Goal: Task Accomplishment & Management: Manage account settings

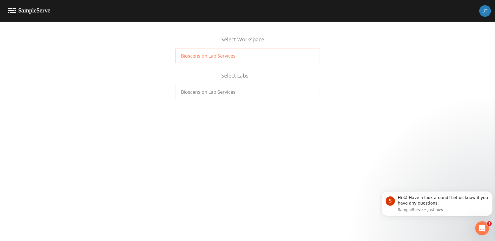
click at [243, 57] on div "Bioscension Lab Services" at bounding box center [247, 56] width 145 height 14
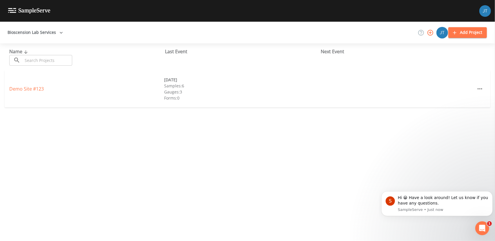
click at [244, 94] on div "Gauges: 3" at bounding box center [241, 92] width 155 height 6
click at [22, 91] on link "Demo Site #123" at bounding box center [26, 89] width 34 height 6
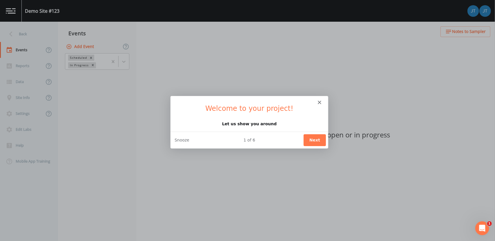
click at [316, 136] on button "Next" at bounding box center [314, 140] width 22 height 12
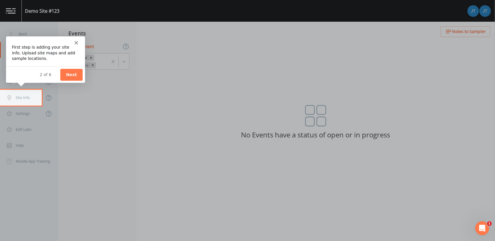
click at [72, 75] on button "Next" at bounding box center [71, 74] width 22 height 12
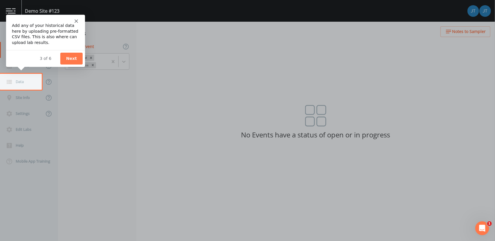
click at [72, 57] on button "Next" at bounding box center [71, 58] width 22 height 12
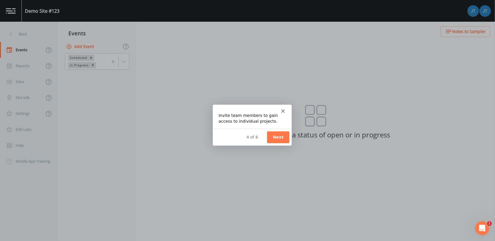
click at [278, 137] on button "Next" at bounding box center [277, 137] width 22 height 12
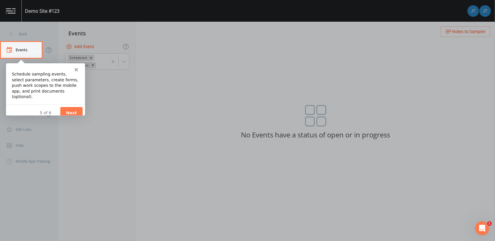
click at [71, 109] on button "Next" at bounding box center [71, 113] width 22 height 12
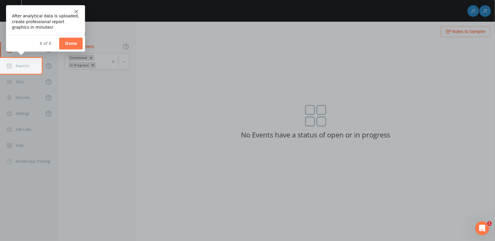
click at [71, 41] on button "Done" at bounding box center [70, 43] width 23 height 12
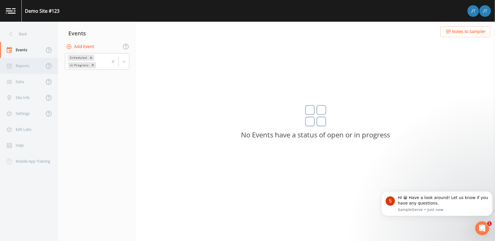
click at [25, 59] on div "Reports" at bounding box center [22, 66] width 44 height 16
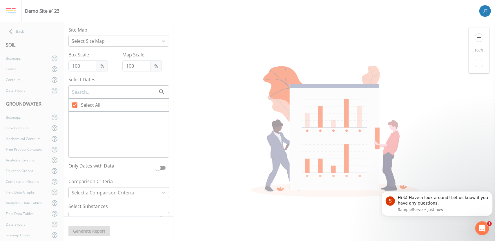
checkbox input "false"
click at [10, 32] on icon at bounding box center [10, 31] width 3 height 5
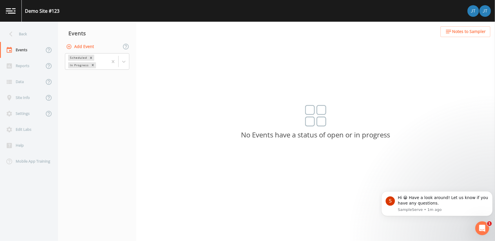
click at [15, 9] on img at bounding box center [11, 11] width 10 height 6
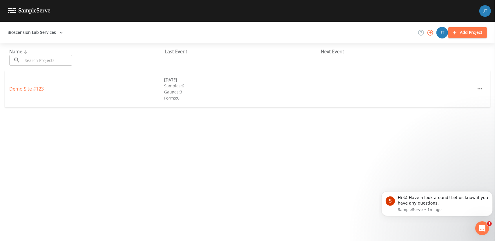
click at [21, 12] on img at bounding box center [29, 11] width 42 height 6
click at [59, 33] on icon "button" at bounding box center [61, 33] width 6 height 6
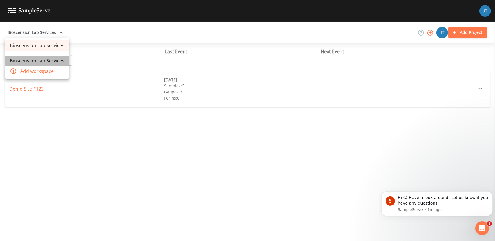
click at [45, 60] on link "Bioscension Lab Services" at bounding box center [37, 61] width 64 height 10
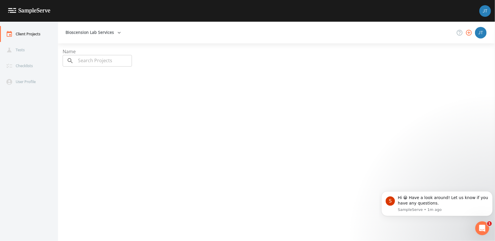
click at [90, 95] on div "Name ​ ​" at bounding box center [281, 142] width 437 height 189
click at [470, 33] on icon "button" at bounding box center [468, 32] width 7 height 7
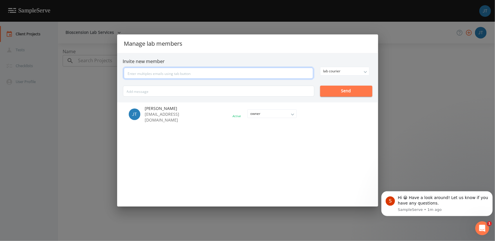
click at [187, 75] on input "text" at bounding box center [218, 73] width 189 height 11
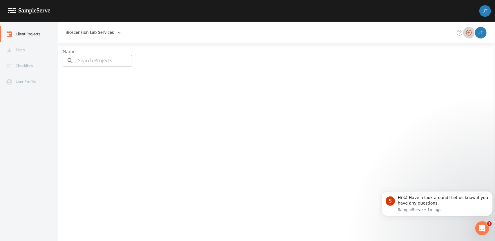
click at [181, 87] on div "Name ​ ​" at bounding box center [281, 142] width 437 height 189
click at [133, 103] on div "Name ​ ​" at bounding box center [281, 142] width 437 height 189
click at [154, 106] on div "Name ​ ​" at bounding box center [281, 142] width 437 height 189
click at [43, 16] on link at bounding box center [25, 11] width 50 height 22
click at [111, 32] on button "Bioscension Lab Services" at bounding box center [93, 32] width 60 height 11
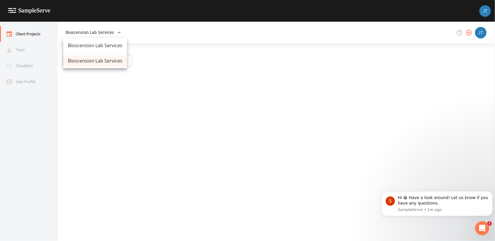
click at [93, 47] on link "Bioscension Lab Services" at bounding box center [95, 45] width 64 height 10
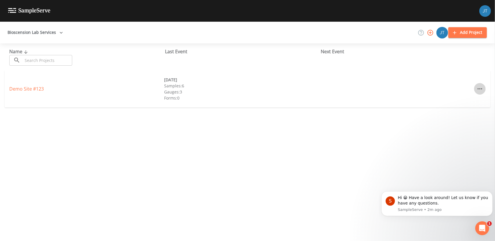
click at [477, 88] on icon "button" at bounding box center [479, 88] width 5 height 1
click at [466, 112] on span "Delete" at bounding box center [472, 112] width 14 height 7
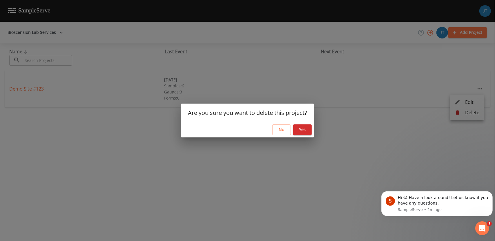
click at [303, 132] on button "Yes" at bounding box center [302, 130] width 19 height 11
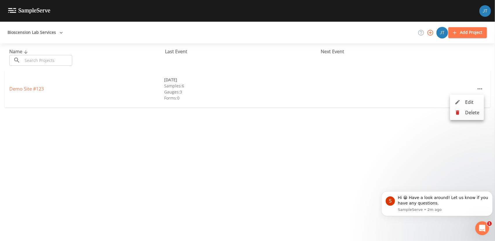
click at [475, 112] on span "Delete" at bounding box center [472, 112] width 14 height 7
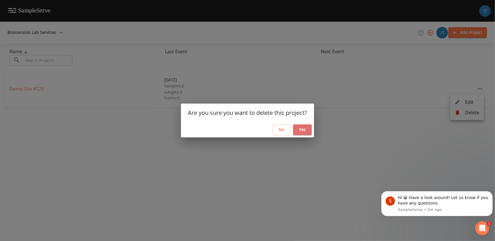
click at [305, 130] on button "Yes" at bounding box center [302, 130] width 19 height 11
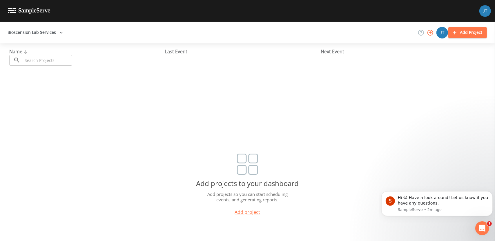
click at [471, 32] on button "Add Project" at bounding box center [467, 32] width 39 height 11
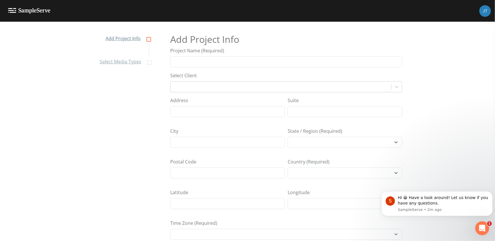
select select "Africa/Abidjan"
click at [206, 63] on input "Project Name (Required)" at bounding box center [286, 62] width 232 height 11
click at [404, 87] on div "Add Project Info Select Media Types Add Project Info Project Name (Required) Se…" at bounding box center [247, 137] width 495 height 220
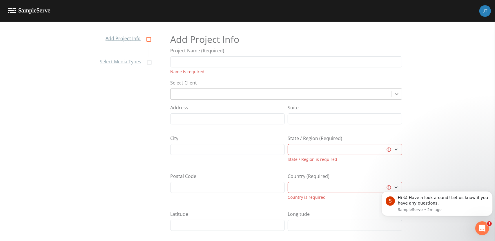
click at [398, 95] on icon at bounding box center [397, 94] width 6 height 6
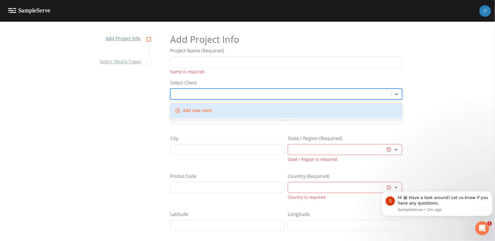
click at [196, 110] on button "Add new client" at bounding box center [194, 111] width 41 height 11
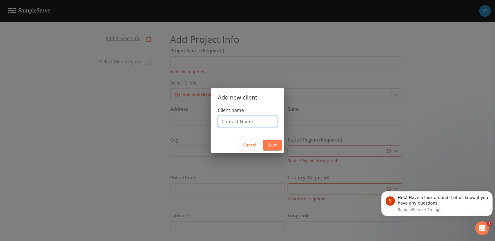
click at [227, 122] on input "Client name" at bounding box center [247, 121] width 59 height 11
click at [256, 120] on input "Brenda Nack" at bounding box center [247, 121] width 59 height 11
type input "Brenda Nack - JHHS"
click at [275, 146] on button "Save" at bounding box center [272, 145] width 19 height 11
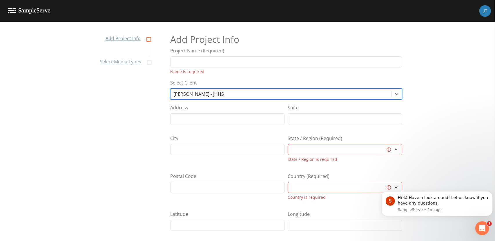
click at [403, 92] on div "Add Project Info Select Media Types Add Project Info Project Name (Required) Na…" at bounding box center [247, 137] width 495 height 220
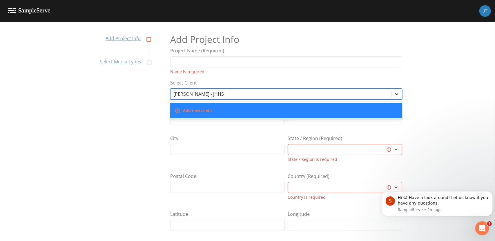
click at [394, 95] on icon at bounding box center [397, 94] width 6 height 6
click at [198, 112] on button "Add new client" at bounding box center [194, 111] width 41 height 11
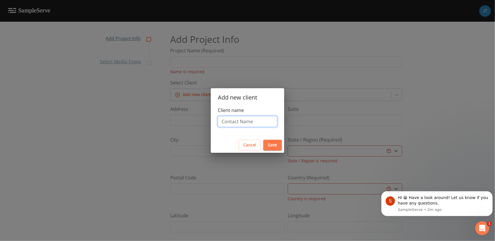
click at [243, 124] on input "Client name" at bounding box center [247, 121] width 59 height 11
type input "Terra Wright - JHHS"
click at [273, 144] on button "Save" at bounding box center [272, 145] width 19 height 11
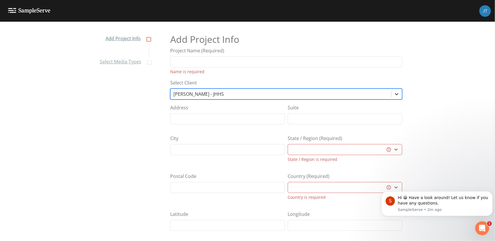
click at [396, 96] on icon at bounding box center [397, 94] width 6 height 6
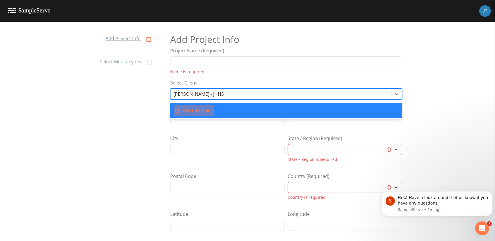
click at [191, 110] on button "Add new client" at bounding box center [194, 111] width 41 height 11
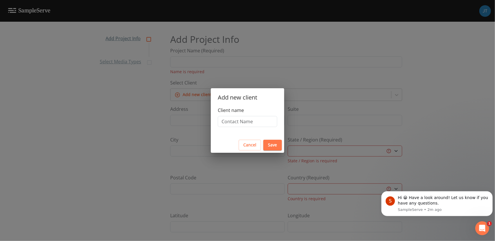
click at [236, 112] on label "Client name" at bounding box center [231, 110] width 26 height 7
click at [236, 116] on input "Client name" at bounding box center [247, 121] width 59 height 11
click at [251, 145] on button "Cancel" at bounding box center [250, 145] width 22 height 11
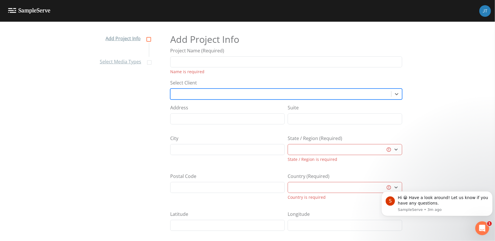
click at [188, 93] on div at bounding box center [280, 94] width 215 height 8
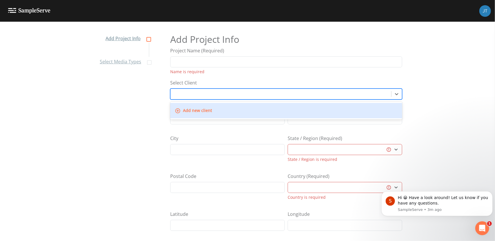
click at [199, 109] on button "Add new client" at bounding box center [194, 111] width 41 height 11
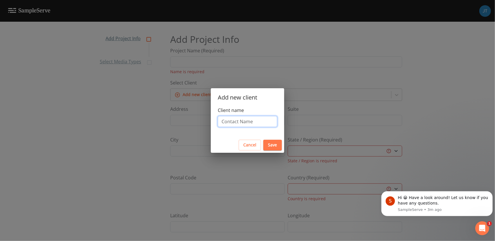
click at [238, 117] on input "Client name" at bounding box center [247, 121] width 59 height 11
type input "Mike Drenta"
click at [274, 142] on button "Save" at bounding box center [272, 145] width 19 height 11
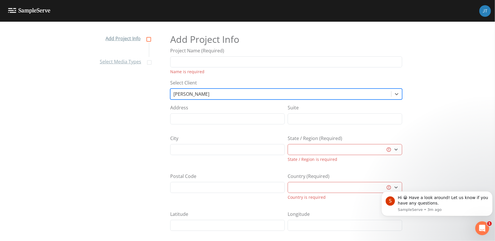
click at [216, 94] on div at bounding box center [280, 94] width 215 height 8
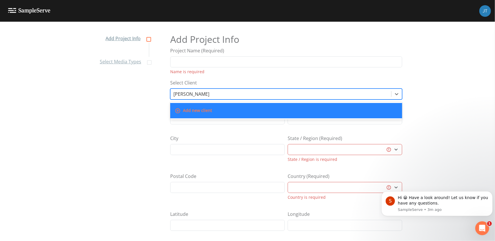
click at [199, 109] on button "Add new client" at bounding box center [194, 111] width 41 height 11
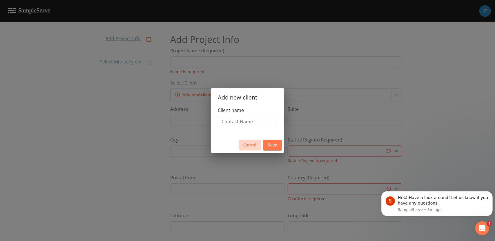
click at [255, 145] on button "Cancel" at bounding box center [250, 145] width 22 height 11
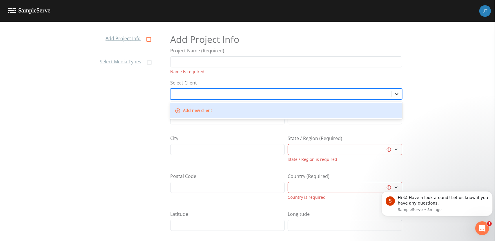
click at [391, 95] on div at bounding box center [396, 94] width 10 height 10
click at [215, 72] on div "Name is required" at bounding box center [286, 72] width 232 height 6
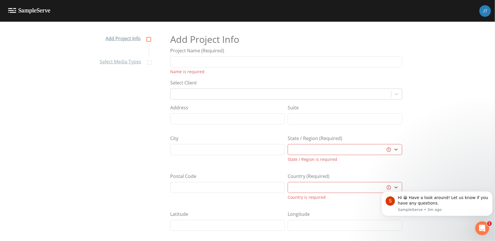
click at [256, 105] on div "Address" at bounding box center [227, 114] width 115 height 20
click at [241, 93] on div at bounding box center [280, 94] width 215 height 8
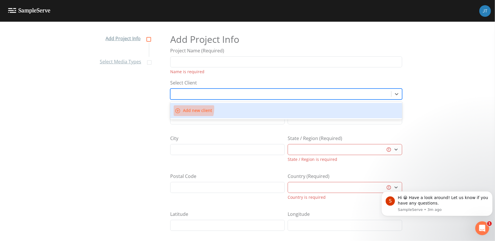
click at [184, 108] on button "Add new client" at bounding box center [194, 111] width 41 height 11
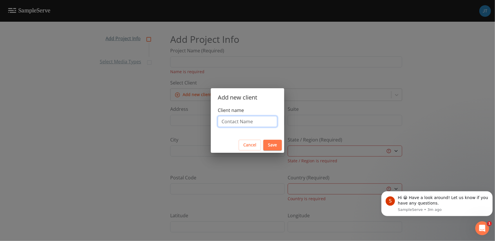
click at [235, 121] on input "Client name" at bounding box center [247, 121] width 59 height 11
type input "Brenda Nack - JHHS"
click at [277, 145] on button "Save" at bounding box center [272, 145] width 19 height 11
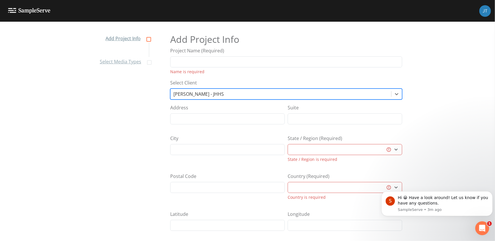
click at [227, 92] on div at bounding box center [280, 94] width 215 height 8
click at [228, 93] on div at bounding box center [280, 94] width 215 height 8
click at [209, 94] on div at bounding box center [280, 94] width 215 height 8
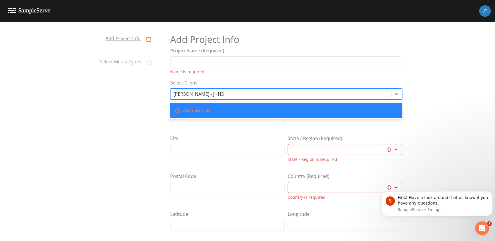
click at [192, 109] on button "Add new client" at bounding box center [194, 111] width 41 height 11
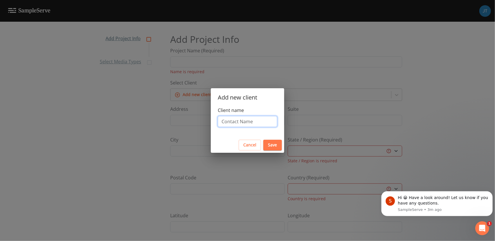
click at [237, 120] on input "Client name" at bounding box center [247, 121] width 59 height 11
click at [238, 124] on input "Client name" at bounding box center [247, 121] width 59 height 11
click at [242, 119] on input "Mike Drenta" at bounding box center [247, 121] width 59 height 11
click at [244, 119] on input "Mike Drenta" at bounding box center [247, 121] width 59 height 11
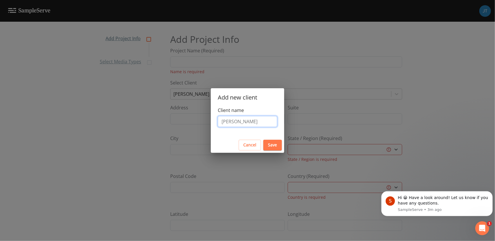
click at [244, 119] on input "Mike Drenta" at bounding box center [247, 121] width 59 height 11
type input "Brenda Nack"
click at [273, 144] on button "Save" at bounding box center [272, 145] width 19 height 11
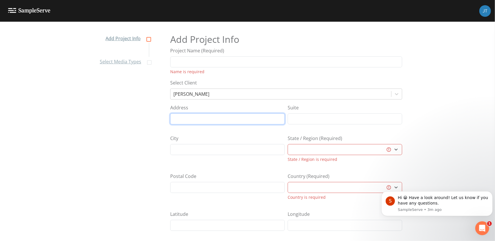
click at [216, 120] on input "Address" at bounding box center [227, 119] width 115 height 11
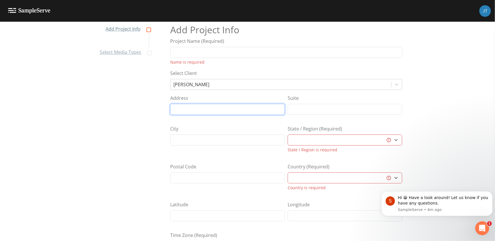
scroll to position [10, 0]
type input "1800 Orleans St"
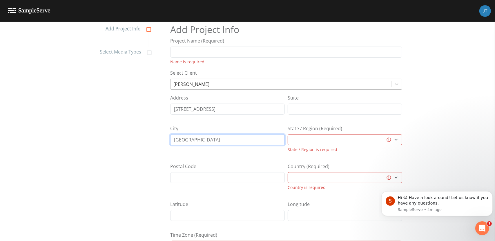
type input "Baltimore"
select select "75070537-931d-4f09-90ad-31cd44d385d1"
select select "[GEOGRAPHIC_DATA]"
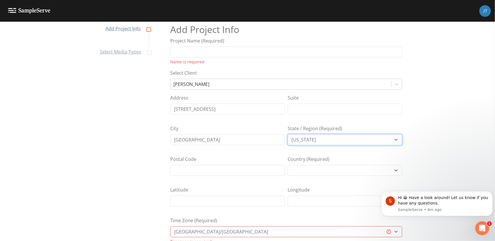
click at [376, 139] on select "Alabama Alaska Arizona Arkansas California Colorado Connecticut Delaware Florid…" at bounding box center [345, 140] width 115 height 11
select select "5059615b-9a68-4594-8539-c50a9d2cc647"
click at [288, 135] on select "Alabama Alaska Arizona Arkansas California Colorado Connecticut Delaware Florid…" at bounding box center [345, 140] width 115 height 11
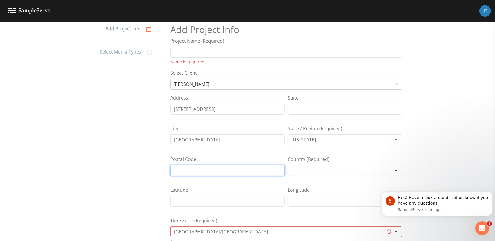
click at [209, 167] on input "Postal Code" at bounding box center [227, 170] width 115 height 11
click at [201, 169] on input "Postal Code" at bounding box center [227, 170] width 115 height 11
paste input "21287"
type input "21287"
click at [238, 187] on div "Latitude" at bounding box center [227, 197] width 115 height 20
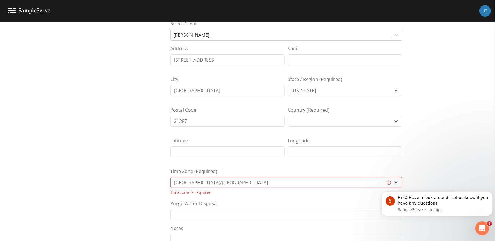
scroll to position [95, 0]
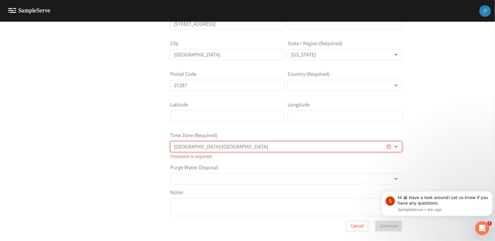
click at [269, 143] on select "Africa/Abidjan Africa/Accra Africa/Addis_Ababa Africa/Algiers Africa/Asmara Afr…" at bounding box center [286, 146] width 232 height 11
select select "America/New_York"
click at [170, 148] on select "Africa/Abidjan Africa/Accra Africa/Addis_Ababa Africa/Algiers Africa/Asmara Afr…" at bounding box center [286, 146] width 232 height 11
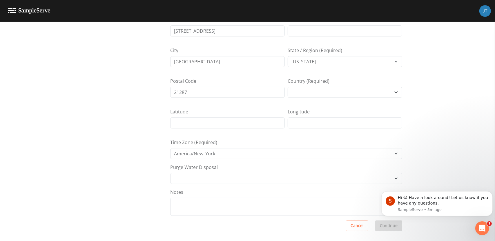
click at [428, 133] on div "Add Project Info Select Media Types Add Project Info Project Name (Required) Na…" at bounding box center [247, 49] width 495 height 220
drag, startPoint x: 386, startPoint y: 187, endPoint x: 475, endPoint y: 214, distance: 93.4
click at [475, 214] on div "S Hi 😀­­­­ Have a look around! Let us know if you have any questions. SampleSer…" at bounding box center [436, 203] width 111 height 25
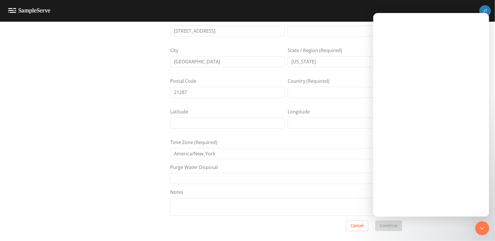
scroll to position [0, 0]
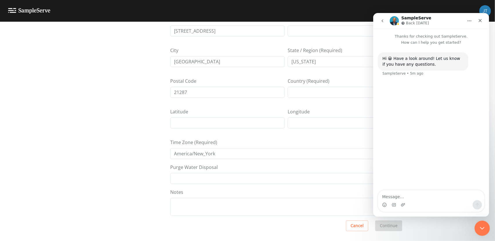
click at [479, 223] on div "Close Intercom Messenger" at bounding box center [481, 228] width 14 height 14
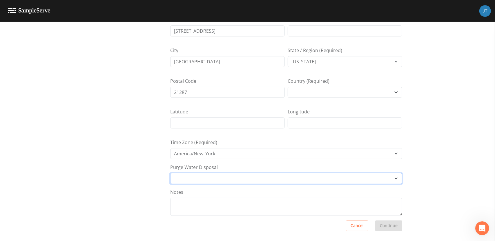
click at [391, 173] on select "Other Place in container Pour on ground" at bounding box center [286, 178] width 232 height 11
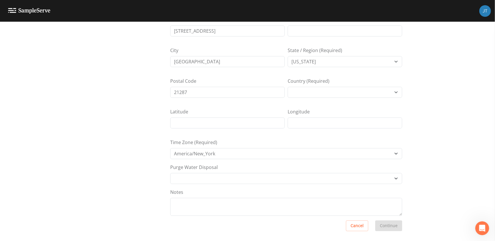
click at [115, 183] on div "Add Project Info Select Media Types Add Project Info Project Name (Required) Na…" at bounding box center [247, 132] width 495 height 220
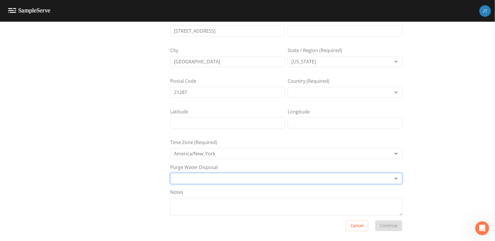
click at [215, 178] on select "Other Place in container Pour on ground" at bounding box center [286, 178] width 232 height 11
select select "Other"
click at [170, 173] on select "Other Place in container Pour on ground" at bounding box center [286, 178] width 232 height 11
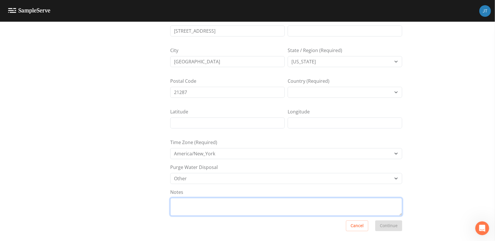
click at [196, 208] on textarea "Notes" at bounding box center [286, 207] width 232 height 18
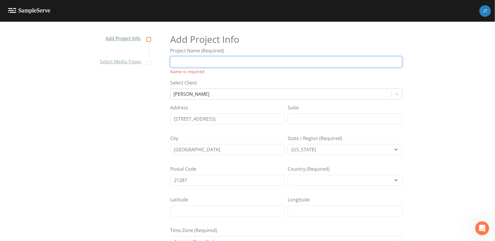
click at [201, 64] on input "Project Name (Required)" at bounding box center [286, 62] width 232 height 11
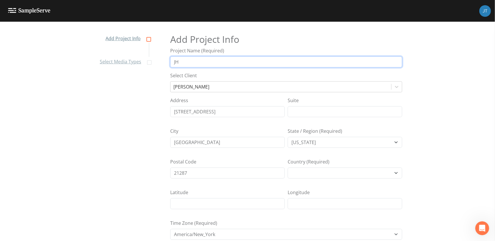
type input "J"
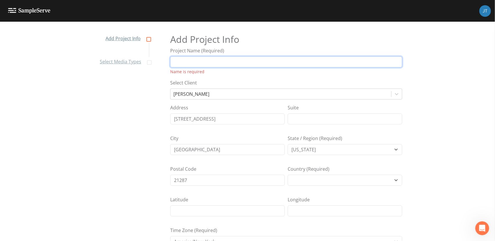
click at [197, 63] on input "Project Name (Required)" at bounding box center [286, 62] width 232 height 11
paste input "Johns Hopkins Weinberg Building (JHHWB) – Monthly Water Quality Monitoring"
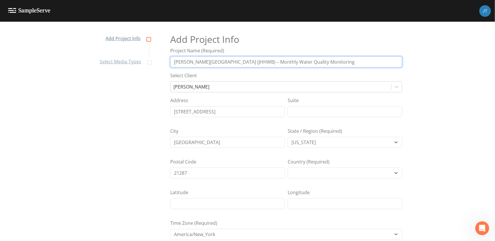
type input "Johns Hopkins Weinberg Building (JHHWB) – Monthly Water Quality Monitoring"
click at [429, 87] on div "Add Project Info Select Media Types Add Project Info Project Name (Required) Jo…" at bounding box center [247, 137] width 495 height 220
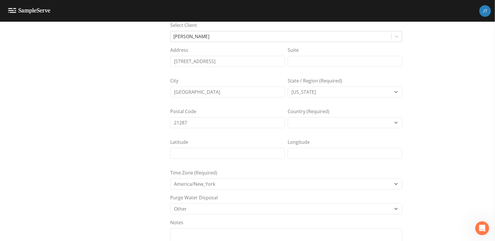
scroll to position [81, 0]
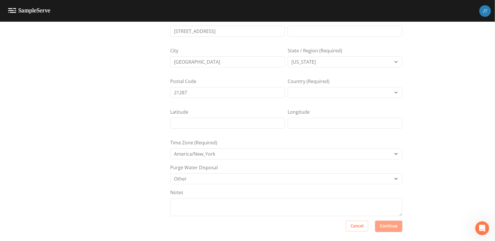
click at [388, 225] on button "Continue" at bounding box center [388, 226] width 27 height 11
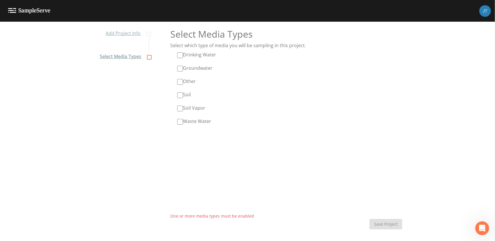
click at [179, 81] on input "Other" at bounding box center [180, 82] width 6 height 6
checkbox input "true"
click at [378, 224] on button "Save Project" at bounding box center [385, 224] width 33 height 11
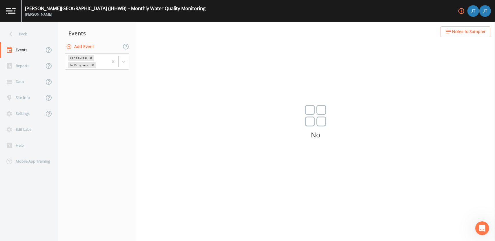
click at [83, 49] on button "Add Event" at bounding box center [80, 46] width 31 height 11
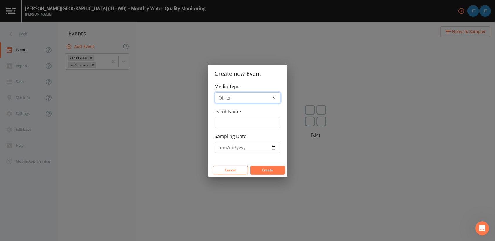
click at [252, 96] on select "Other" at bounding box center [248, 97] width 66 height 11
click at [234, 125] on input "Event Name" at bounding box center [248, 122] width 66 height 11
click at [110, 95] on div "Create new Event Media Type Other Event Name Sampling Date Cancel Create" at bounding box center [247, 120] width 495 height 241
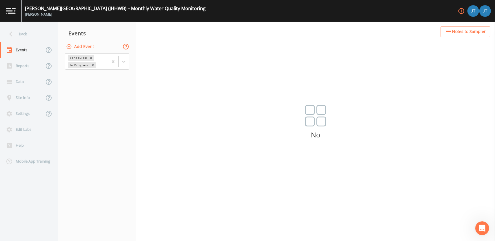
click at [124, 48] on icon at bounding box center [126, 47] width 6 height 6
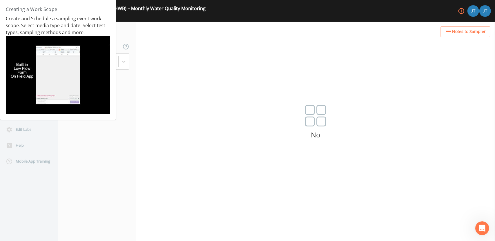
click at [129, 88] on nav "Events Add Event Scheduled In Progress" at bounding box center [97, 132] width 78 height 220
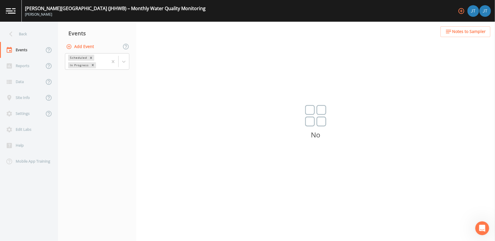
click at [83, 47] on button "Add Event" at bounding box center [80, 46] width 31 height 11
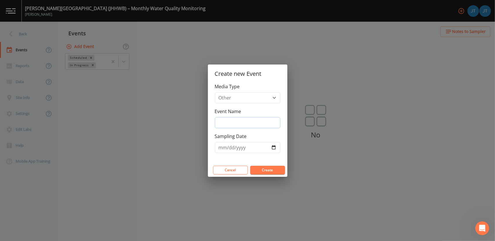
click at [234, 125] on input "Event Name" at bounding box center [248, 122] width 66 height 11
click at [268, 95] on select "Other" at bounding box center [248, 97] width 66 height 11
click at [237, 117] on div "Event Name" at bounding box center [248, 118] width 66 height 20
click at [226, 124] on input "Event Name" at bounding box center [248, 122] width 66 height 11
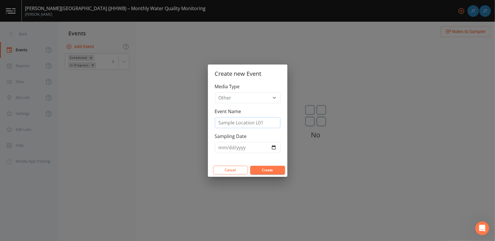
type input "Sample Location L01"
click at [241, 149] on input "Sampling Date" at bounding box center [248, 147] width 66 height 11
click at [276, 148] on input "Sampling Date" at bounding box center [248, 147] width 66 height 11
click at [228, 148] on input "Sampling Date" at bounding box center [248, 147] width 66 height 11
click at [273, 148] on input "Sampling Date" at bounding box center [248, 147] width 66 height 11
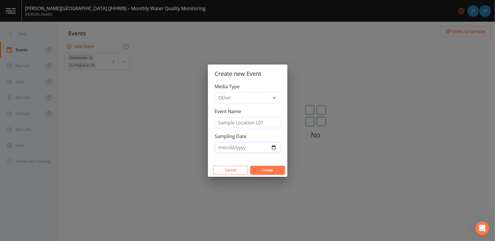
type input "2025-09-18"
drag, startPoint x: 270, startPoint y: 152, endPoint x: 256, endPoint y: 196, distance: 46.4
click at [256, 196] on div "Create new Event Media Type Other Event Name Sample Location L01 Sampling Date …" at bounding box center [247, 120] width 495 height 241
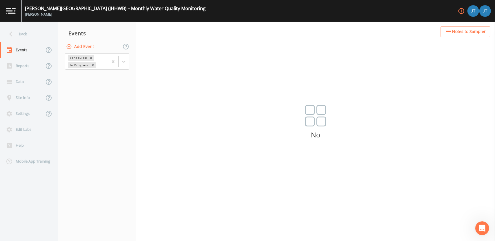
drag, startPoint x: 82, startPoint y: 44, endPoint x: 81, endPoint y: 41, distance: 3.1
click at [81, 41] on div "Add Event" at bounding box center [97, 47] width 78 height 12
click at [86, 46] on button "Add Event" at bounding box center [80, 46] width 31 height 11
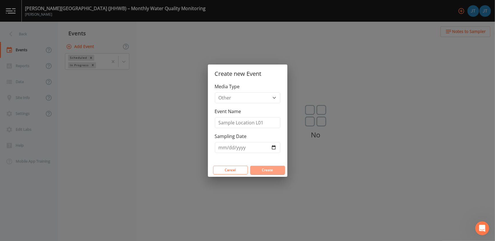
click at [267, 170] on button "Create" at bounding box center [267, 170] width 35 height 9
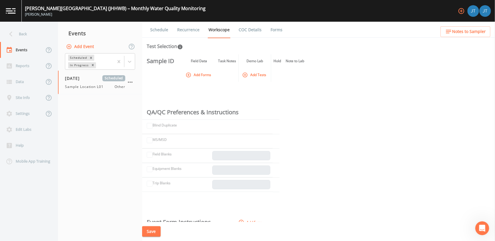
click at [198, 61] on th "Field Data" at bounding box center [199, 61] width 34 height 13
click at [163, 62] on th "Sample ID" at bounding box center [159, 61] width 34 height 13
click at [203, 76] on button "Add Forms" at bounding box center [198, 75] width 29 height 10
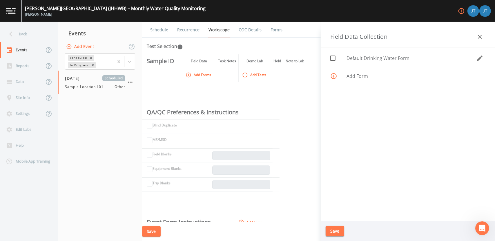
click at [333, 61] on icon at bounding box center [332, 58] width 5 height 5
checkbox input "true"
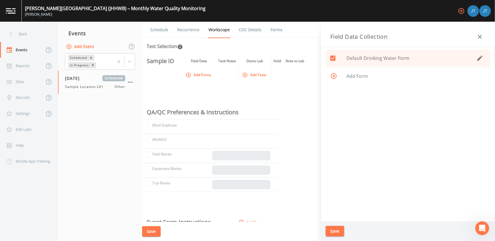
click at [336, 232] on button "Save" at bounding box center [335, 231] width 19 height 11
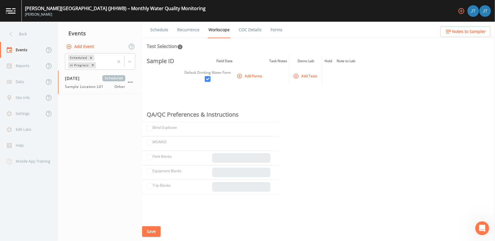
click at [215, 72] on div "Default Drinking Water Form" at bounding box center [207, 72] width 46 height 5
click at [207, 79] on input "checkbox" at bounding box center [208, 79] width 6 height 6
click at [207, 78] on input "checkbox" at bounding box center [208, 79] width 6 height 6
click at [208, 79] on input "checkbox" at bounding box center [208, 79] width 6 height 6
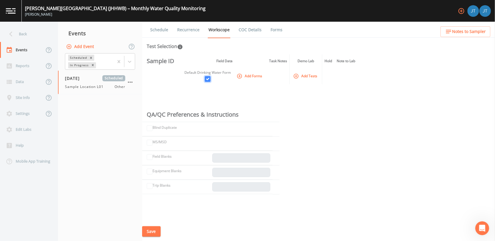
checkbox input "true"
drag, startPoint x: 208, startPoint y: 79, endPoint x: 175, endPoint y: 102, distance: 40.6
click at [175, 102] on div "Sample ID Field Data Task Notes Demo Lab Hold Note to Lab Default Drinking Wate…" at bounding box center [318, 139] width 353 height 168
click at [204, 71] on div "Default Drinking Water Form" at bounding box center [207, 72] width 46 height 5
click at [273, 95] on div "Sample ID Field Data Task Notes Demo Lab Hold Note to Lab Default Drinking Wate…" at bounding box center [318, 139] width 353 height 168
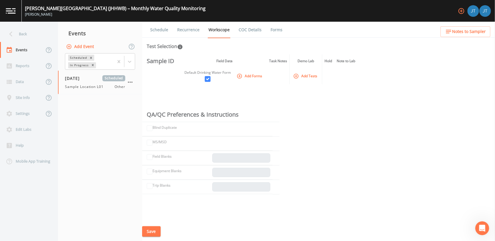
click at [301, 76] on button "Add Tests" at bounding box center [306, 76] width 28 height 10
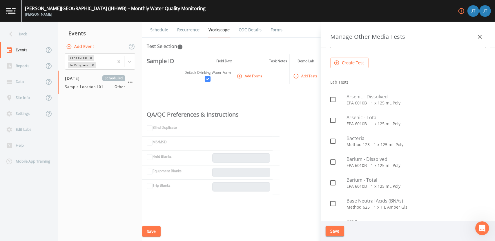
scroll to position [41, 0]
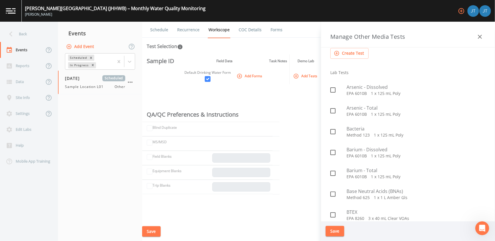
click at [333, 131] on icon at bounding box center [332, 131] width 7 height 7
checkbox input "true"
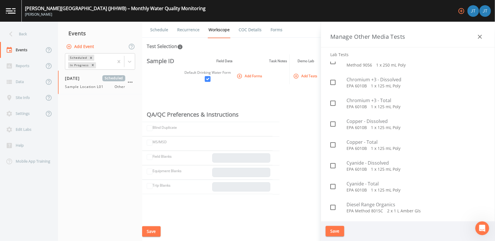
scroll to position [237, 0]
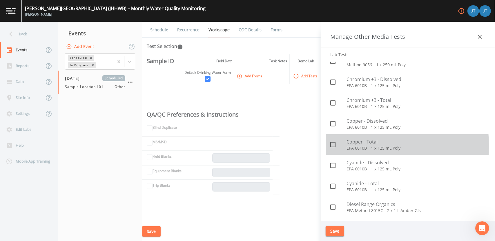
click at [332, 146] on icon at bounding box center [332, 144] width 7 height 7
checkbox input "true"
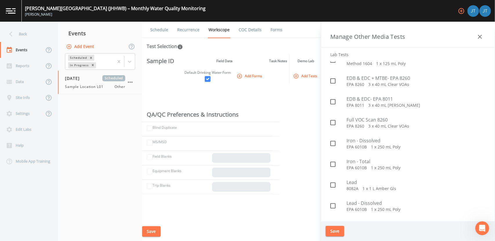
scroll to position [444, 0]
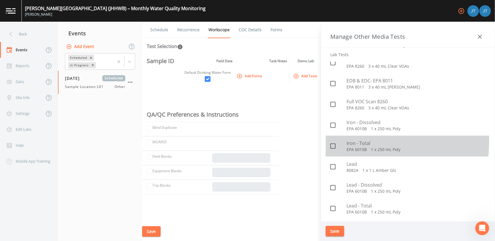
drag, startPoint x: 332, startPoint y: 146, endPoint x: 330, endPoint y: 140, distance: 5.4
click at [330, 140] on input "checkbox" at bounding box center [330, 143] width 6 height 6
checkbox input "true"
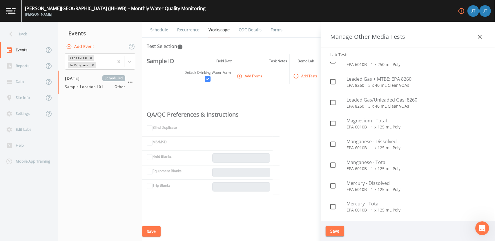
scroll to position [595, 0]
click at [333, 163] on icon at bounding box center [332, 162] width 7 height 7
checkbox input "true"
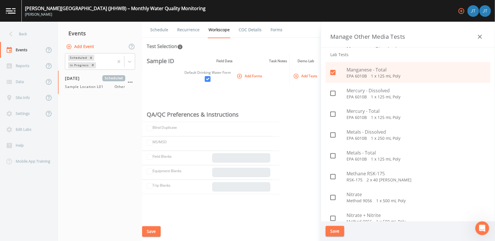
scroll to position [693, 0]
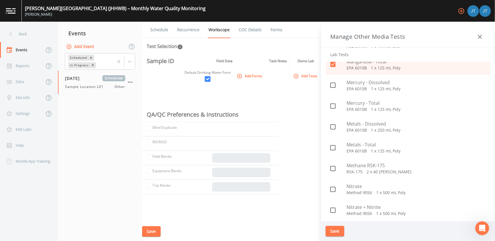
click at [333, 128] on icon at bounding box center [332, 127] width 7 height 7
checkbox input "true"
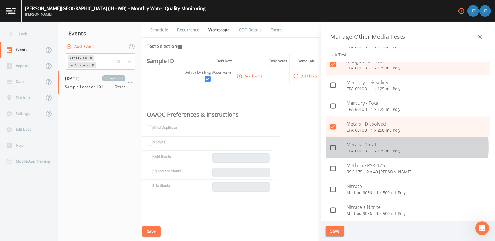
click at [333, 147] on icon at bounding box center [332, 148] width 7 height 7
checkbox input "true"
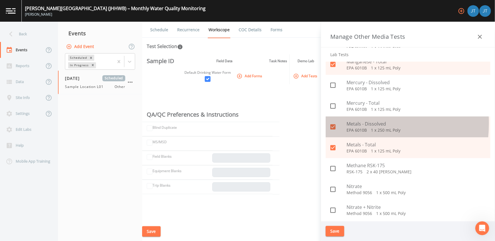
click at [329, 123] on input "checkbox" at bounding box center [330, 124] width 6 height 6
checkbox input "false"
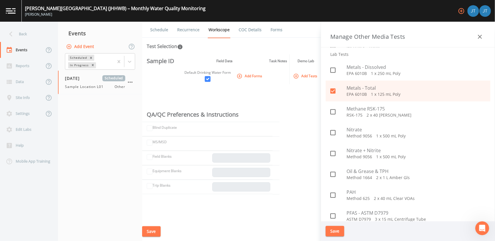
scroll to position [752, 0]
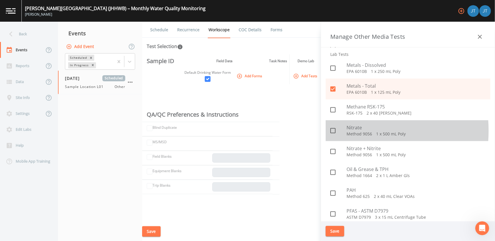
click at [334, 131] on icon at bounding box center [332, 131] width 7 height 7
checkbox input "true"
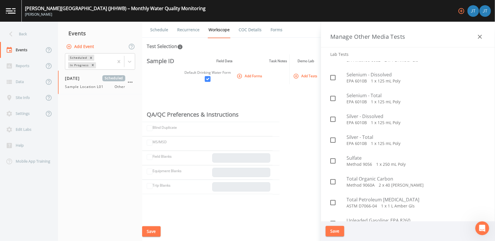
scroll to position [993, 0]
click at [333, 160] on icon at bounding box center [332, 160] width 7 height 7
checkbox input "true"
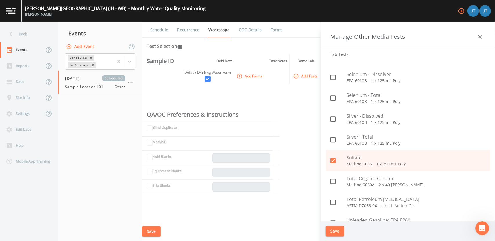
click at [333, 181] on icon at bounding box center [332, 181] width 7 height 7
checkbox input "true"
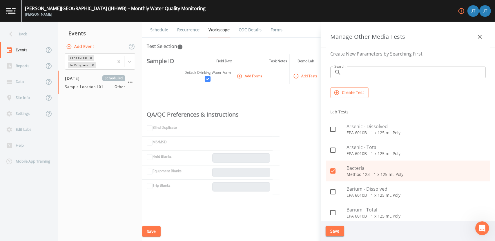
scroll to position [0, 0]
click at [345, 95] on button "Create Test" at bounding box center [349, 94] width 38 height 11
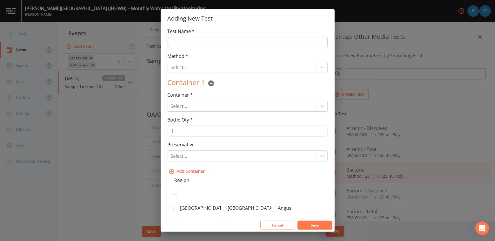
click at [188, 41] on input "Test Name *" at bounding box center [248, 42] width 160 height 11
type input "E"
type input "Bacterial Endotoxin Test"
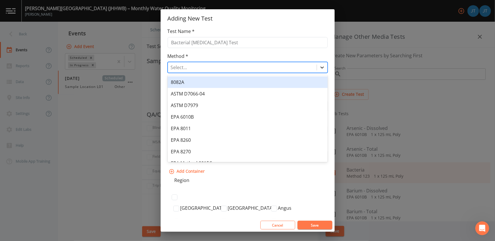
click at [317, 68] on div at bounding box center [322, 67] width 10 height 10
click at [243, 64] on div at bounding box center [242, 67] width 143 height 8
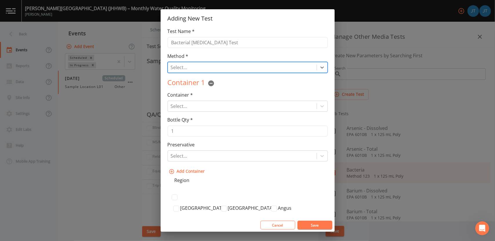
click at [243, 66] on div at bounding box center [242, 67] width 143 height 8
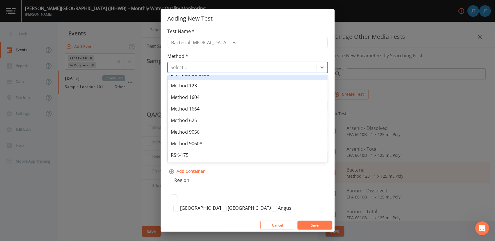
scroll to position [101, 0]
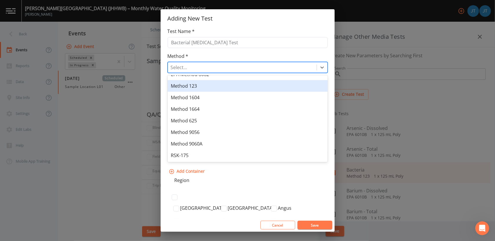
click at [198, 86] on div "Method 123" at bounding box center [248, 86] width 160 height 12
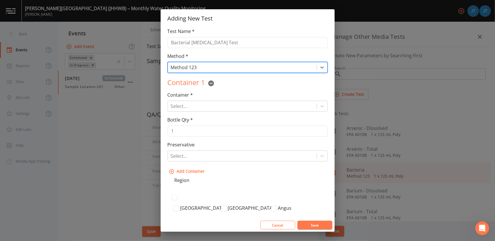
click at [246, 88] on div "Container 1" at bounding box center [248, 84] width 160 height 12
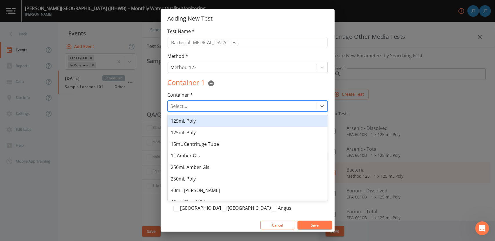
click at [228, 102] on div at bounding box center [242, 106] width 143 height 8
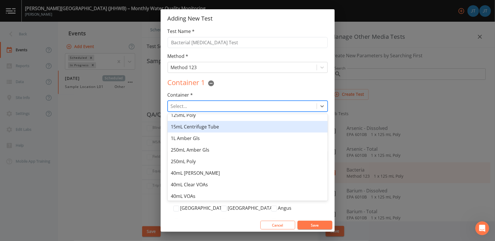
scroll to position [31, 0]
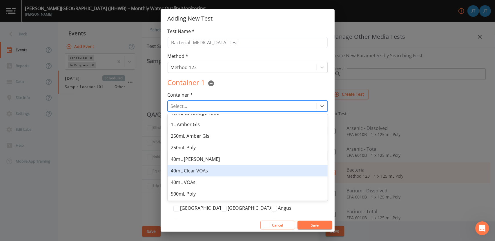
click at [202, 171] on div "40mL Clear VOAs" at bounding box center [248, 171] width 160 height 12
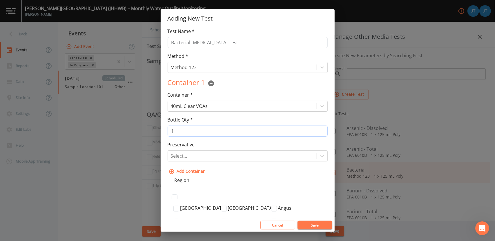
click at [202, 132] on input "1" at bounding box center [248, 131] width 160 height 11
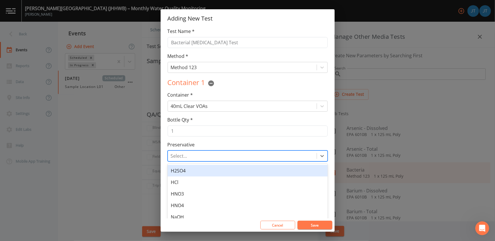
click at [249, 152] on div "Select..." at bounding box center [242, 156] width 149 height 10
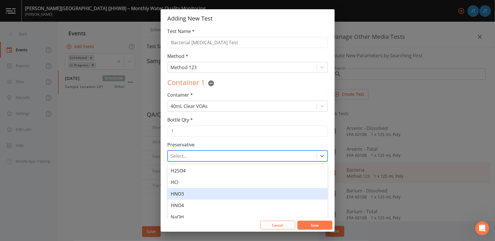
scroll to position [38, 0]
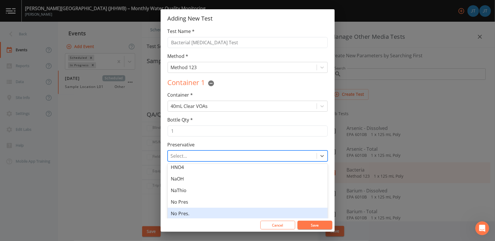
click at [191, 211] on div "No Pres." at bounding box center [248, 214] width 160 height 12
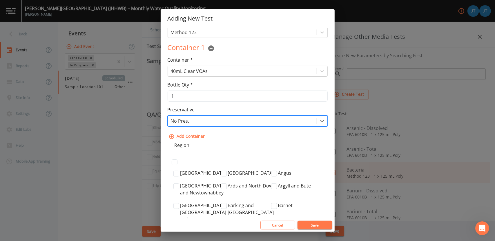
scroll to position [36, 0]
click at [189, 136] on button "Add Container" at bounding box center [188, 136] width 40 height 11
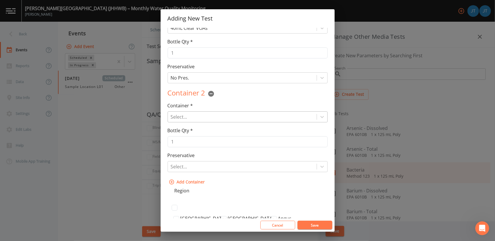
scroll to position [79, 0]
click at [211, 94] on icon "button" at bounding box center [211, 93] width 6 height 6
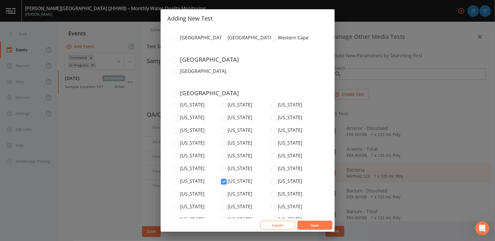
scroll to position [1961, 0]
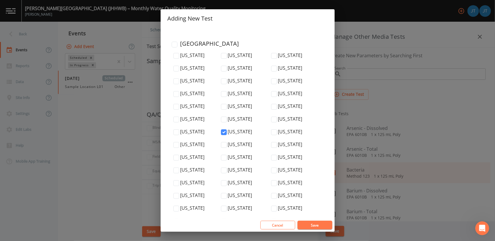
click at [311, 226] on button "Save" at bounding box center [314, 225] width 35 height 9
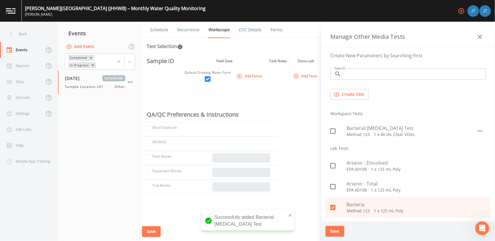
scroll to position [18, 0]
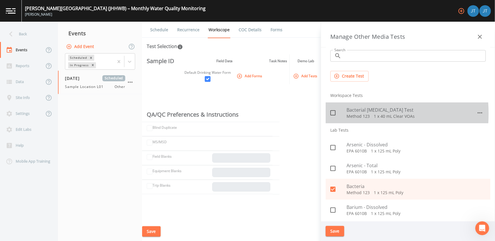
click at [333, 113] on icon at bounding box center [332, 113] width 7 height 7
checkbox input "true"
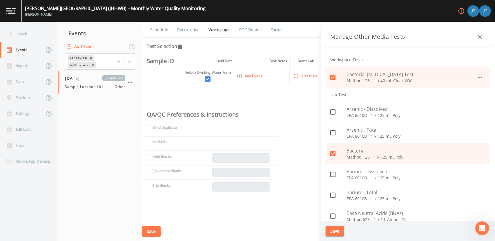
scroll to position [55, 0]
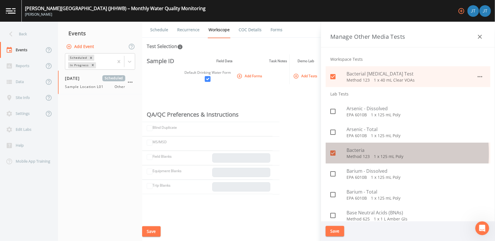
click at [334, 154] on icon at bounding box center [332, 153] width 5 height 5
checkbox input "false"
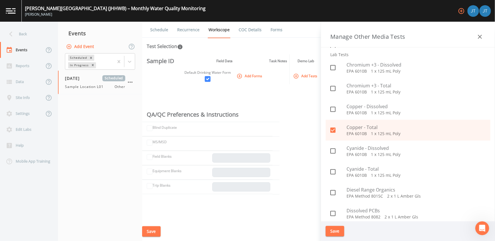
scroll to position [289, 0]
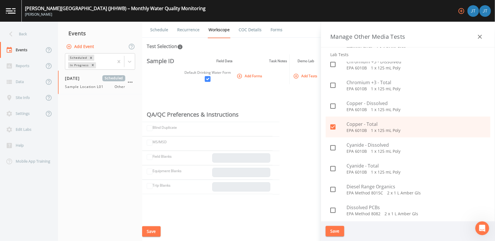
click at [334, 126] on icon at bounding box center [332, 127] width 7 height 7
checkbox input "false"
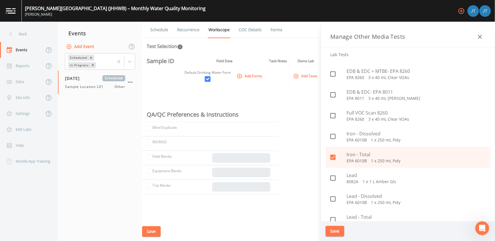
scroll to position [474, 0]
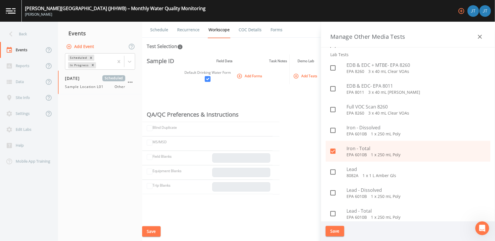
click at [333, 152] on icon at bounding box center [332, 151] width 5 height 5
checkbox input "false"
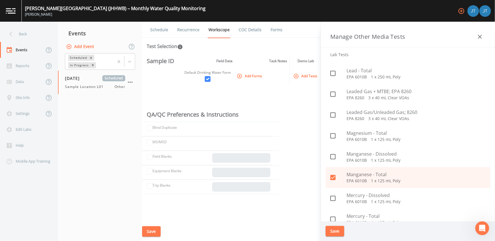
scroll to position [633, 0]
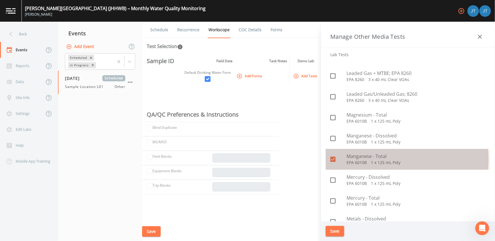
click at [333, 160] on icon at bounding box center [332, 159] width 5 height 5
checkbox input "false"
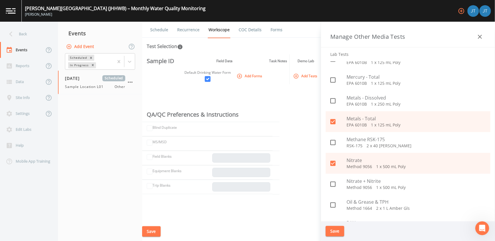
scroll to position [774, 0]
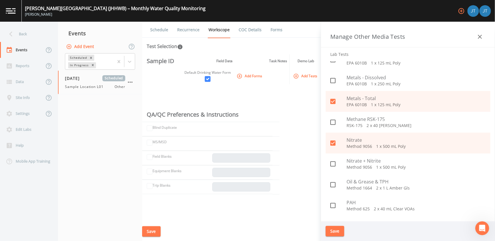
click at [333, 103] on icon at bounding box center [332, 101] width 5 height 5
checkbox input "false"
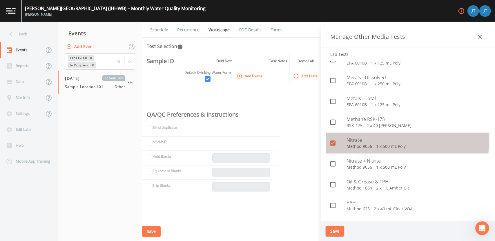
click at [332, 141] on input "checkbox" at bounding box center [330, 140] width 6 height 6
checkbox input "false"
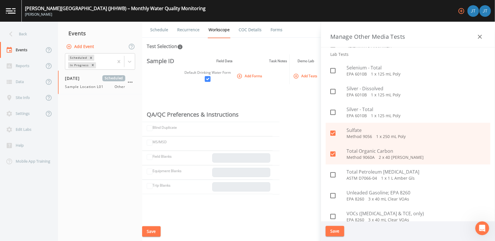
scroll to position [1056, 0]
click at [333, 134] on icon at bounding box center [332, 132] width 5 height 5
checkbox input "false"
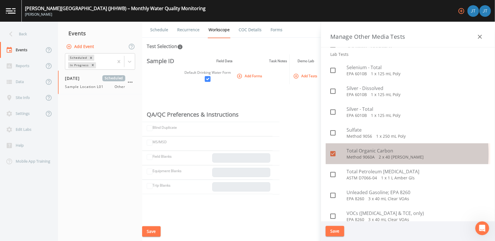
click at [335, 154] on icon at bounding box center [332, 153] width 5 height 5
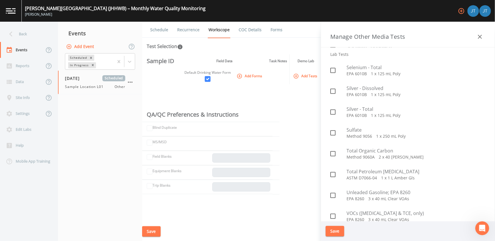
scroll to position [1105, 0]
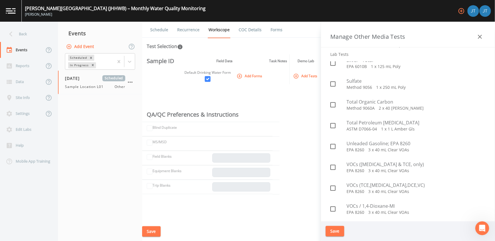
click at [330, 105] on icon at bounding box center [332, 104] width 5 height 5
checkbox input "true"
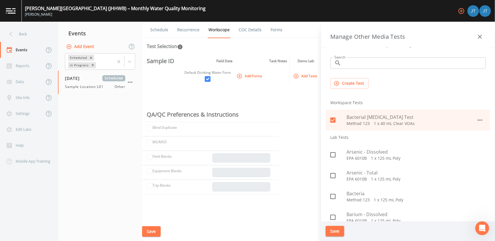
scroll to position [0, 0]
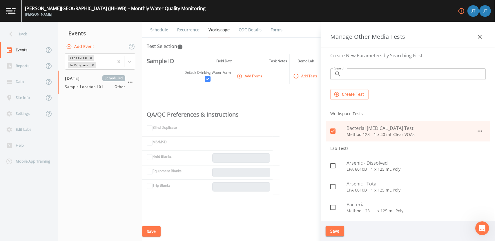
click at [349, 92] on button "Create Test" at bounding box center [349, 94] width 38 height 11
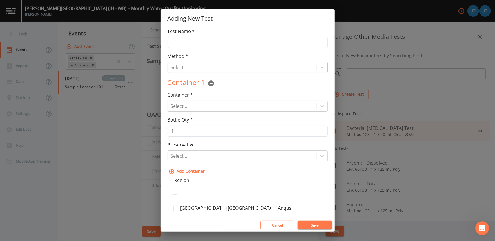
click at [188, 71] on div at bounding box center [242, 67] width 143 height 8
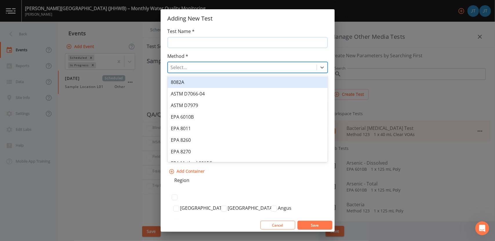
click at [211, 45] on input "Test Name *" at bounding box center [248, 42] width 160 height 11
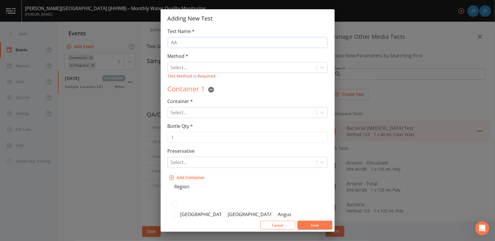
type input "A"
click at [197, 41] on input "AAMI ST108 Ionic Content" at bounding box center [248, 42] width 160 height 11
click at [252, 41] on input "AAMI ST108 Total Ionic Content" at bounding box center [248, 42] width 160 height 11
drag, startPoint x: 197, startPoint y: 43, endPoint x: 155, endPoint y: 40, distance: 41.8
click at [155, 40] on div "Adding New Test Test Name * AAMI ST108 Total Ionic Content Method * Select... T…" at bounding box center [247, 120] width 495 height 241
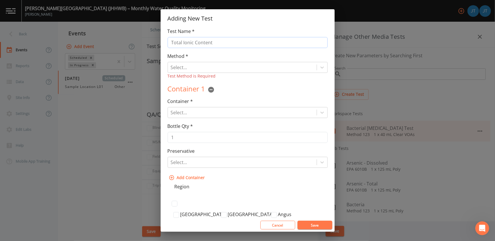
click at [229, 44] on input "Total Ionic Content" at bounding box center [248, 42] width 160 height 11
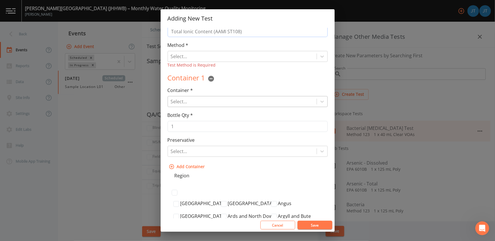
type input "Total Ionic Content (AAMI ST108)"
click at [253, 102] on div at bounding box center [242, 102] width 143 height 8
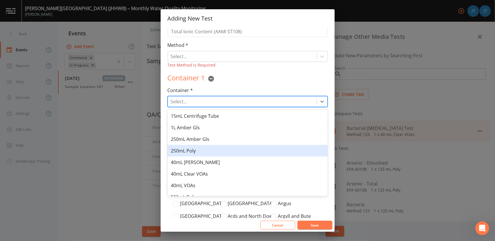
scroll to position [23, 0]
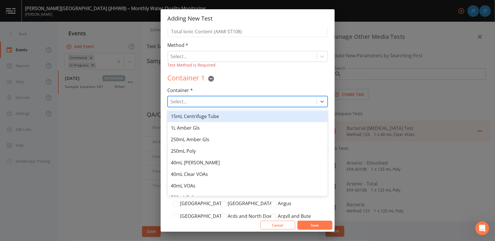
click at [210, 116] on div "15mL Centrifuge Tube" at bounding box center [248, 117] width 160 height 12
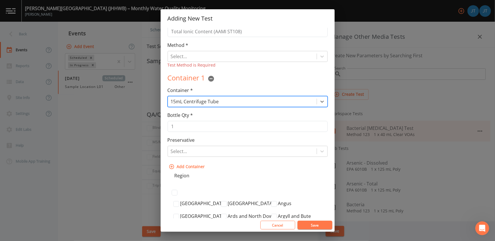
scroll to position [0, 0]
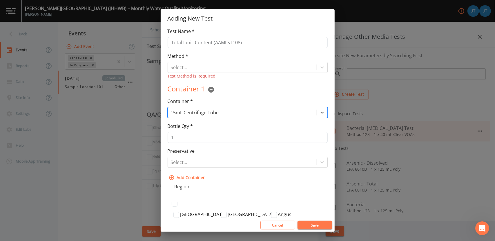
click at [243, 112] on div at bounding box center [242, 113] width 143 height 8
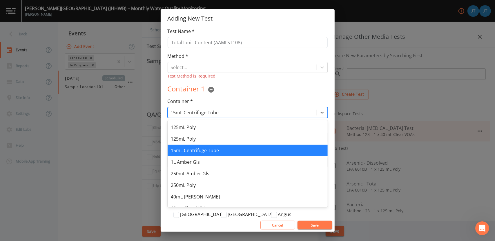
scroll to position [31, 0]
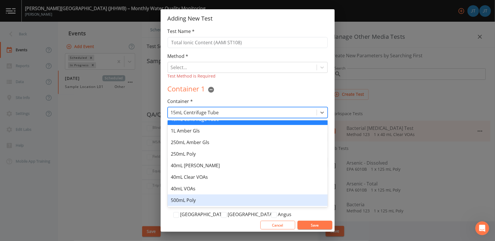
click at [194, 200] on div "500mL Poly" at bounding box center [248, 201] width 160 height 12
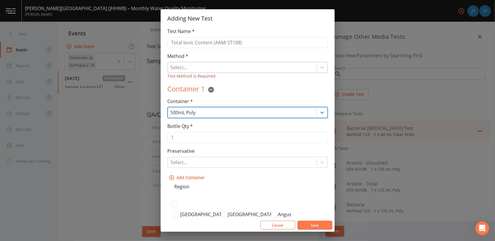
click at [222, 70] on div at bounding box center [242, 67] width 143 height 8
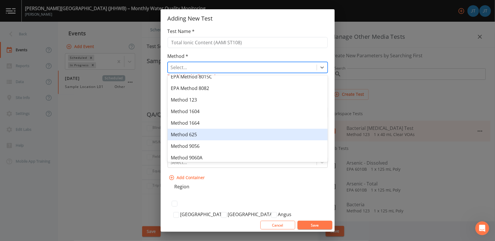
scroll to position [81, 0]
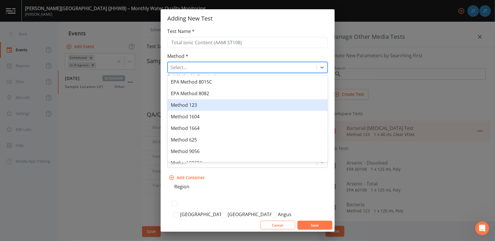
click at [193, 105] on div "Method 123" at bounding box center [248, 105] width 160 height 12
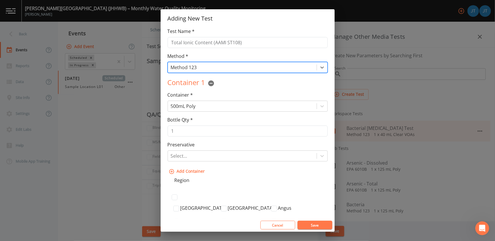
scroll to position [24, 0]
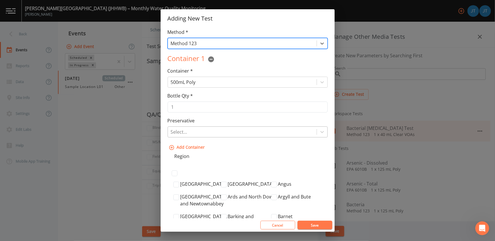
click at [250, 135] on div at bounding box center [242, 132] width 143 height 8
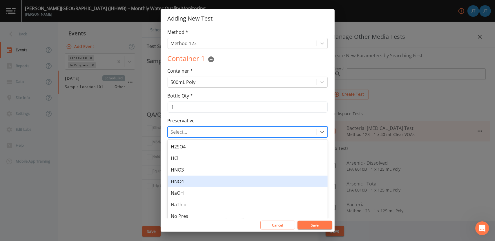
scroll to position [14, 0]
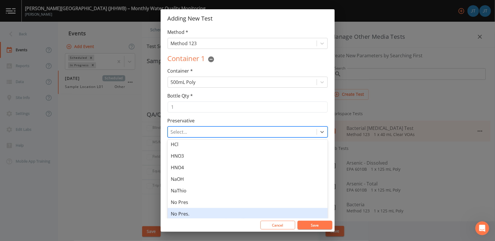
click at [189, 212] on div "No Pres." at bounding box center [248, 214] width 160 height 12
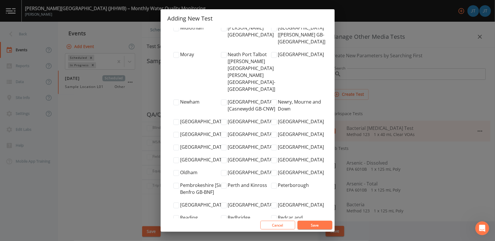
scroll to position [942, 0]
click at [320, 224] on button "Save" at bounding box center [314, 225] width 35 height 9
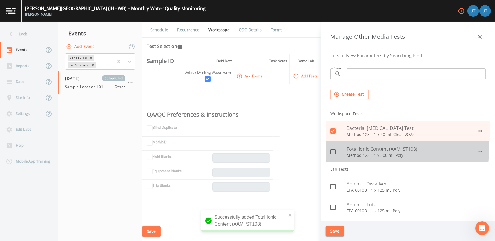
click at [332, 150] on input "checkbox" at bounding box center [330, 149] width 6 height 6
checkbox input "true"
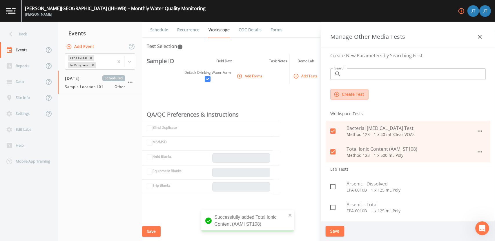
click at [345, 94] on button "Create Test" at bounding box center [349, 94] width 38 height 11
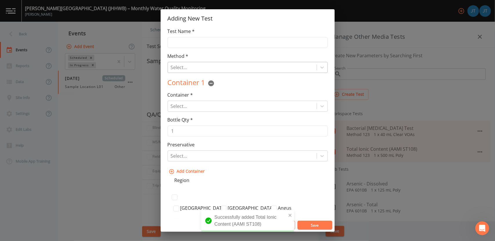
click at [199, 65] on div at bounding box center [242, 67] width 143 height 8
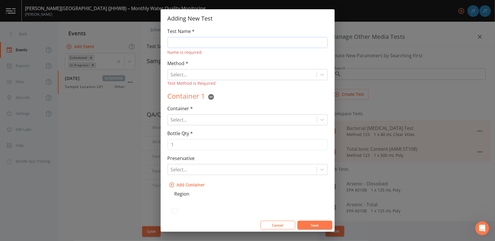
click at [190, 45] on input "Test Name *" at bounding box center [248, 42] width 160 height 11
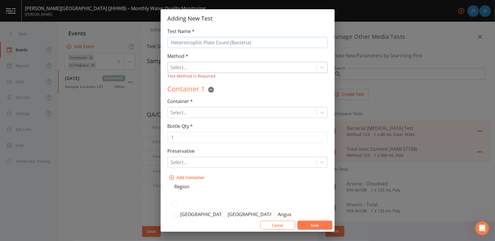
type input "Heterotrophic Plate Count (Bacteria)"
click at [221, 65] on div at bounding box center [242, 67] width 143 height 8
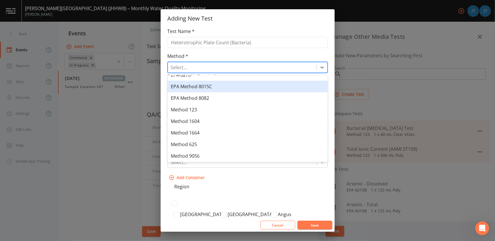
scroll to position [93, 0]
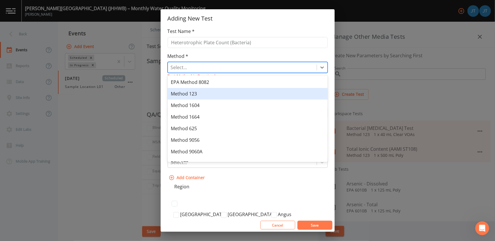
click at [197, 92] on div "Method 123" at bounding box center [248, 94] width 160 height 12
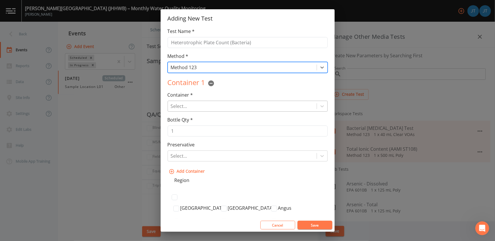
click at [205, 108] on div at bounding box center [242, 106] width 143 height 8
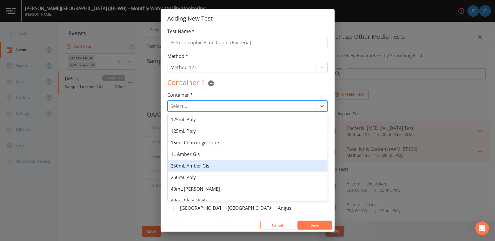
scroll to position [1, 0]
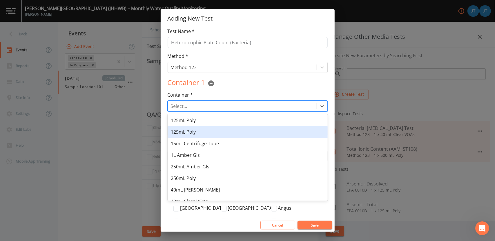
click at [188, 132] on div "125mL Poly" at bounding box center [248, 132] width 160 height 12
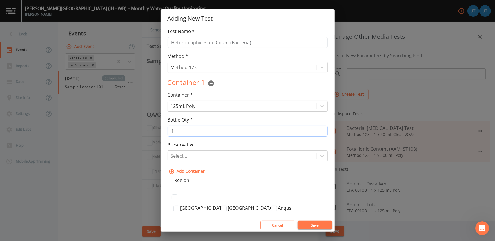
click at [192, 132] on input "1" at bounding box center [248, 131] width 160 height 11
click at [209, 153] on div at bounding box center [242, 156] width 143 height 8
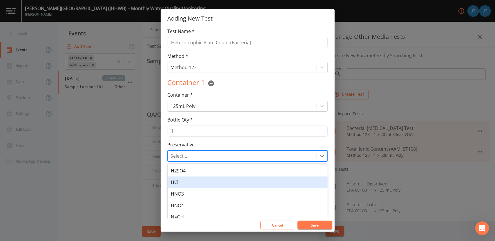
scroll to position [38, 0]
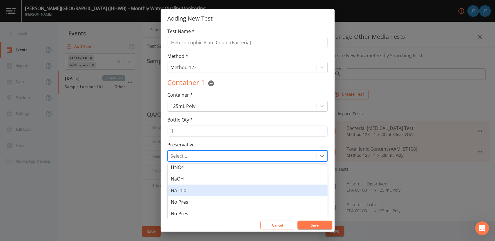
click at [186, 192] on div "NaThio" at bounding box center [248, 191] width 160 height 12
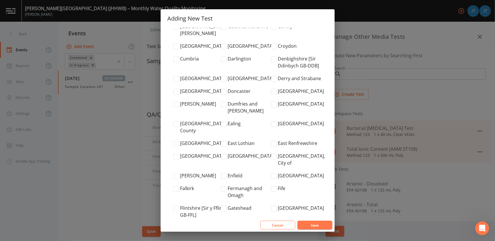
scroll to position [474, 0]
click at [310, 223] on button "Save" at bounding box center [314, 225] width 35 height 9
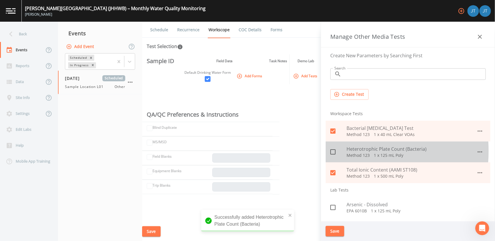
click at [332, 151] on input "checkbox" at bounding box center [330, 149] width 6 height 6
checkbox input "true"
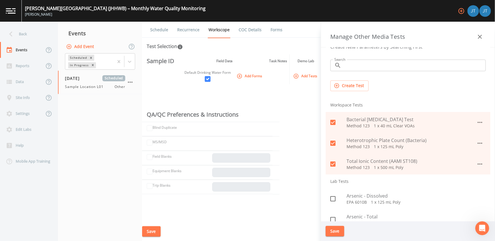
scroll to position [8, 0]
click at [354, 86] on button "Create Test" at bounding box center [349, 86] width 38 height 11
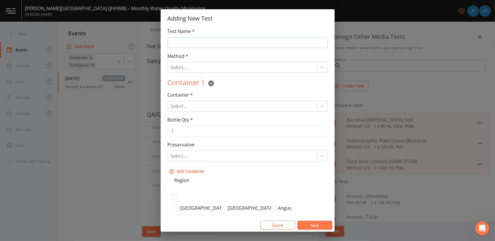
click at [190, 39] on input "Test Name *" at bounding box center [248, 42] width 160 height 11
type input "pH, Conductivity, Alkalinity and Hardness"
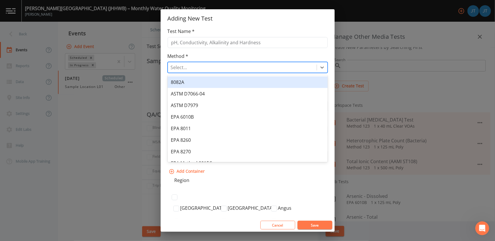
click at [227, 66] on div at bounding box center [242, 67] width 143 height 8
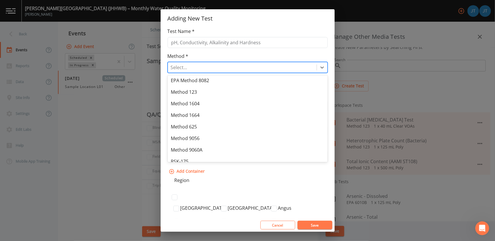
scroll to position [101, 0]
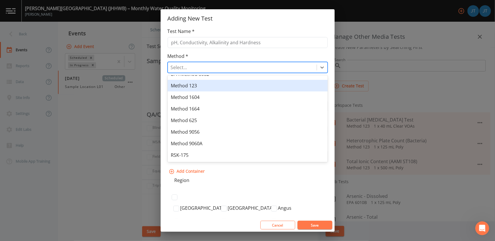
drag, startPoint x: 194, startPoint y: 84, endPoint x: 201, endPoint y: 90, distance: 8.8
click at [201, 90] on div "Method 123" at bounding box center [248, 86] width 160 height 12
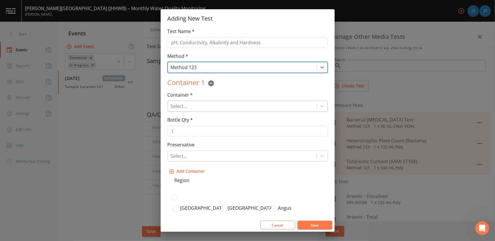
click at [199, 108] on div at bounding box center [242, 106] width 143 height 8
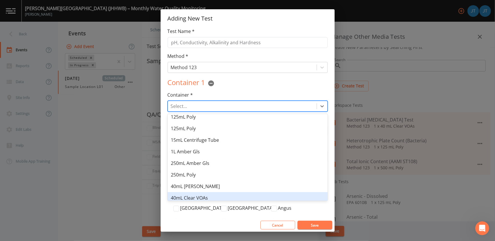
scroll to position [0, 0]
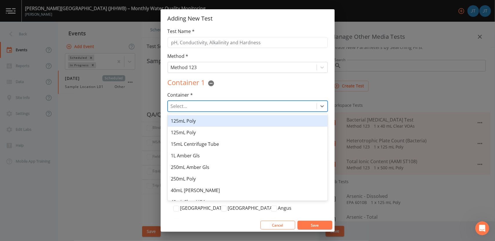
click at [191, 124] on div "125mL Poly" at bounding box center [248, 121] width 160 height 12
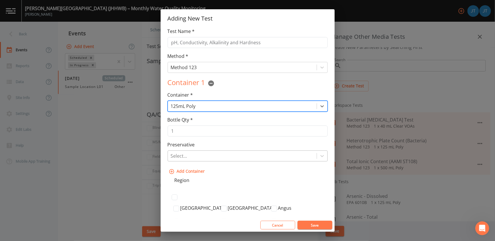
click at [201, 154] on div at bounding box center [242, 156] width 143 height 8
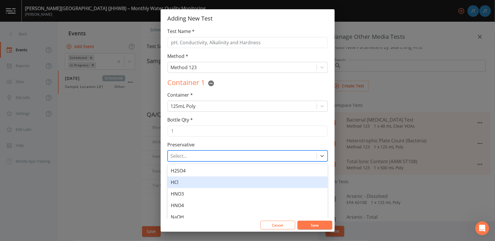
scroll to position [38, 0]
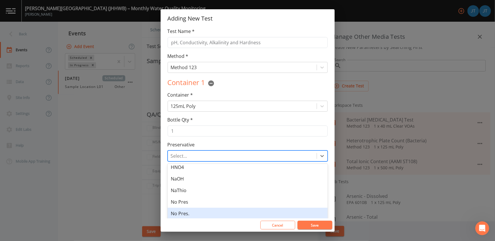
click at [187, 217] on div "No Pres." at bounding box center [248, 214] width 160 height 12
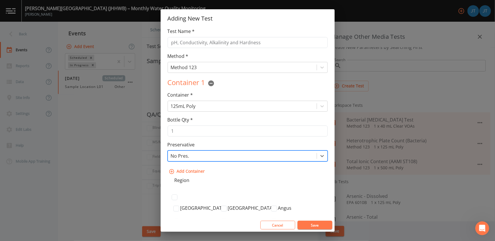
click at [310, 224] on button "Save" at bounding box center [314, 225] width 35 height 9
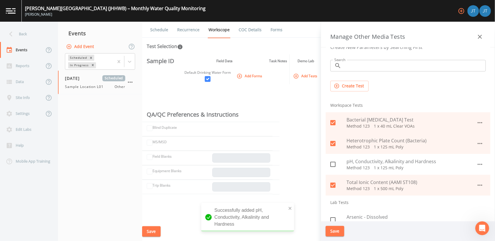
click at [336, 162] on icon at bounding box center [332, 164] width 7 height 7
checkbox input "true"
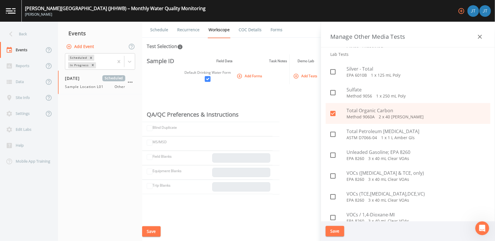
scroll to position [1167, 0]
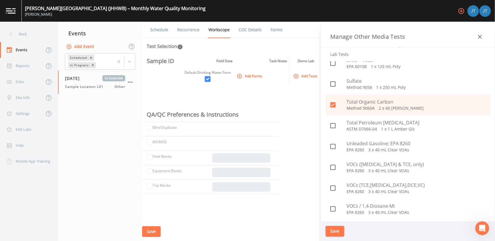
click at [333, 231] on button "Save" at bounding box center [335, 231] width 19 height 11
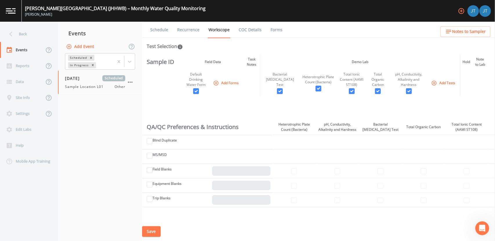
click at [197, 82] on div "Default Drinking Water Form" at bounding box center [195, 80] width 23 height 16
click at [196, 91] on input "checkbox" at bounding box center [196, 91] width 6 height 6
click at [194, 91] on input "checkbox" at bounding box center [196, 91] width 6 height 6
checkbox input "true"
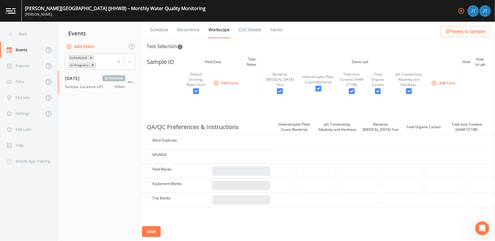
click at [193, 90] on th "Default Drinking Water Form" at bounding box center [196, 83] width 28 height 27
click at [463, 79] on th at bounding box center [466, 83] width 12 height 27
drag, startPoint x: 463, startPoint y: 79, endPoint x: 423, endPoint y: 48, distance: 50.4
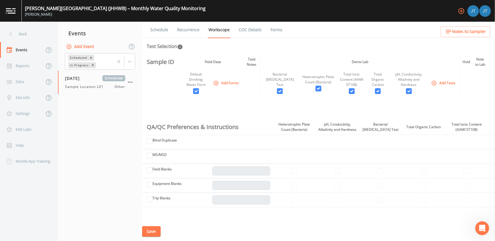
click at [423, 48] on div "Test Selection" at bounding box center [319, 46] width 344 height 7
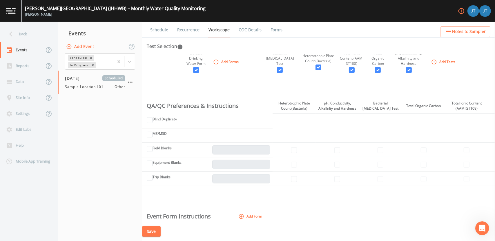
scroll to position [21, 0]
click at [231, 125] on td "Blind Duplicate" at bounding box center [207, 121] width 130 height 14
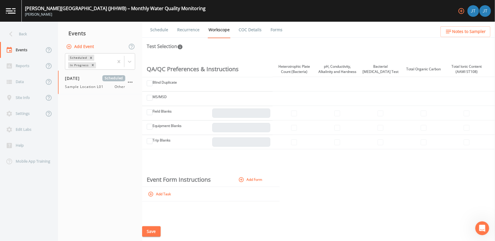
scroll to position [57, 0]
click at [256, 185] on button "Add Form" at bounding box center [250, 181] width 27 height 10
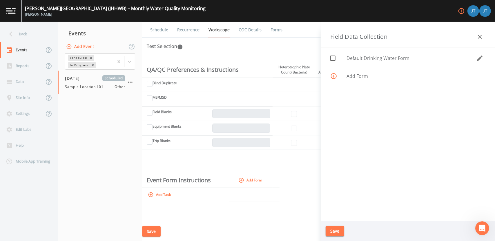
click at [350, 76] on span "Add Form" at bounding box center [415, 76] width 139 height 7
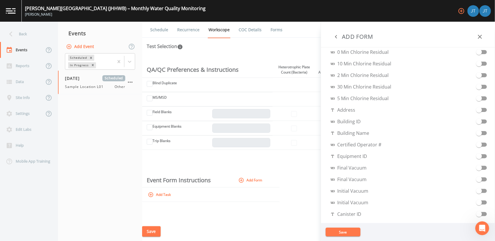
scroll to position [70, 0]
click at [360, 131] on span "Building Name" at bounding box center [349, 133] width 39 height 7
click at [353, 132] on span "Building Name" at bounding box center [349, 133] width 39 height 7
click at [477, 132] on input "checkbox" at bounding box center [478, 131] width 33 height 6
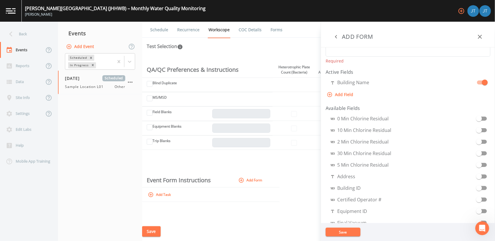
scroll to position [0, 0]
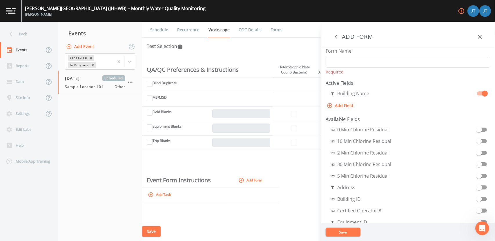
click at [340, 232] on button "Save" at bounding box center [343, 232] width 35 height 9
click at [342, 233] on button "Save" at bounding box center [343, 232] width 35 height 9
click at [294, 209] on div "Sample ID Field Data Task Notes Demo Lab Hold Note to Lab Default Drinking Wate…" at bounding box center [318, 139] width 353 height 168
click at [349, 58] on input "Form Name" at bounding box center [408, 62] width 165 height 11
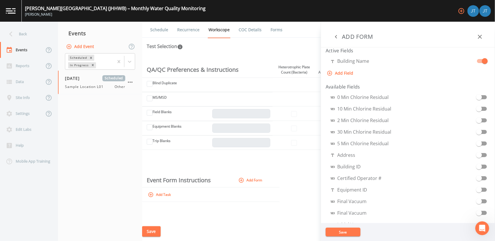
scroll to position [27, 0]
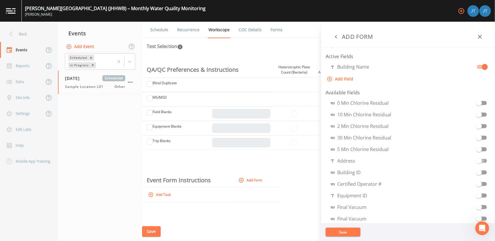
click at [478, 160] on input "checkbox" at bounding box center [478, 159] width 33 height 6
select select "STRING"
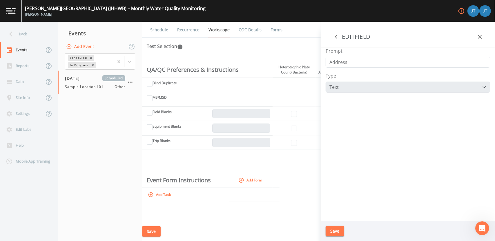
drag, startPoint x: 347, startPoint y: 81, endPoint x: 339, endPoint y: 61, distance: 21.3
click at [339, 61] on aside "ADD FORM Form Name Required Active Fields Building Name Address Add Field Avail…" at bounding box center [408, 132] width 174 height 220
click at [333, 39] on icon "button" at bounding box center [336, 36] width 7 height 7
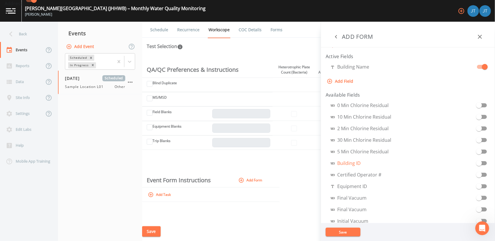
click at [353, 163] on span "Building ID" at bounding box center [345, 163] width 30 height 7
click at [475, 161] on input "checkbox" at bounding box center [478, 161] width 33 height 6
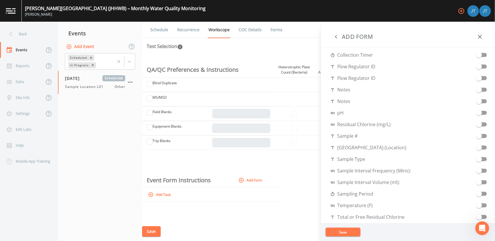
scroll to position [260, 0]
click at [478, 137] on span at bounding box center [479, 136] width 6 height 6
click at [481, 147] on input "checkbox" at bounding box center [478, 145] width 33 height 6
click at [480, 160] on span at bounding box center [478, 159] width 11 height 11
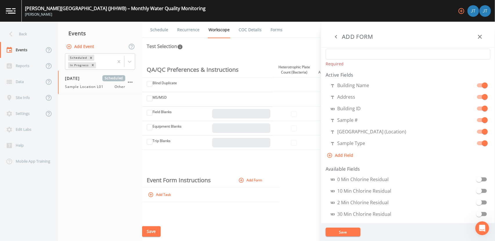
scroll to position [8, 0]
click at [344, 232] on button "Save" at bounding box center [343, 232] width 35 height 9
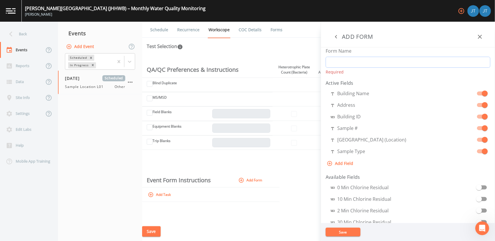
click at [362, 62] on input "Form Name" at bounding box center [408, 62] width 165 height 11
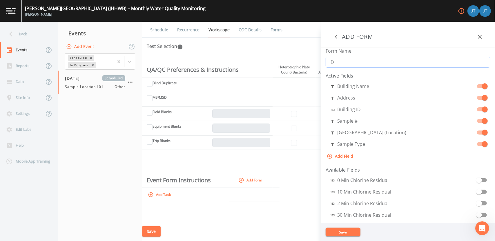
type input "I"
type input "S"
type input "Location and Sample Verification"
click at [347, 234] on button "Save" at bounding box center [343, 232] width 35 height 9
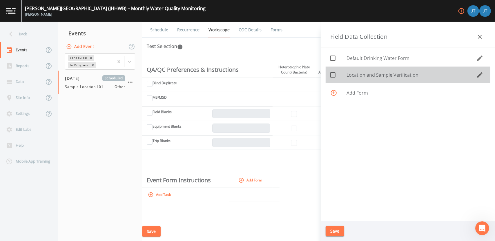
click at [335, 75] on icon at bounding box center [332, 74] width 5 height 5
checkbox input "true"
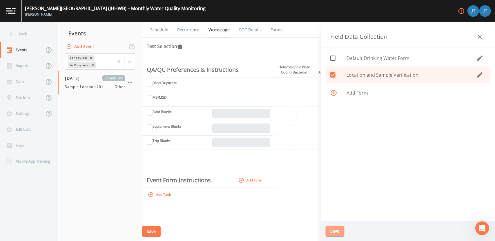
click at [337, 236] on button "Save" at bounding box center [335, 231] width 19 height 11
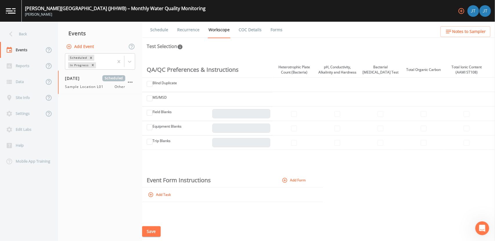
scroll to position [66, 0]
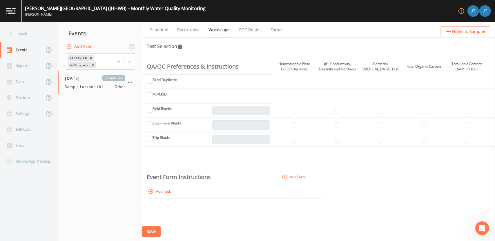
click at [238, 166] on div "Sample ID Field Data Task Notes Demo Lab Hold Note to Lab Default Drinking Wate…" at bounding box center [318, 139] width 353 height 168
click at [245, 174] on th at bounding box center [250, 177] width 43 height 14
click at [287, 179] on icon "button" at bounding box center [285, 178] width 6 height 6
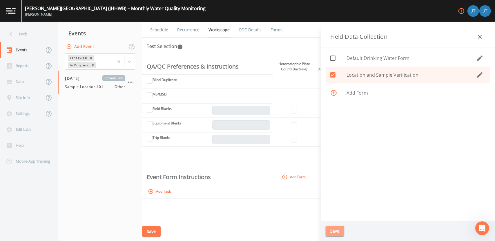
click at [335, 233] on button "Save" at bounding box center [335, 231] width 19 height 11
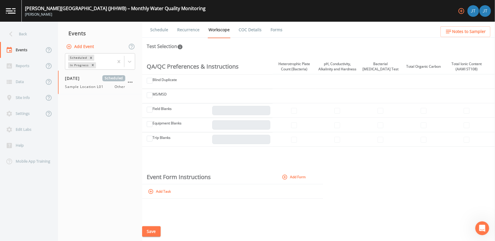
click at [161, 193] on button "Add Task" at bounding box center [160, 192] width 26 height 10
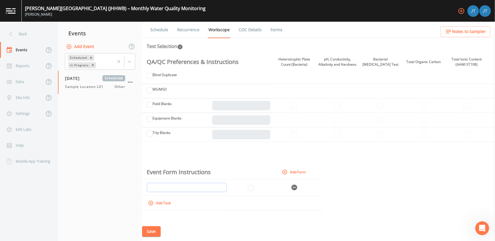
click at [212, 193] on input "text" at bounding box center [187, 187] width 80 height 9
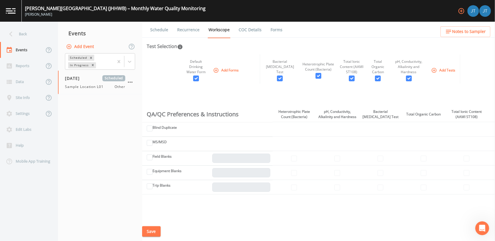
scroll to position [0, 0]
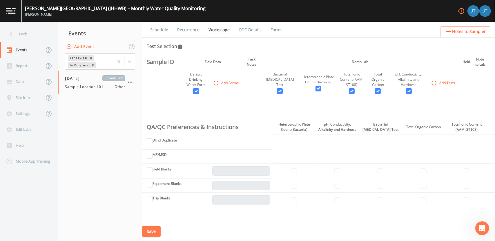
click at [90, 102] on nav "Events Add Event Scheduled In Progress 09/18/2025 Scheduled Sample Location L01…" at bounding box center [100, 132] width 84 height 220
click at [86, 47] on button "Add Event" at bounding box center [80, 46] width 31 height 11
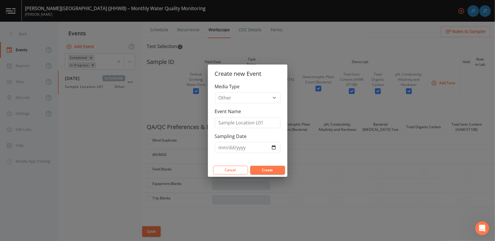
click at [259, 91] on div "Media Type Other" at bounding box center [248, 93] width 66 height 20
click at [267, 125] on input "Sample Location L01" at bounding box center [248, 122] width 66 height 11
type input "Sample Location L02"
click at [261, 169] on button "Create" at bounding box center [267, 170] width 35 height 9
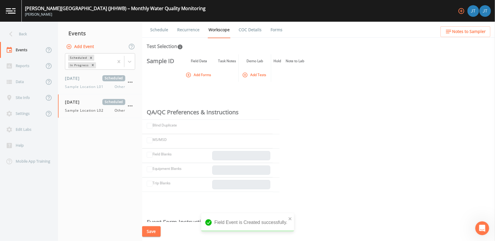
click at [97, 122] on nav "Events Add Event Scheduled In Progress 09/18/2025 Scheduled Sample Location L01…" at bounding box center [100, 132] width 84 height 220
click at [91, 110] on span "Sample Location L02" at bounding box center [86, 110] width 42 height 5
click at [90, 81] on div "09/18/2025 Scheduled Sample Location L01 Other" at bounding box center [95, 82] width 60 height 14
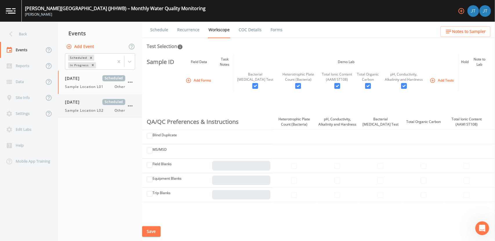
click at [98, 113] on span "Sample Location L02" at bounding box center [86, 110] width 42 height 5
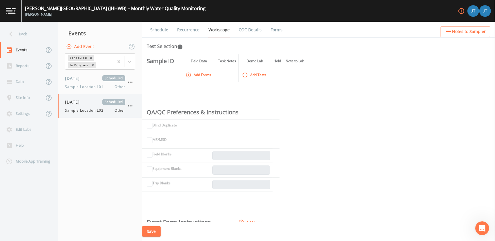
click at [129, 105] on icon "button" at bounding box center [130, 106] width 7 height 7
click at [133, 80] on div at bounding box center [247, 120] width 495 height 241
click at [132, 81] on icon "button" at bounding box center [130, 82] width 7 height 7
click at [103, 105] on div at bounding box center [247, 120] width 495 height 241
click at [131, 106] on icon "button" at bounding box center [130, 106] width 7 height 7
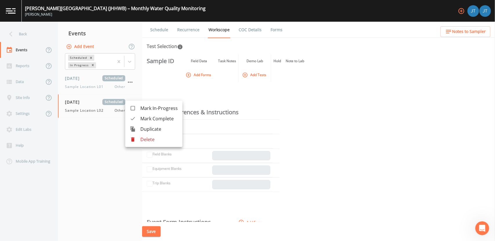
click at [142, 139] on p "Delete" at bounding box center [158, 139] width 37 height 7
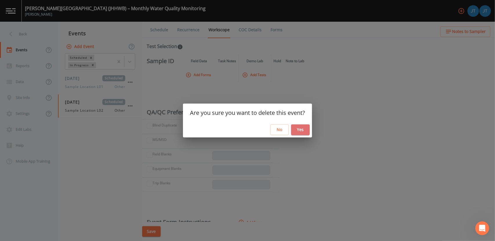
click at [299, 128] on button "Yes" at bounding box center [300, 130] width 19 height 11
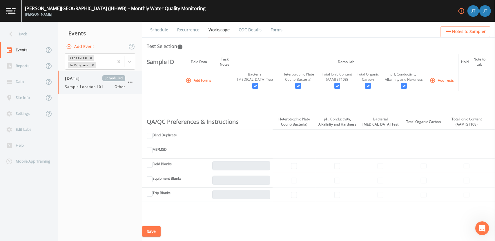
click at [131, 81] on icon "button" at bounding box center [130, 82] width 7 height 7
click at [151, 106] on span "Duplicate" at bounding box center [158, 105] width 37 height 7
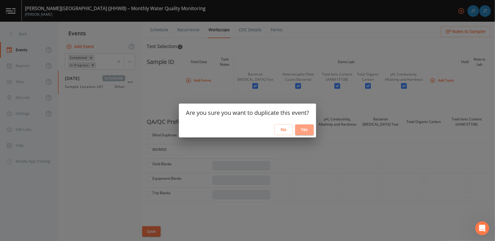
click at [302, 128] on button "Yes" at bounding box center [304, 130] width 19 height 11
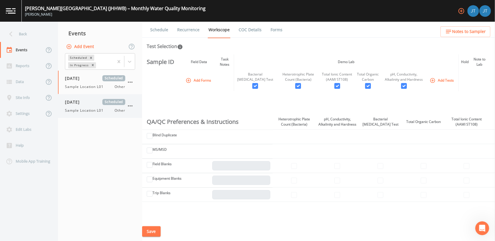
click at [97, 108] on span "Sample Location L01" at bounding box center [86, 110] width 42 height 5
click at [133, 104] on icon "button" at bounding box center [130, 106] width 7 height 7
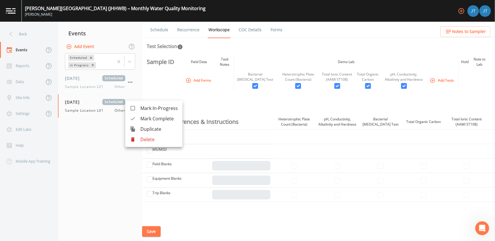
click at [88, 110] on div at bounding box center [247, 120] width 495 height 241
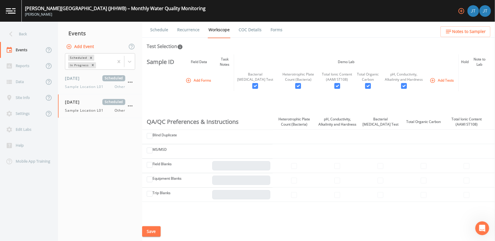
click at [88, 110] on div at bounding box center [247, 120] width 495 height 241
click at [104, 110] on span "Sample Location L01" at bounding box center [86, 110] width 42 height 5
click at [131, 106] on icon "button" at bounding box center [130, 106] width 7 height 7
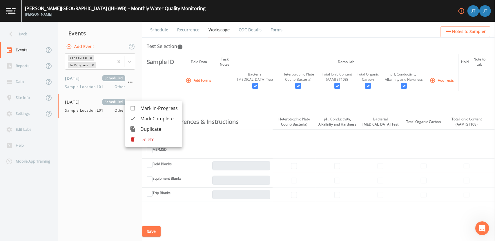
click at [94, 128] on div at bounding box center [247, 120] width 495 height 241
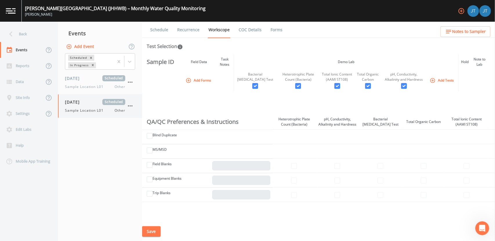
click at [83, 102] on span "09/18/2025" at bounding box center [74, 102] width 19 height 6
click at [192, 33] on link "Recurrence" at bounding box center [188, 30] width 24 height 16
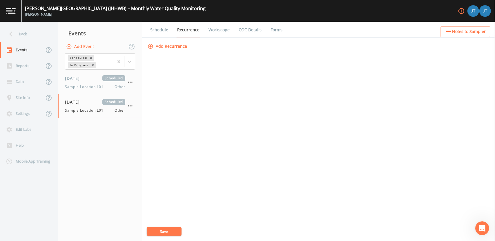
click at [157, 31] on link "Schedule" at bounding box center [159, 30] width 20 height 16
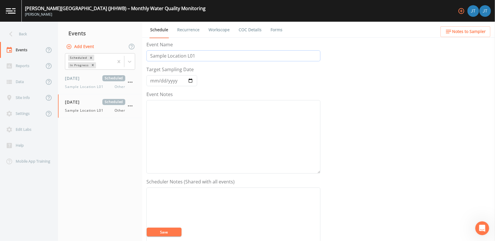
click at [202, 55] on input "Sample Location L01" at bounding box center [233, 55] width 174 height 11
type input "Sample Location L02"
click at [166, 231] on button "Save" at bounding box center [164, 232] width 35 height 9
click at [119, 138] on nav "Events Add Event Scheduled In Progress 09/18/2025 Scheduled Sample Location L01…" at bounding box center [100, 132] width 84 height 220
click at [84, 102] on span "09/18/2025" at bounding box center [74, 102] width 19 height 6
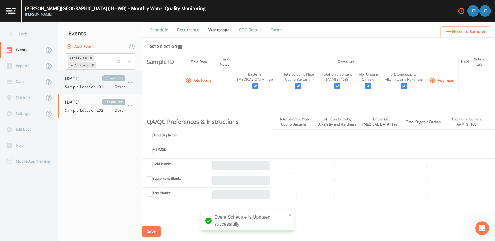
click at [90, 83] on div "09/18/2025 Scheduled Sample Location L01 Other" at bounding box center [95, 82] width 60 height 14
click at [96, 109] on span "Sample Location L02" at bounding box center [86, 110] width 42 height 5
click at [95, 83] on div "09/18/2025 Scheduled Sample Location L01 Other" at bounding box center [95, 82] width 60 height 14
click at [340, 61] on th "Demo Lab" at bounding box center [346, 62] width 225 height 15
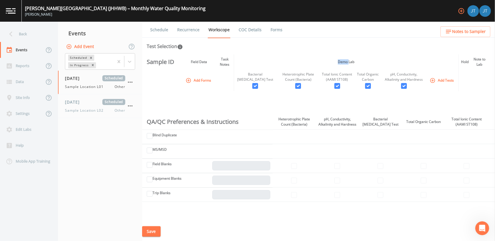
click at [340, 61] on th "Demo Lab" at bounding box center [346, 62] width 225 height 15
click at [358, 32] on ul "Schedule Recurrence Workscope COC Details Forms" at bounding box center [318, 30] width 353 height 16
click at [134, 108] on button "button" at bounding box center [130, 106] width 10 height 10
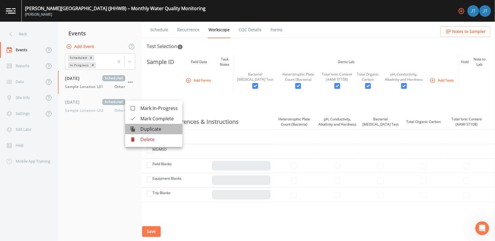
click at [153, 127] on span "Duplicate" at bounding box center [158, 129] width 37 height 7
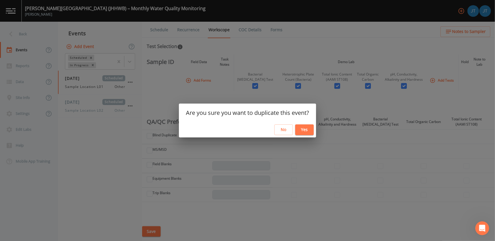
click at [304, 129] on button "Yes" at bounding box center [304, 130] width 19 height 11
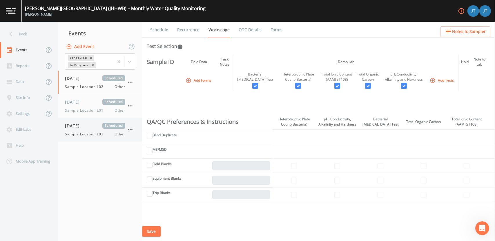
click at [105, 123] on span "Scheduled" at bounding box center [113, 126] width 23 height 6
drag, startPoint x: 157, startPoint y: 30, endPoint x: 152, endPoint y: 27, distance: 5.2
click at [152, 27] on link "Schedule" at bounding box center [159, 30] width 20 height 16
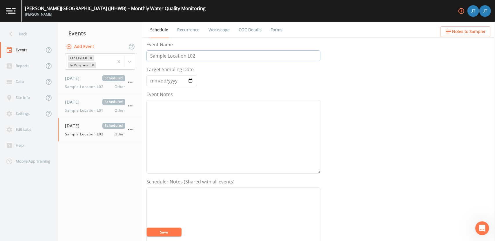
click at [200, 55] on input "Sample Location L02" at bounding box center [233, 55] width 174 height 11
type input "Sample Location L03"
click at [165, 238] on textarea "Event Notes" at bounding box center [233, 225] width 174 height 74
click at [165, 228] on button "Save" at bounding box center [164, 232] width 35 height 9
click at [122, 149] on nav "Events Add Event Scheduled In Progress 09/18/2025 Scheduled Sample Location L02…" at bounding box center [100, 132] width 84 height 220
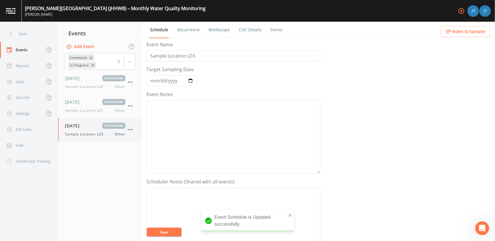
click at [132, 131] on icon "button" at bounding box center [130, 129] width 7 height 7
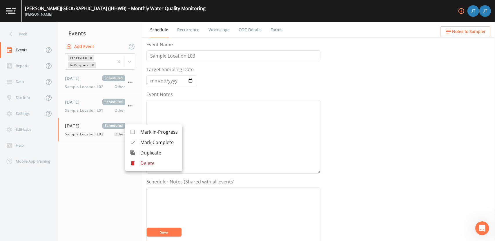
click at [153, 154] on span "Duplicate" at bounding box center [158, 153] width 37 height 7
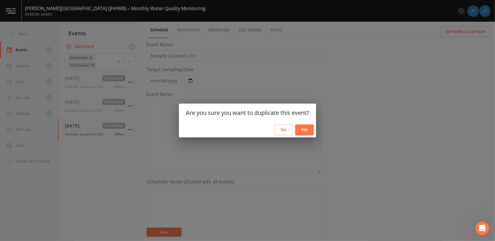
click at [306, 128] on button "Yes" at bounding box center [304, 130] width 19 height 11
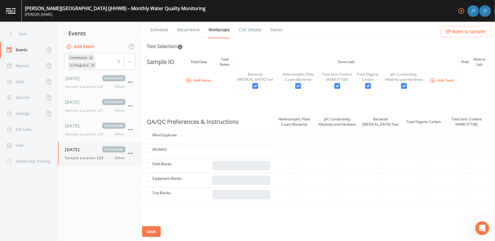
click at [84, 151] on span "09/18/2025" at bounding box center [74, 150] width 19 height 6
click at [161, 28] on link "Schedule" at bounding box center [159, 30] width 20 height 16
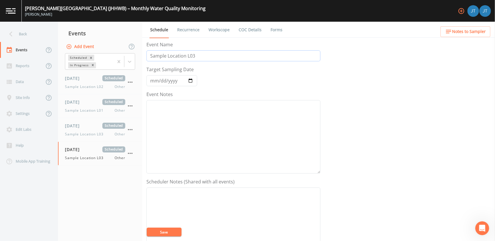
click at [203, 54] on input "Sample Location L03" at bounding box center [233, 55] width 174 height 11
type input "Sample Location L04"
click at [170, 233] on button "Save" at bounding box center [164, 232] width 35 height 9
click at [106, 190] on nav "Events Add Event Scheduled In Progress 09/18/2025 Scheduled Sample Location L02…" at bounding box center [100, 132] width 84 height 220
click at [128, 156] on icon "button" at bounding box center [130, 153] width 7 height 7
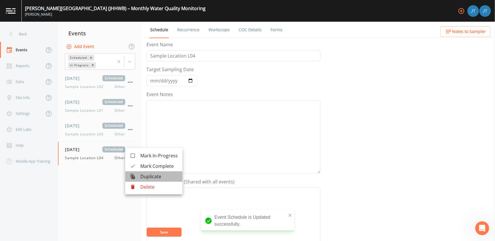
click at [150, 178] on span "Duplicate" at bounding box center [158, 176] width 37 height 7
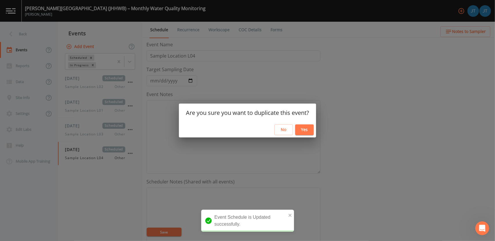
click at [315, 127] on div "No Yes" at bounding box center [247, 129] width 137 height 15
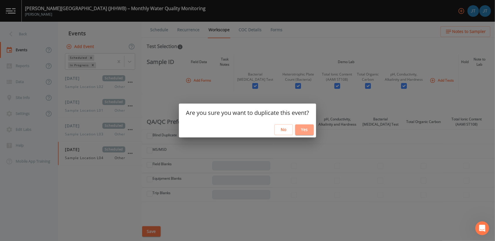
click at [307, 130] on button "Yes" at bounding box center [304, 130] width 19 height 11
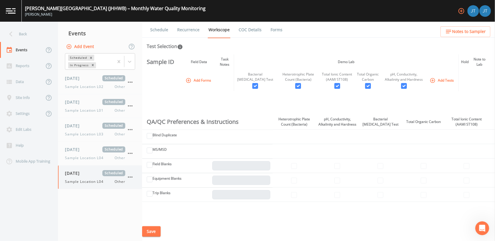
click at [95, 181] on span "Sample Location L04" at bounding box center [86, 181] width 42 height 5
click at [162, 30] on link "Schedule" at bounding box center [159, 30] width 20 height 16
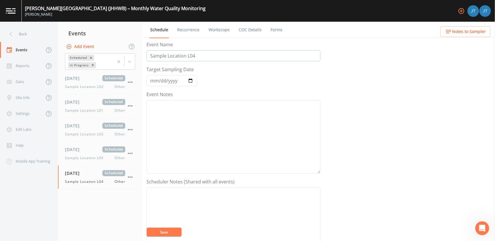
click at [200, 54] on input "Sample Location L04" at bounding box center [233, 55] width 174 height 11
type input "Sample Location L05"
click at [167, 236] on button "Save" at bounding box center [164, 232] width 35 height 9
click at [121, 204] on nav "Events Add Event Scheduled In Progress 09/18/2025 Scheduled Sample Location L02…" at bounding box center [100, 132] width 84 height 220
click at [84, 45] on button "Add Event" at bounding box center [80, 46] width 31 height 11
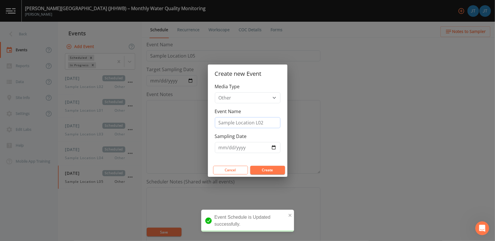
click at [257, 124] on input "Sample Location L02" at bounding box center [248, 122] width 66 height 11
click at [264, 124] on input "Sample Location L02" at bounding box center [248, 122] width 66 height 11
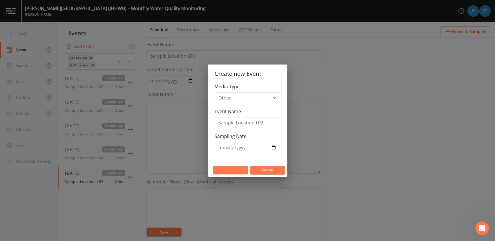
click at [236, 167] on button "Cancel" at bounding box center [230, 170] width 35 height 9
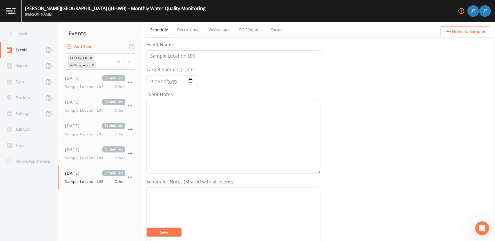
click at [95, 192] on nav "Events Add Event Scheduled In Progress 09/18/2025 Scheduled Sample Location L02…" at bounding box center [100, 132] width 84 height 220
click at [128, 178] on icon "button" at bounding box center [130, 177] width 7 height 7
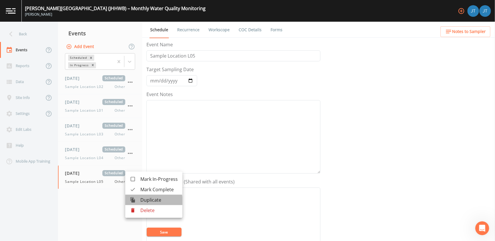
click at [146, 202] on span "Duplicate" at bounding box center [158, 200] width 37 height 7
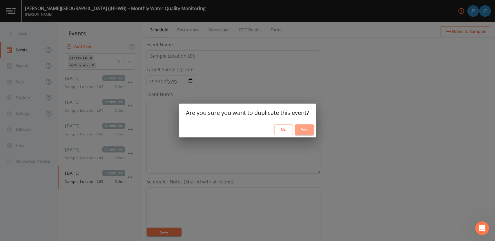
click at [307, 130] on button "Yes" at bounding box center [304, 130] width 19 height 11
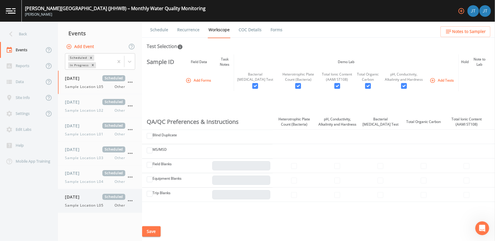
click at [101, 206] on span "Sample Location L05" at bounding box center [86, 205] width 42 height 5
click at [156, 28] on link "Schedule" at bounding box center [159, 30] width 20 height 16
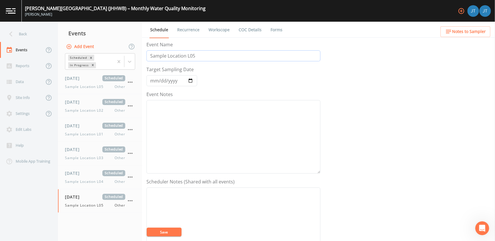
click at [199, 56] on input "Sample Location L05" at bounding box center [233, 55] width 174 height 11
type input "Sample Location L06"
click at [164, 233] on button "Save" at bounding box center [164, 232] width 35 height 9
click at [217, 28] on link "Workscope" at bounding box center [219, 30] width 23 height 16
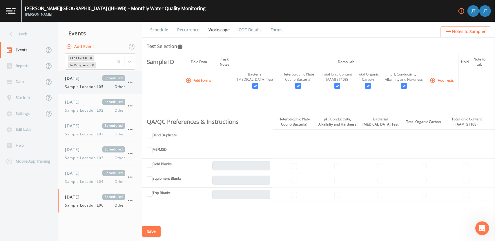
click at [93, 86] on span "Sample Location L05" at bounding box center [86, 86] width 42 height 5
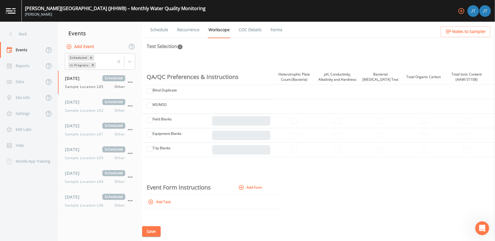
scroll to position [45, 0]
click at [150, 137] on input "Equipment Blanks" at bounding box center [150, 135] width 6 height 6
checkbox input "true"
type input "1"
click at [150, 137] on input "Equipment Blanks" at bounding box center [150, 135] width 6 height 6
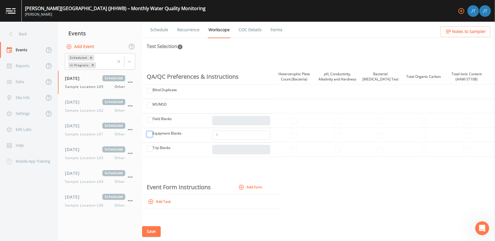
checkbox input "false"
click at [149, 137] on input "Equipment Blanks" at bounding box center [150, 135] width 6 height 6
checkbox input "true"
type input "1"
click at [226, 140] on input "1" at bounding box center [241, 135] width 58 height 9
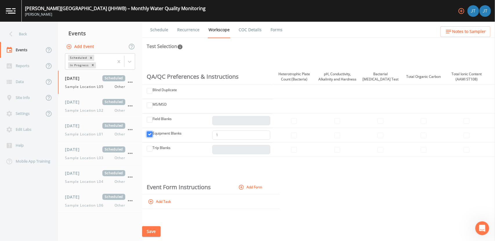
click at [151, 137] on input "Equipment Blanks" at bounding box center [150, 135] width 6 height 6
checkbox input "false"
click at [149, 108] on input "MS/MSD" at bounding box center [150, 106] width 6 height 6
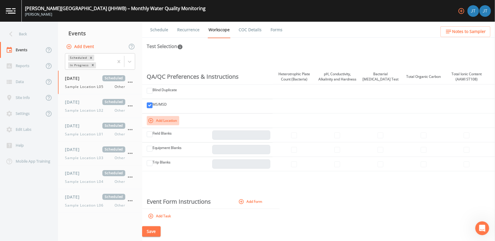
click at [151, 124] on icon "button" at bounding box center [151, 121] width 6 height 6
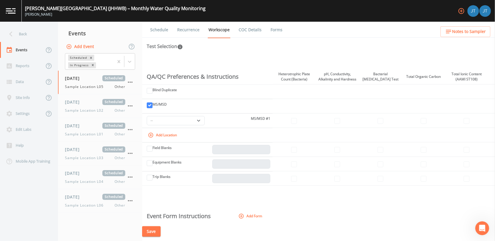
click at [244, 125] on td "-- MS/MSD #1" at bounding box center [207, 121] width 130 height 14
click at [197, 126] on select "--" at bounding box center [176, 120] width 58 height 9
click at [149, 108] on input "MS/MSD" at bounding box center [150, 106] width 6 height 6
checkbox input "false"
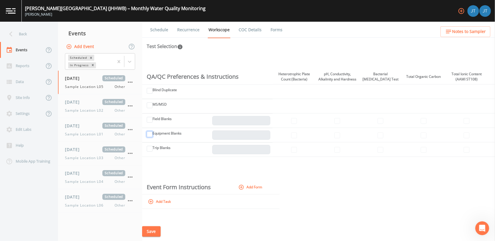
click at [147, 137] on input "Equipment Blanks" at bounding box center [150, 135] width 6 height 6
checkbox input "true"
type input "1"
click at [149, 137] on input "Equipment Blanks" at bounding box center [150, 135] width 6 height 6
checkbox input "false"
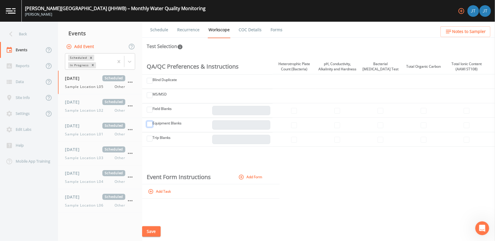
scroll to position [0, 0]
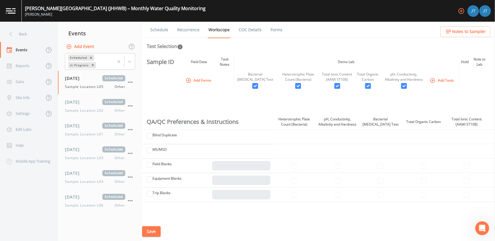
click at [151, 233] on button "Save" at bounding box center [151, 232] width 19 height 11
click at [96, 103] on div "09/18/2025 Scheduled" at bounding box center [95, 102] width 60 height 6
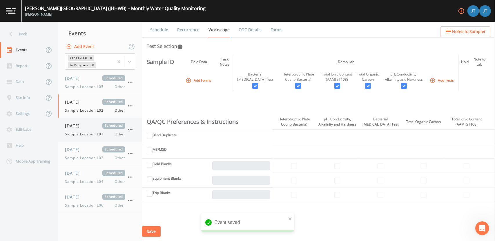
click at [92, 133] on span "Sample Location L01" at bounding box center [86, 134] width 42 height 5
click at [84, 148] on span "09/18/2025" at bounding box center [74, 150] width 19 height 6
click at [84, 174] on span "09/18/2025" at bounding box center [74, 173] width 19 height 6
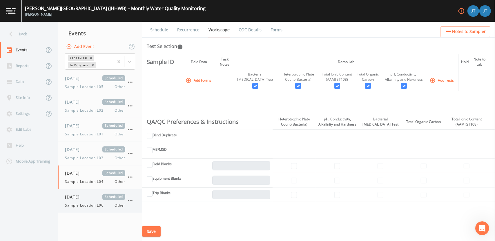
click at [84, 195] on span "09/18/2025" at bounding box center [74, 197] width 19 height 6
click at [248, 33] on link "COC Details" at bounding box center [250, 30] width 25 height 16
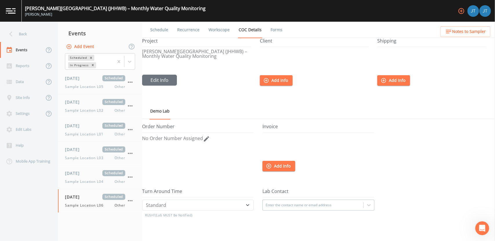
click at [193, 139] on span "No Order Number Assigned" at bounding box center [172, 138] width 61 height 6
click at [229, 108] on ul "Demo Lab" at bounding box center [318, 111] width 353 height 16
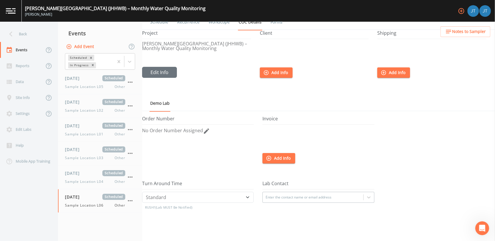
scroll to position [83, 0]
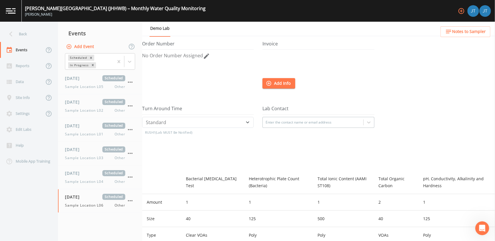
click at [286, 128] on div "Enter the contact name or email address" at bounding box center [318, 122] width 112 height 11
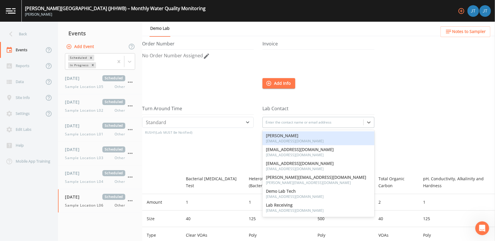
click at [385, 96] on div at bounding box center [439, 73] width 112 height 65
click at [286, 121] on div at bounding box center [313, 122] width 95 height 9
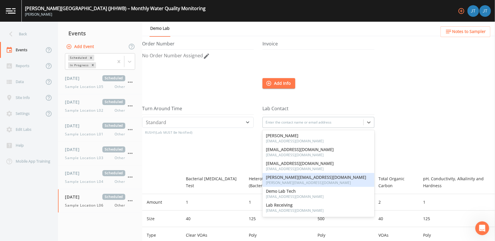
scroll to position [41, 0]
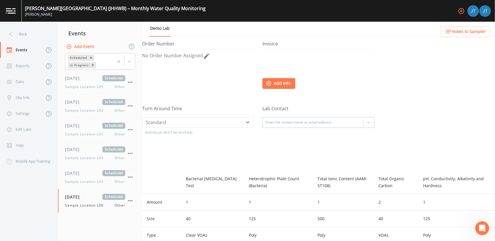
click at [413, 121] on div at bounding box center [439, 138] width 112 height 65
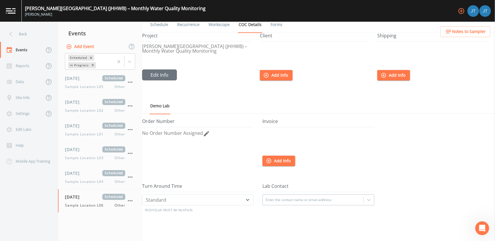
scroll to position [0, 0]
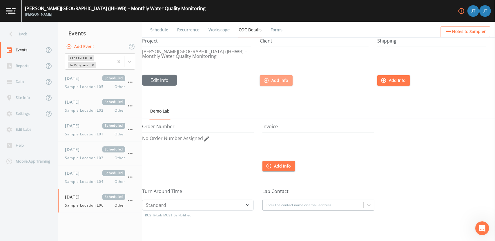
click at [275, 79] on button "Add Info" at bounding box center [276, 80] width 33 height 11
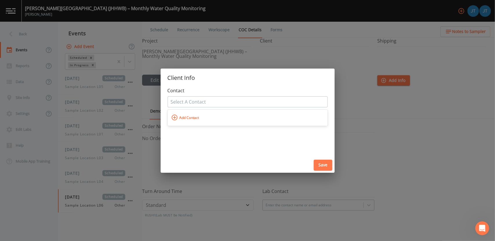
click at [209, 102] on div at bounding box center [248, 101] width 154 height 9
click at [195, 115] on span "Add Contact" at bounding box center [189, 117] width 23 height 9
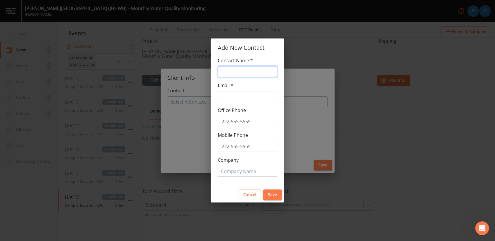
click at [239, 75] on input "text" at bounding box center [247, 71] width 59 height 11
type input "Brenda Nack"
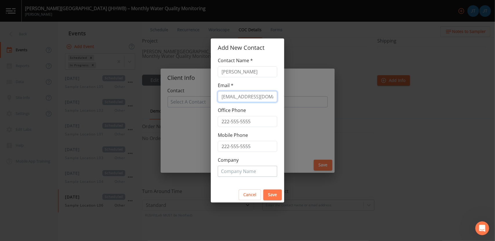
type input "bnack1@jhmi.edu"
click at [238, 173] on div at bounding box center [247, 171] width 53 height 9
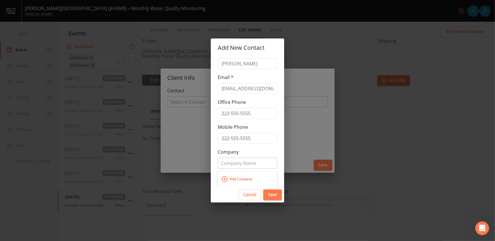
click at [238, 178] on span "Add Company" at bounding box center [241, 179] width 26 height 9
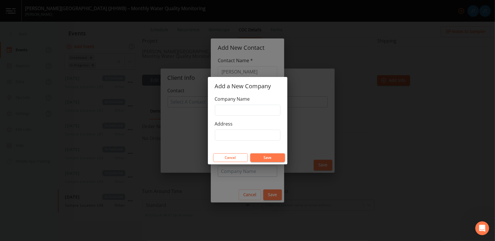
scroll to position [0, 0]
click at [230, 107] on input "Company Name" at bounding box center [248, 110] width 66 height 11
type input "Johns Hopkins"
click at [270, 155] on button "Save" at bounding box center [267, 158] width 35 height 9
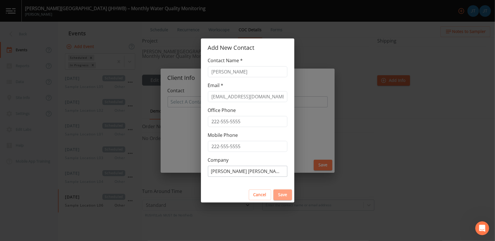
click at [274, 191] on button "Save" at bounding box center [282, 195] width 19 height 11
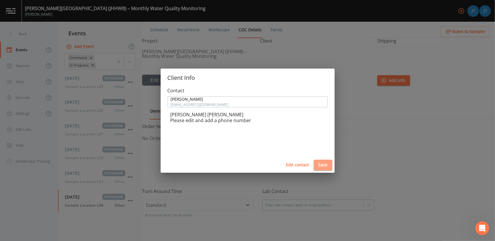
click at [324, 164] on button "Save" at bounding box center [323, 165] width 19 height 11
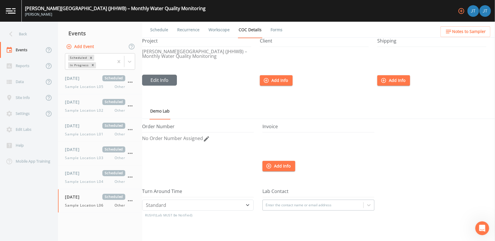
click at [277, 83] on button "Add Info" at bounding box center [276, 80] width 33 height 11
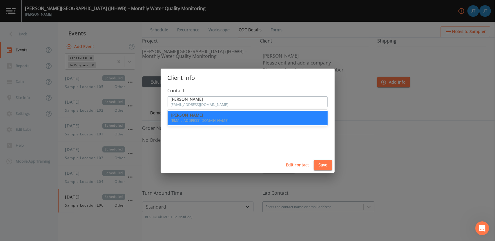
click at [211, 100] on div at bounding box center [248, 101] width 154 height 9
click at [228, 118] on div "Brenda Nack bnack1@jhmi.edu" at bounding box center [247, 117] width 153 height 9
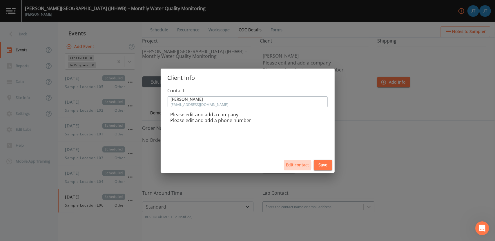
click at [296, 166] on button "Edit contact" at bounding box center [298, 165] width 28 height 11
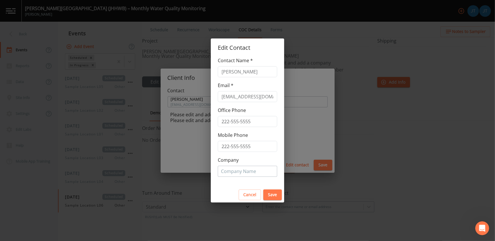
click at [238, 171] on div at bounding box center [247, 171] width 53 height 9
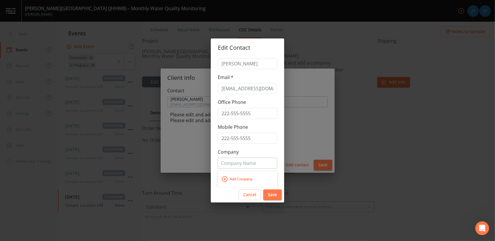
click at [230, 179] on span "Add Company" at bounding box center [241, 179] width 26 height 9
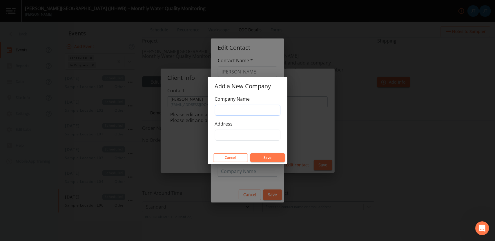
click at [234, 109] on input "Company Name" at bounding box center [248, 110] width 66 height 11
type input "Johns Hopkins"
click at [241, 132] on input "Address" at bounding box center [248, 135] width 66 height 11
type input "1800 Orleans St"
click at [268, 155] on button "Save" at bounding box center [267, 158] width 35 height 9
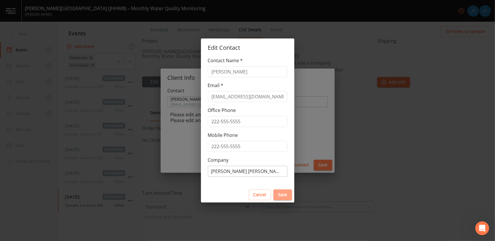
click at [275, 194] on button "Save" at bounding box center [282, 195] width 19 height 11
click at [274, 192] on button "Save" at bounding box center [282, 195] width 19 height 11
click at [310, 97] on div "Edit Contact Contact Name * Brenda Nack Email * bnack1@jhmi.edu Office Phone Mo…" at bounding box center [247, 120] width 495 height 241
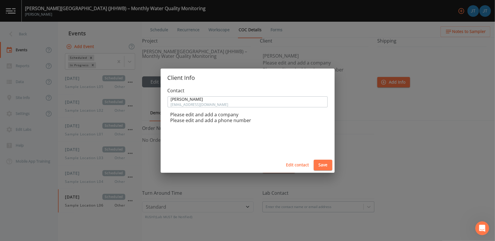
click at [257, 96] on form "Contact Brenda Nack bnack1@jhmi.edu Please edit and add a company Please edit a…" at bounding box center [248, 105] width 160 height 36
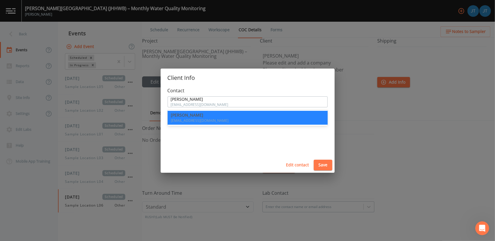
click at [252, 103] on div at bounding box center [248, 101] width 154 height 9
click at [272, 111] on div "Brenda Nack bnack1@jhmi.edu" at bounding box center [248, 118] width 160 height 14
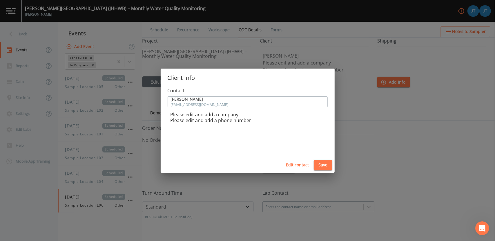
click at [319, 164] on button "Save" at bounding box center [323, 165] width 19 height 11
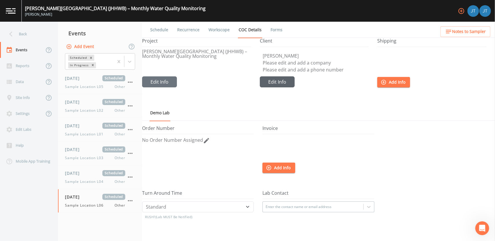
click at [177, 84] on button "Edit Info" at bounding box center [159, 82] width 35 height 11
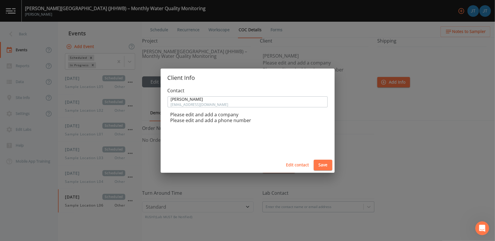
click at [187, 113] on p "Please edit and add a company" at bounding box center [248, 115] width 157 height 6
click at [187, 100] on div at bounding box center [248, 101] width 154 height 9
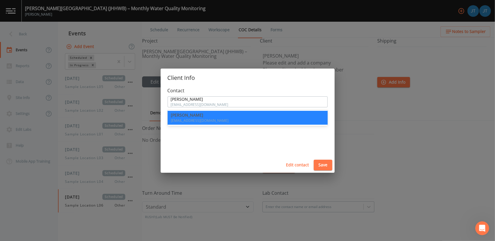
click at [207, 117] on span "Brenda Nack" at bounding box center [247, 115] width 153 height 4
click at [261, 105] on div at bounding box center [248, 101] width 154 height 9
click at [238, 125] on div "Brenda Nack bnack1@jhmi.edu" at bounding box center [248, 118] width 160 height 16
click at [299, 161] on button "Edit contact" at bounding box center [298, 165] width 28 height 11
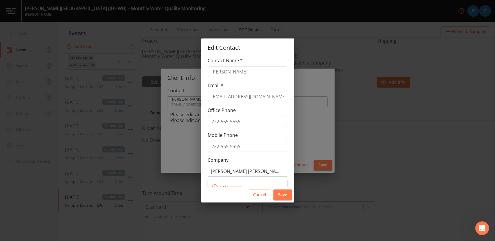
click at [244, 174] on div at bounding box center [247, 171] width 73 height 9
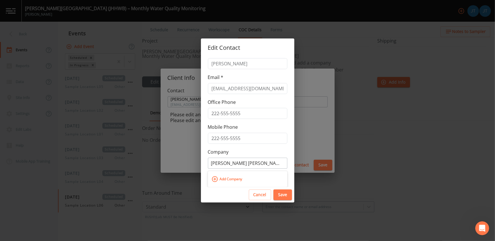
click at [235, 182] on span "Add Company" at bounding box center [231, 179] width 26 height 9
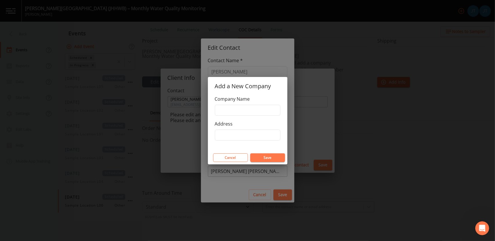
scroll to position [0, 0]
click at [233, 153] on div "Cancel Save" at bounding box center [247, 157] width 79 height 13
click at [235, 157] on button "Cancel" at bounding box center [230, 158] width 35 height 9
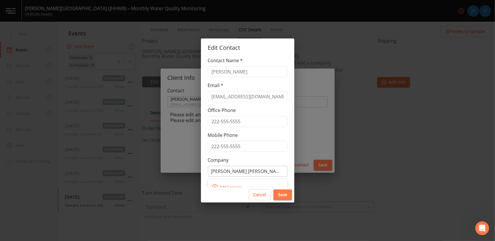
click at [252, 171] on div at bounding box center [247, 171] width 73 height 9
click at [274, 195] on button "Save" at bounding box center [282, 195] width 19 height 11
click at [249, 194] on button "Cancel" at bounding box center [260, 195] width 22 height 11
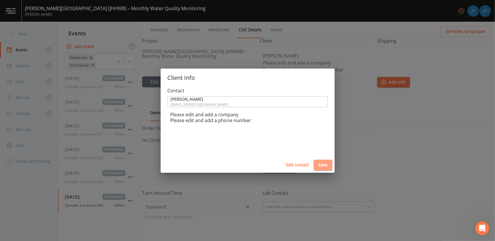
click at [322, 165] on button "Save" at bounding box center [323, 165] width 19 height 11
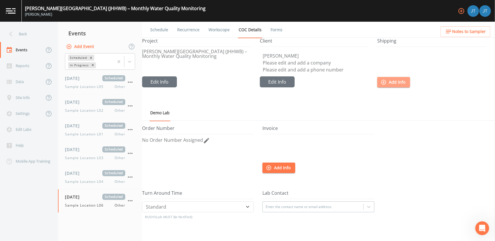
click at [395, 83] on button "Add Info" at bounding box center [393, 82] width 33 height 11
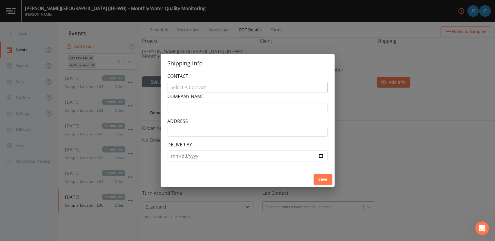
click at [371, 148] on div "Shipping Info CONTACT Select A Contact COMPANY NAME ADDRESS DELIVER BY Save" at bounding box center [247, 120] width 495 height 241
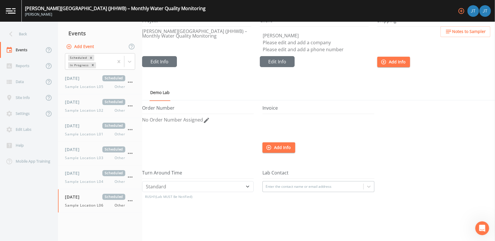
scroll to position [29, 0]
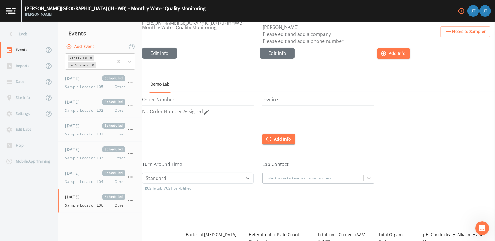
click at [166, 97] on h5 "Order Number" at bounding box center [198, 101] width 112 height 9
click at [162, 99] on h5 "Order Number" at bounding box center [198, 101] width 112 height 9
click at [170, 123] on div "No Order Number Assigned" at bounding box center [198, 126] width 112 height 37
click at [164, 112] on span "No Order Number Assigned" at bounding box center [172, 111] width 61 height 6
click at [164, 113] on input "text" at bounding box center [198, 113] width 112 height 11
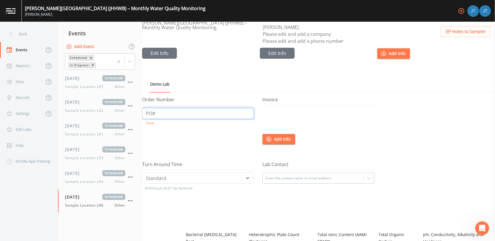
type input "PO#"
click at [290, 118] on div at bounding box center [318, 121] width 112 height 26
click at [273, 107] on div "Invoice Add Info" at bounding box center [322, 129] width 120 height 65
click at [185, 112] on span "No Order Number Assigned" at bounding box center [172, 111] width 61 height 6
click at [163, 114] on input "text" at bounding box center [198, 113] width 112 height 11
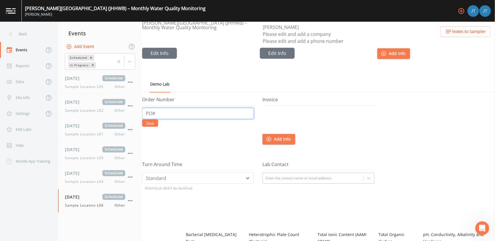
type input "PO#"
click at [149, 124] on button "Save" at bounding box center [150, 123] width 16 height 8
click at [315, 115] on div at bounding box center [318, 121] width 112 height 26
click at [273, 101] on h5 "Invoice" at bounding box center [318, 101] width 112 height 9
click at [280, 140] on button "Add Info" at bounding box center [278, 139] width 33 height 11
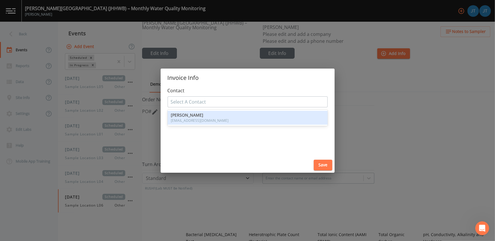
click at [237, 103] on div at bounding box center [248, 101] width 154 height 9
click at [211, 115] on span "Brenda Nack" at bounding box center [247, 115] width 153 height 4
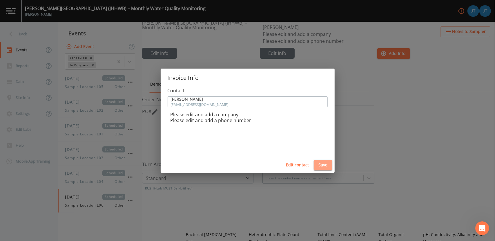
click at [322, 166] on button "Save" at bounding box center [323, 165] width 19 height 11
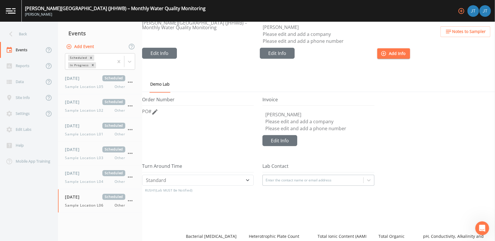
click at [337, 150] on div "Invoice Brenda Nack Please edit and add a company Please edit and add a phone n…" at bounding box center [322, 130] width 120 height 67
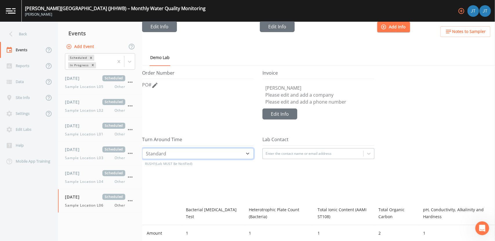
click at [244, 152] on select "Standard Five Day Three Day Two Day Next Day Same Day" at bounding box center [198, 153] width 112 height 11
click at [142, 148] on select "Standard Five Day Three Day Two Day Next Day Same Day" at bounding box center [198, 153] width 112 height 11
select select "Five Day"
click at [233, 175] on div "Standard Five Day Three Day Two Day Next Day Same Day RUSH? (Lab MUST Be Notifi…" at bounding box center [198, 166] width 112 height 37
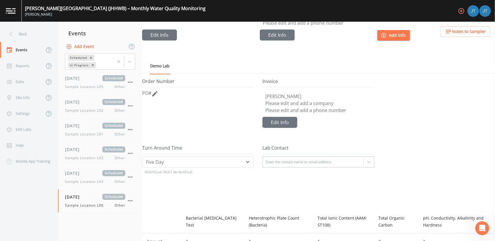
scroll to position [86, 0]
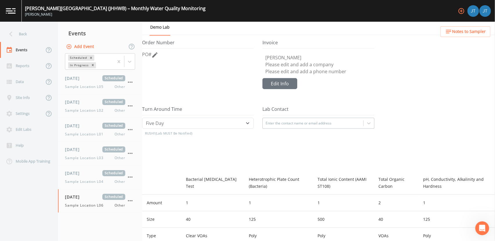
click at [303, 129] on div "Enter the contact name or email address" at bounding box center [318, 123] width 112 height 11
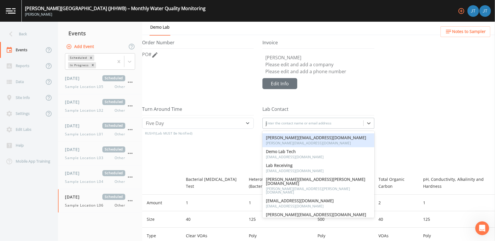
scroll to position [0, 0]
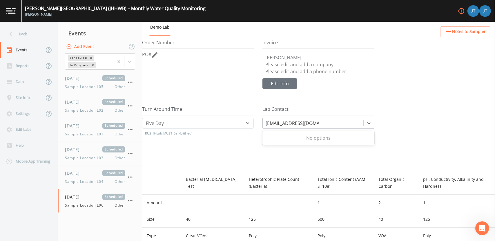
type input "[EMAIL_ADDRESS][DOMAIN_NAME]"
click at [322, 119] on div at bounding box center [313, 123] width 95 height 9
click at [337, 108] on h5 "Lab Contact" at bounding box center [318, 111] width 112 height 9
click at [328, 122] on div at bounding box center [313, 123] width 95 height 9
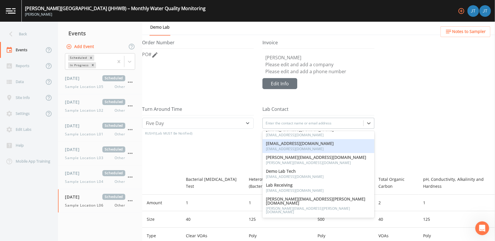
scroll to position [22, 0]
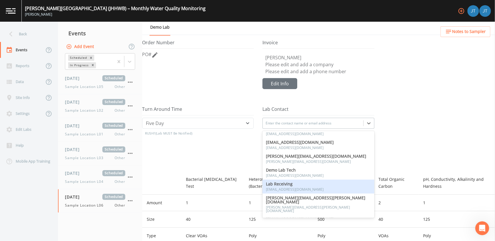
click at [321, 185] on div "Lab Receiving lab-receiving@sampleserve.com" at bounding box center [318, 186] width 105 height 9
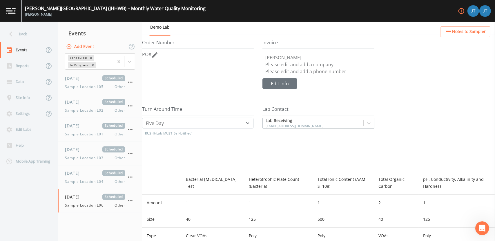
click at [310, 153] on div "Lab Receiving lab-receiving@sampleserve.com" at bounding box center [318, 136] width 112 height 37
click at [357, 128] on div "Lab Receiving lab-receiving@sampleserve.com" at bounding box center [313, 123] width 100 height 10
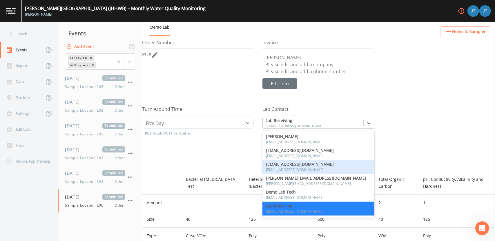
scroll to position [41, 0]
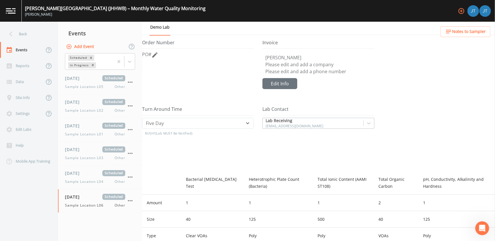
click at [342, 107] on h5 "Lab Contact" at bounding box center [318, 111] width 112 height 9
click at [306, 124] on div at bounding box center [313, 123] width 95 height 9
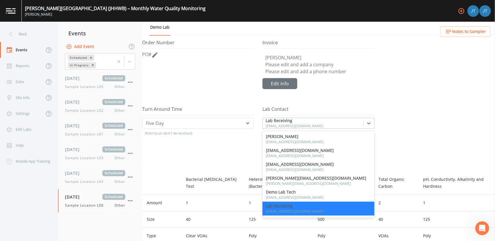
scroll to position [2, 0]
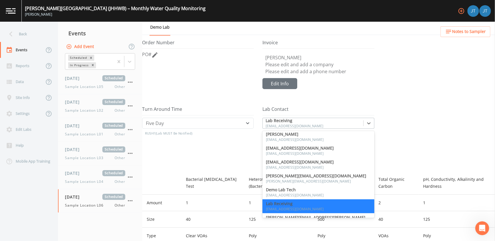
click at [376, 84] on div "Invoice Brenda Nack Please edit and add a company Please edit and add a phone n…" at bounding box center [322, 73] width 120 height 67
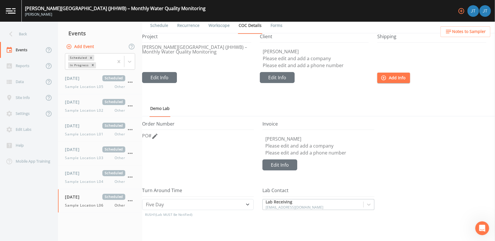
scroll to position [0, 0]
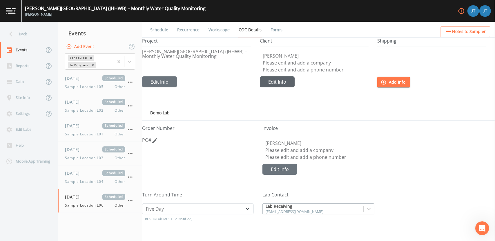
click at [177, 85] on button "Edit Info" at bounding box center [159, 82] width 35 height 11
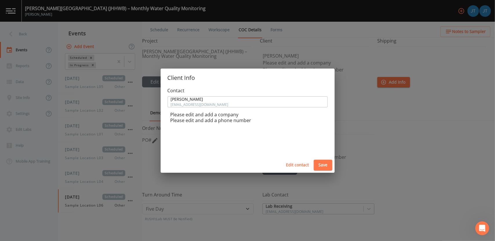
click at [222, 101] on div at bounding box center [248, 101] width 154 height 9
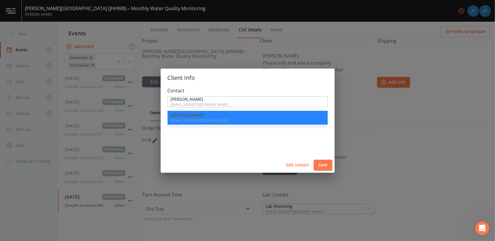
click at [199, 119] on span "bnack1@jhmi.edu" at bounding box center [247, 120] width 153 height 3
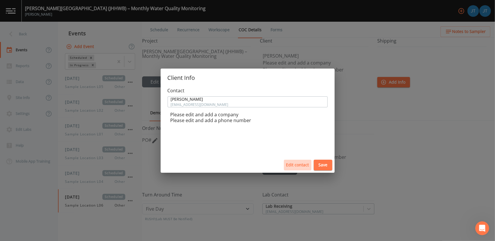
click at [300, 167] on button "Edit contact" at bounding box center [298, 165] width 28 height 11
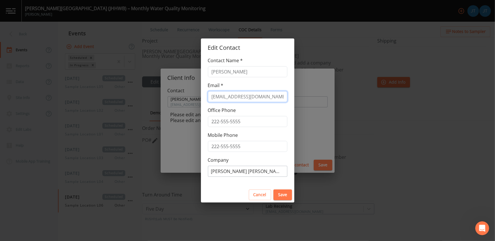
click at [253, 95] on input "bnack1@jhmi.edu" at bounding box center [247, 96] width 79 height 11
click at [263, 96] on input "bnack1@jhmi.edu" at bounding box center [247, 96] width 79 height 11
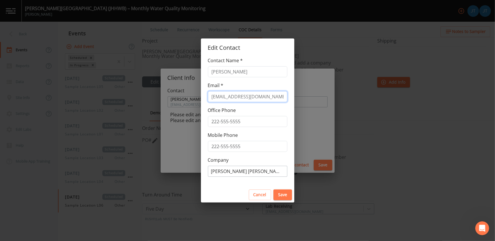
click at [263, 96] on input "bnack1@jhmi.edu" at bounding box center [247, 96] width 79 height 11
type input "jctumey@bioscension.com"
click at [278, 191] on button "Save" at bounding box center [282, 195] width 19 height 11
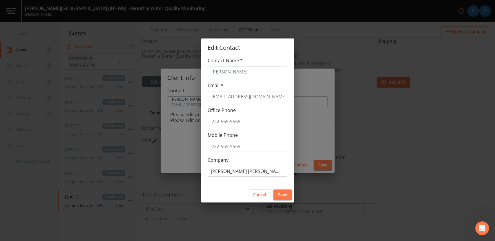
click at [274, 194] on button "Save" at bounding box center [282, 195] width 19 height 11
click at [249, 195] on button "Cancel" at bounding box center [260, 195] width 22 height 11
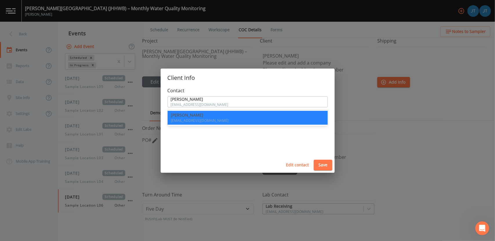
click at [204, 97] on div "Brenda Nack bnack1@jhmi.edu" at bounding box center [247, 102] width 159 height 10
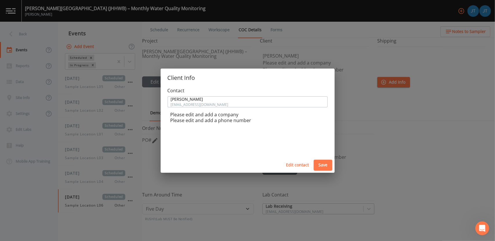
drag, startPoint x: 199, startPoint y: 100, endPoint x: 384, endPoint y: 115, distance: 185.0
click at [384, 115] on div "Client Info Contact Brenda Nack bnack1@jhmi.edu Please edit and add a company P…" at bounding box center [247, 120] width 495 height 241
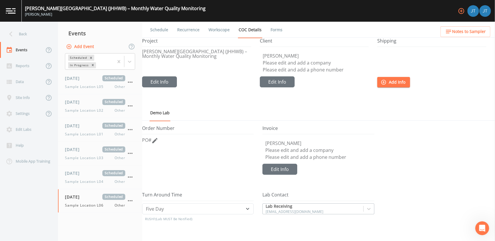
click at [275, 54] on p "Brenda Nack" at bounding box center [316, 56] width 106 height 5
click at [177, 79] on button "Edit Info" at bounding box center [159, 82] width 35 height 11
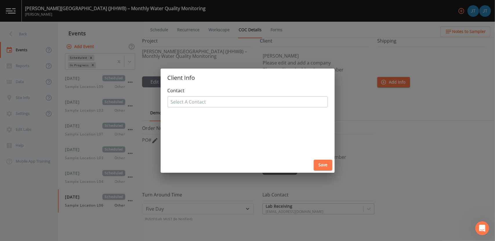
click at [222, 102] on div at bounding box center [248, 101] width 154 height 9
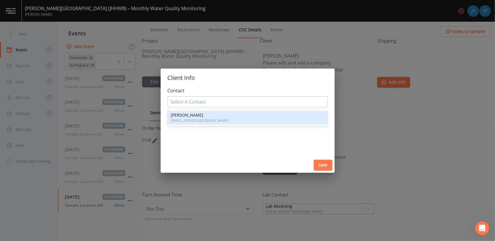
click at [193, 120] on span "bnack1@jhmi.edu" at bounding box center [247, 120] width 153 height 3
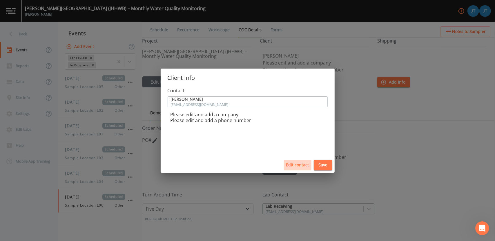
click at [299, 166] on button "Edit contact" at bounding box center [298, 165] width 28 height 11
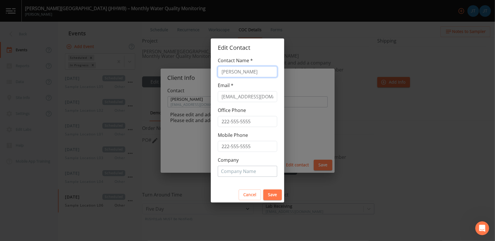
click at [260, 70] on input "Brenda Nack" at bounding box center [247, 71] width 59 height 11
click at [260, 72] on input "Brenda Nack" at bounding box center [247, 71] width 59 height 11
type input "B"
type input "Jake Tumey"
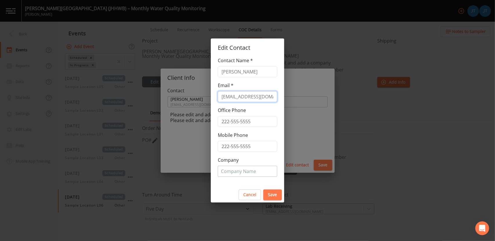
click at [237, 98] on input "bnack1@jhmi.edu" at bounding box center [247, 96] width 59 height 11
type input "jctumey@bioscension.com"
click at [243, 173] on div at bounding box center [247, 171] width 53 height 9
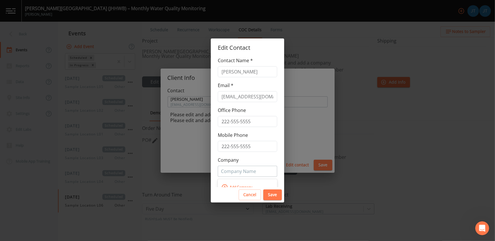
click at [241, 184] on span "Add Company" at bounding box center [241, 187] width 26 height 9
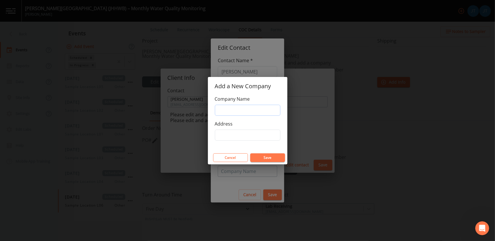
click at [233, 109] on input "Company Name" at bounding box center [248, 110] width 66 height 11
type input "Bioscension"
type input "B"
type input "965 Capstone Dr, STE 316, Miamisburg, OH 45342"
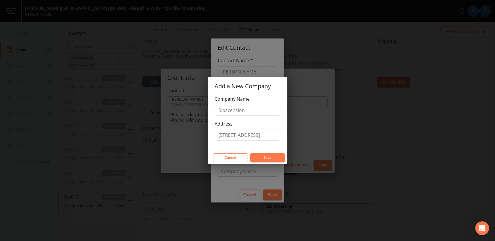
scroll to position [0, 0]
click at [268, 158] on button "Save" at bounding box center [267, 158] width 35 height 9
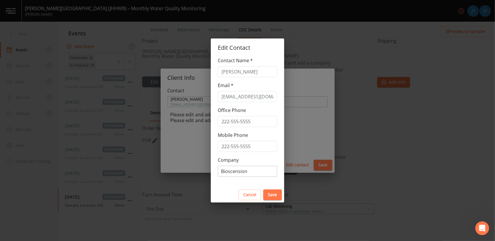
click at [274, 192] on button "Save" at bounding box center [272, 195] width 19 height 11
click at [277, 195] on button "Save" at bounding box center [272, 195] width 19 height 11
click at [246, 72] on input "Jake Tumey" at bounding box center [247, 71] width 59 height 11
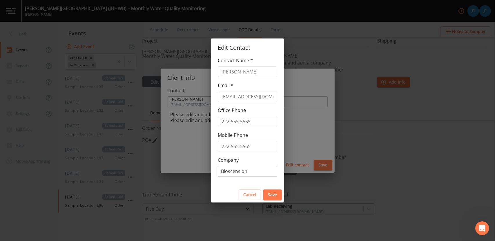
click at [275, 193] on button "Save" at bounding box center [272, 195] width 19 height 11
click at [250, 195] on button "Cancel" at bounding box center [250, 195] width 22 height 11
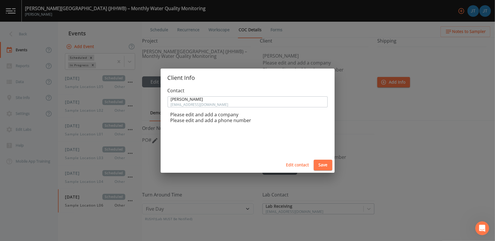
click at [264, 132] on div "Contact Brenda Nack bnack1@jhmi.edu Please edit and add a company Please edit a…" at bounding box center [248, 122] width 174 height 71
click at [244, 107] on div "Brenda Nack bnack1@jhmi.edu" at bounding box center [247, 102] width 159 height 10
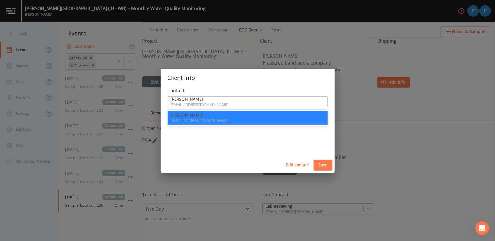
click at [244, 107] on div "Brenda Nack bnack1@jhmi.edu" at bounding box center [247, 102] width 159 height 10
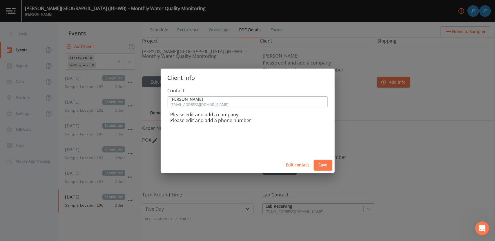
click at [385, 144] on div "Client Info Contact Brenda Nack bnack1@jhmi.edu Please edit and add a company P…" at bounding box center [247, 120] width 495 height 241
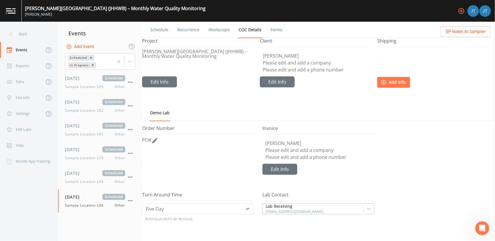
click at [274, 31] on link "Forms" at bounding box center [277, 30] width 14 height 16
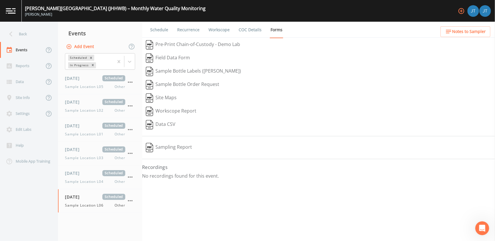
click at [185, 83] on button "Sample Bottle Order Request" at bounding box center [182, 84] width 81 height 13
click at [172, 58] on button "Field Data Form" at bounding box center [168, 58] width 52 height 13
click at [167, 110] on button "Workscope Report" at bounding box center [171, 111] width 58 height 13
click at [264, 122] on div "Data CSV" at bounding box center [318, 124] width 353 height 13
click at [171, 148] on button "Sampling Report" at bounding box center [169, 147] width 54 height 13
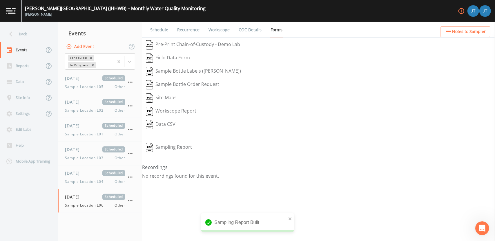
click at [254, 111] on div "Workscope Report" at bounding box center [318, 111] width 353 height 13
click at [188, 30] on link "Recurrence" at bounding box center [188, 30] width 24 height 16
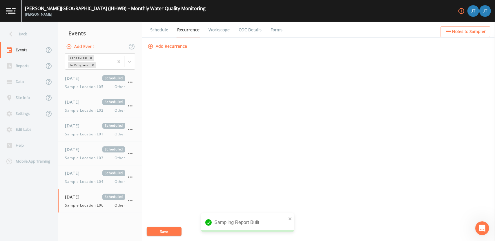
click at [213, 29] on link "Workscope" at bounding box center [219, 30] width 23 height 16
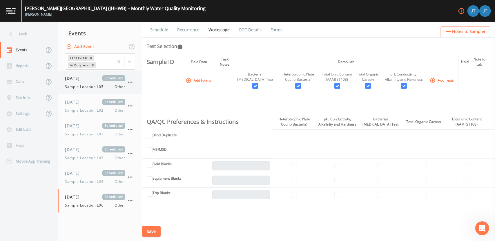
click at [90, 84] on span "Sample Location L05" at bounding box center [86, 86] width 42 height 5
click at [84, 107] on div "09/18/2025 Scheduled Sample Location L02 Other" at bounding box center [95, 106] width 60 height 14
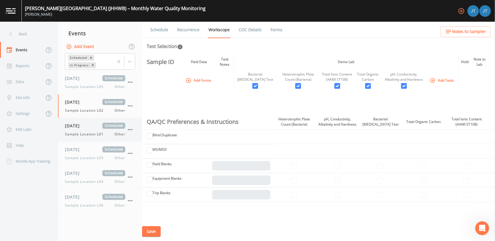
click at [83, 133] on span "Sample Location L01" at bounding box center [86, 134] width 42 height 5
click at [254, 29] on link "COC Details" at bounding box center [250, 30] width 25 height 16
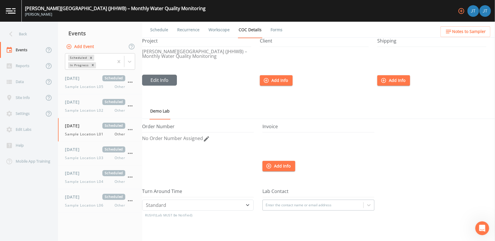
click at [271, 32] on link "Forms" at bounding box center [277, 30] width 14 height 16
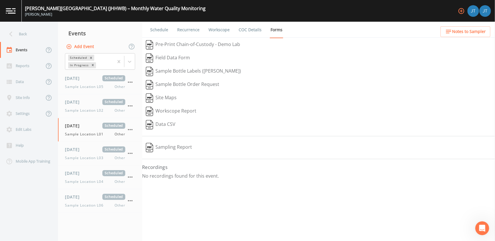
click at [250, 32] on link "COC Details" at bounding box center [250, 30] width 25 height 16
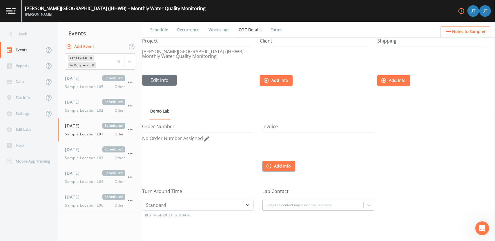
click at [216, 32] on link "Workscope" at bounding box center [219, 30] width 23 height 16
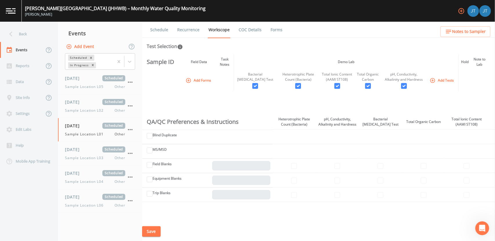
click at [188, 33] on link "Recurrence" at bounding box center [188, 30] width 24 height 16
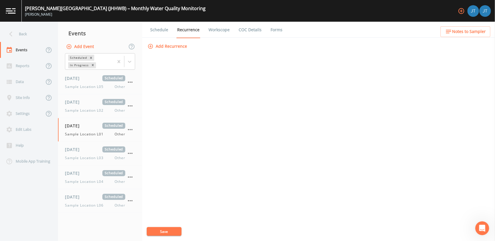
click at [152, 29] on link "Schedule" at bounding box center [159, 30] width 20 height 16
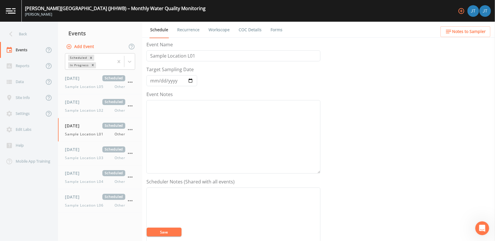
click at [401, 72] on div "Event Name Sample Location L01 Target Sampling Date 2025-09-18 Event Notes Sche…" at bounding box center [320, 141] width 348 height 200
click at [26, 66] on div "Reports" at bounding box center [22, 66] width 44 height 16
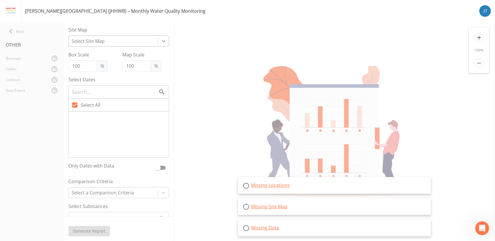
click at [161, 39] on icon at bounding box center [164, 41] width 6 height 6
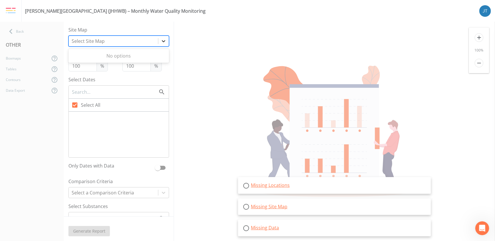
click at [161, 39] on icon at bounding box center [164, 41] width 6 height 6
click at [246, 186] on icon at bounding box center [246, 186] width 7 height 7
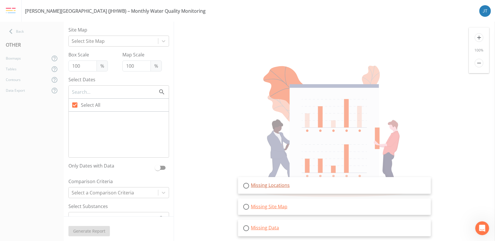
click at [256, 187] on link "Missing Locations" at bounding box center [270, 185] width 39 height 6
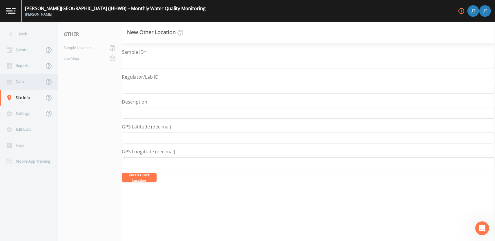
click at [20, 81] on div "Data" at bounding box center [22, 82] width 44 height 16
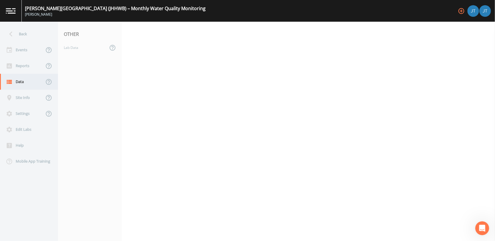
click at [19, 81] on div "Data" at bounding box center [22, 82] width 44 height 16
click at [78, 47] on div "Lab Data" at bounding box center [83, 47] width 50 height 11
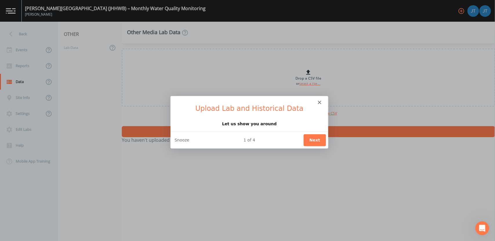
click at [315, 142] on button "Next" at bounding box center [314, 140] width 22 height 12
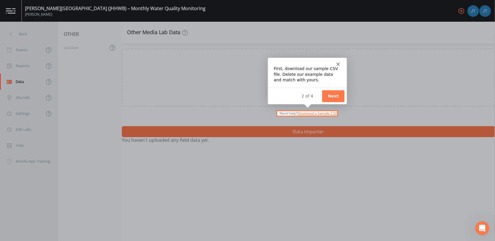
click at [330, 97] on button "Next" at bounding box center [333, 96] width 22 height 12
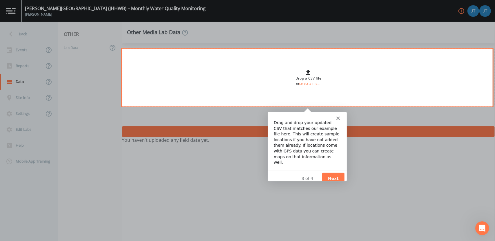
click at [334, 172] on button "Next" at bounding box center [333, 178] width 22 height 12
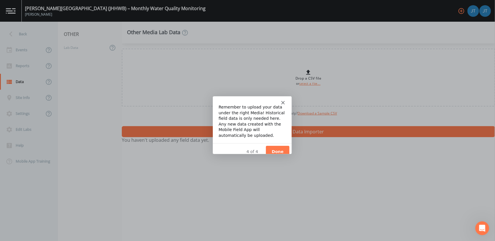
click at [274, 146] on button "Done" at bounding box center [276, 152] width 23 height 12
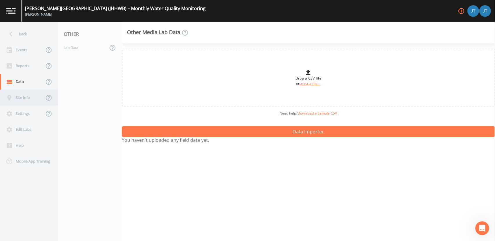
click at [25, 97] on div "Site Info" at bounding box center [22, 98] width 44 height 16
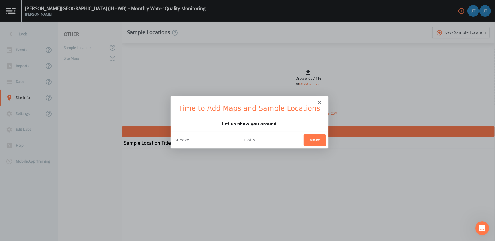
click at [314, 139] on button "Next" at bounding box center [314, 140] width 22 height 12
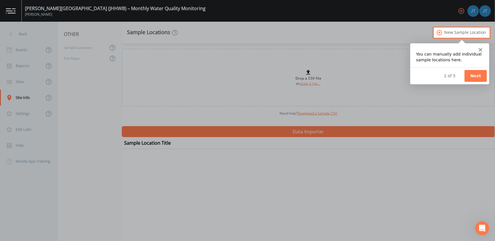
click at [476, 72] on button "Next" at bounding box center [475, 76] width 22 height 12
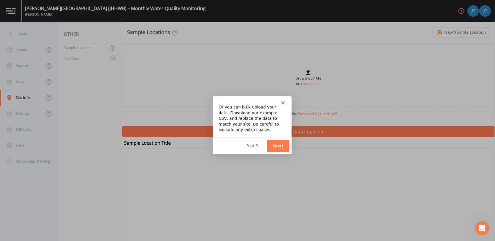
click at [279, 142] on button "Next" at bounding box center [277, 146] width 22 height 12
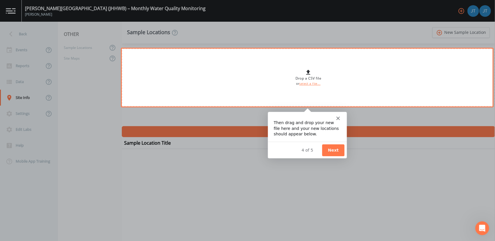
click at [333, 152] on button "Next" at bounding box center [333, 150] width 22 height 12
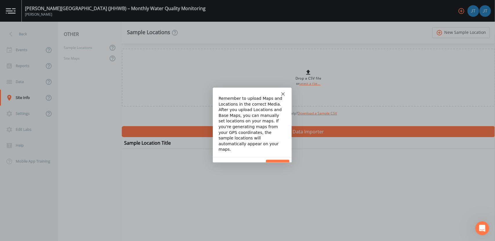
click at [278, 160] on button "Done" at bounding box center [276, 166] width 23 height 12
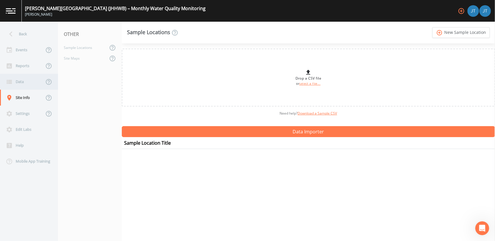
click at [25, 87] on div "Data" at bounding box center [22, 82] width 44 height 16
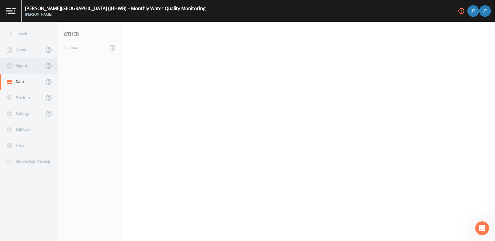
click at [25, 70] on div "Reports" at bounding box center [22, 66] width 44 height 16
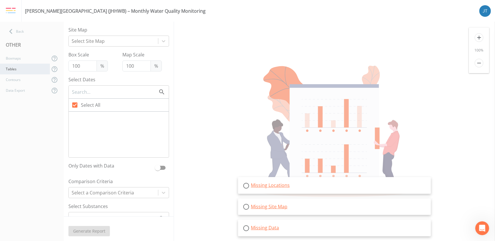
click at [23, 68] on div "Tables" at bounding box center [25, 69] width 50 height 11
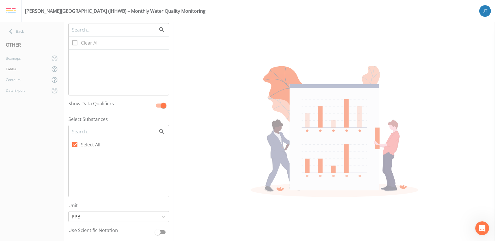
scroll to position [249, 0]
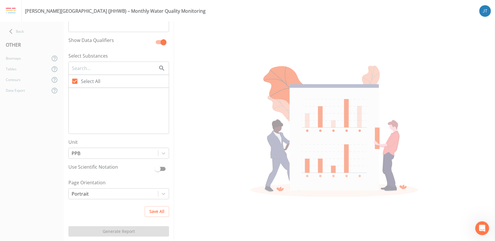
click at [108, 86] on label "Select All" at bounding box center [119, 81] width 100 height 13
click at [75, 81] on input "Select All" at bounding box center [72, 78] width 6 height 6
checkbox input "true"
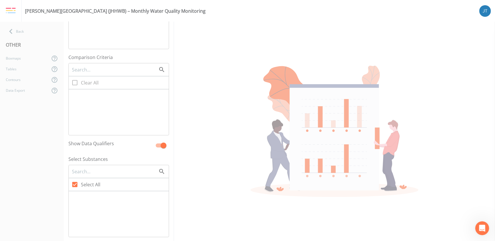
scroll to position [0, 0]
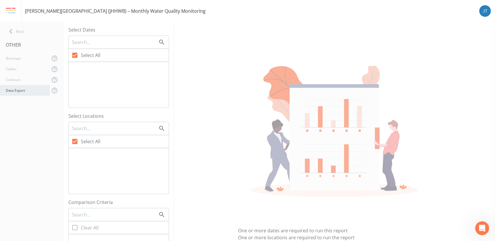
click at [26, 91] on div "Data Export" at bounding box center [25, 90] width 50 height 11
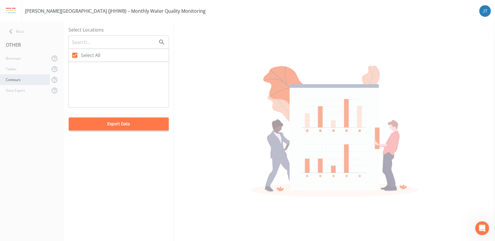
click at [18, 81] on div "Contours" at bounding box center [25, 80] width 50 height 11
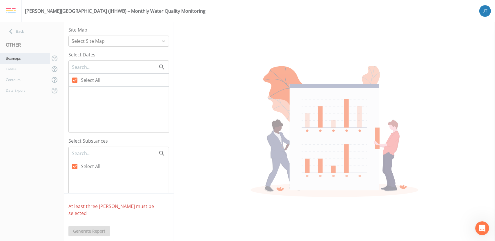
click at [14, 59] on div "Boxmaps" at bounding box center [25, 58] width 50 height 11
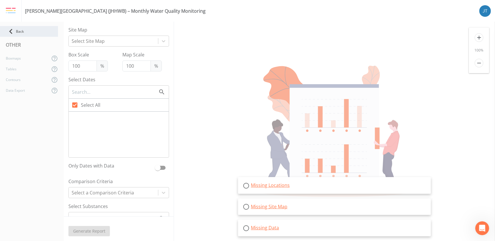
click at [10, 31] on icon at bounding box center [10, 31] width 3 height 5
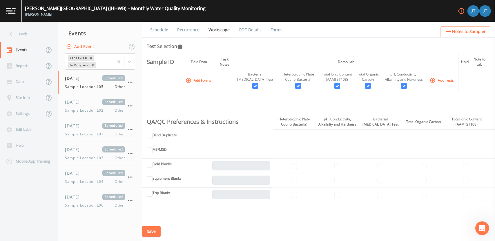
click at [247, 31] on link "COC Details" at bounding box center [250, 30] width 25 height 16
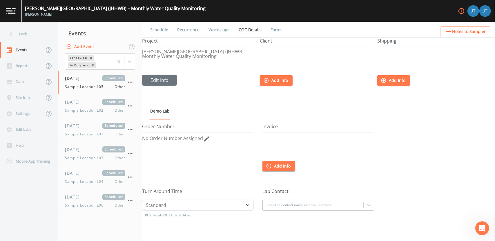
click at [272, 30] on link "Forms" at bounding box center [277, 30] width 14 height 16
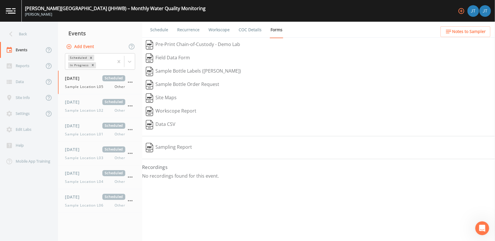
click at [187, 44] on button "Pre-Print Chain-of-Custody - Demo Lab" at bounding box center [193, 44] width 102 height 13
click at [296, 131] on div "Schedule Recurrence Workscope COC Details Forms   Pre-Print Chain-of-Custody - …" at bounding box center [318, 132] width 353 height 220
click at [187, 34] on link "Recurrence" at bounding box center [188, 30] width 24 height 16
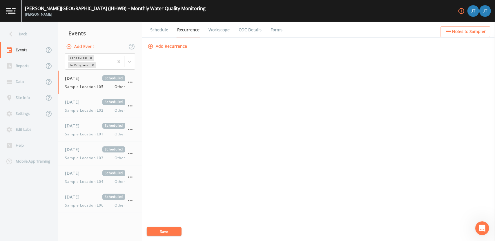
click at [246, 29] on link "COC Details" at bounding box center [250, 30] width 25 height 16
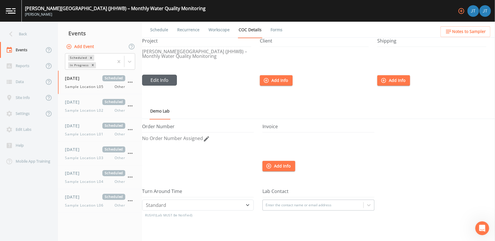
click at [152, 80] on button "Edit Info" at bounding box center [159, 80] width 35 height 11
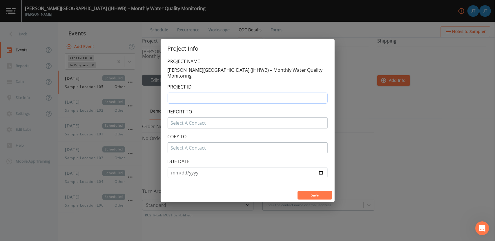
click at [197, 98] on input "text" at bounding box center [248, 98] width 160 height 11
click at [316, 192] on button "Save" at bounding box center [314, 195] width 35 height 9
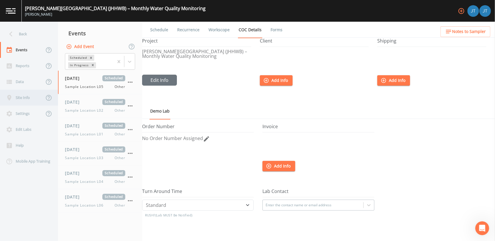
click at [25, 99] on div "Site Info" at bounding box center [22, 98] width 44 height 16
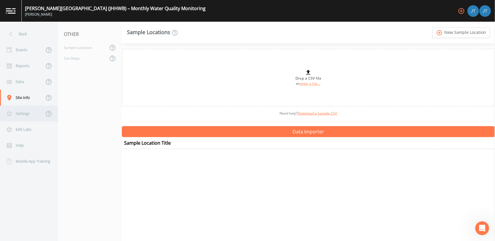
click at [27, 119] on div "Settings" at bounding box center [22, 114] width 44 height 16
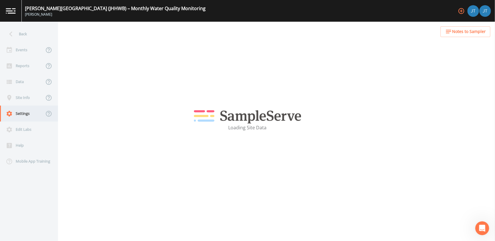
select select "5059615b-9a68-4594-8539-c50a9d2cc647"
select select "[GEOGRAPHIC_DATA]"
select select "America/New_York"
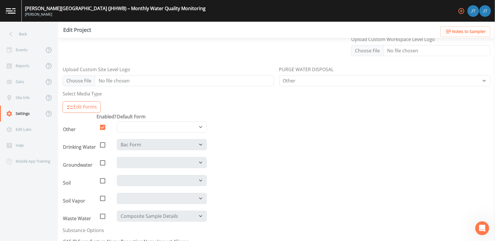
scroll to position [155, 0]
click at [196, 122] on select "Default Drinking Water Form Location and Sample Verification" at bounding box center [162, 127] width 90 height 11
click at [192, 126] on select "Default Drinking Water Form Location and Sample Verification" at bounding box center [162, 127] width 90 height 11
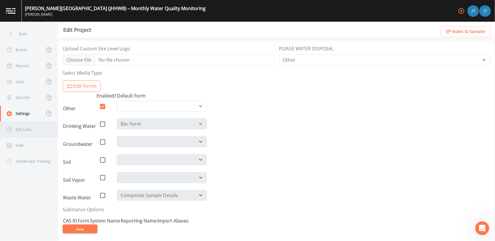
click at [26, 131] on div "Edit Labs" at bounding box center [26, 130] width 52 height 16
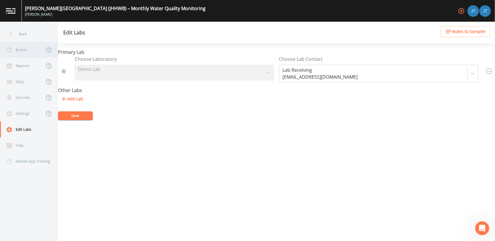
click at [22, 50] on div "Events" at bounding box center [22, 50] width 44 height 16
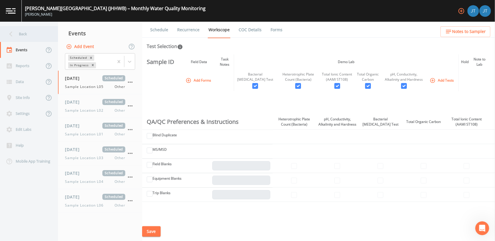
click at [20, 34] on div "Back" at bounding box center [26, 34] width 52 height 16
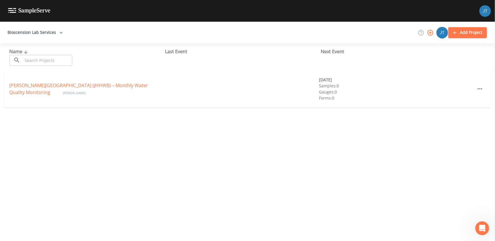
click at [343, 87] on div "Samples: 0" at bounding box center [396, 86] width 155 height 6
click at [476, 88] on icon "button" at bounding box center [479, 89] width 7 height 7
click at [420, 91] on div at bounding box center [247, 120] width 495 height 241
click at [477, 89] on icon "button" at bounding box center [479, 89] width 7 height 7
click at [473, 101] on span "Edit" at bounding box center [472, 102] width 14 height 7
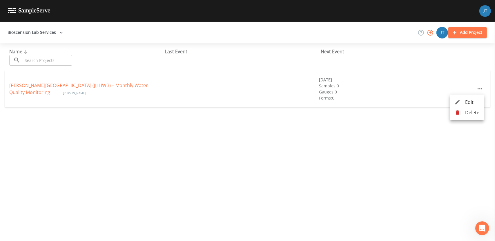
select select "5059615b-9a68-4594-8539-c50a9d2cc647"
select select "[GEOGRAPHIC_DATA]"
select select "America/New_York"
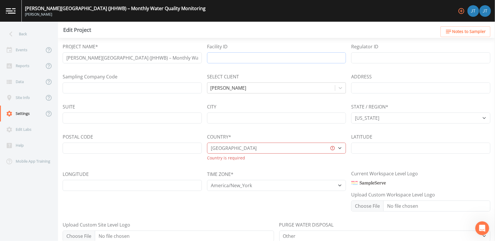
click at [229, 54] on input "Facility ID" at bounding box center [276, 57] width 139 height 11
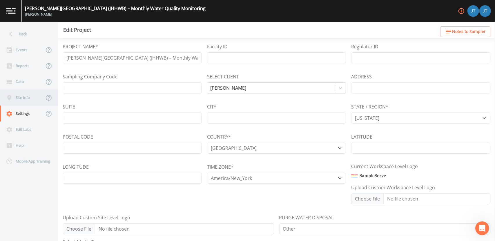
click at [26, 97] on div "Site Info" at bounding box center [22, 98] width 44 height 16
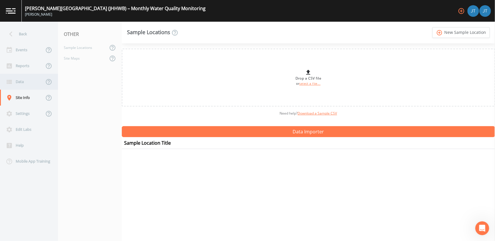
click at [23, 80] on div "Data" at bounding box center [22, 82] width 44 height 16
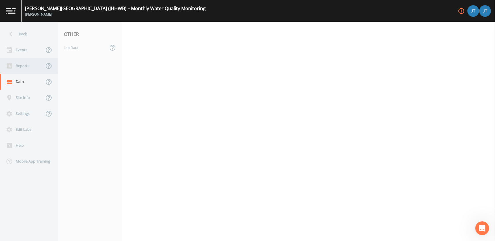
click at [21, 69] on div "Reports" at bounding box center [22, 66] width 44 height 16
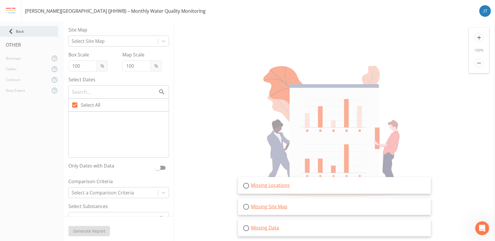
click at [21, 34] on div "Back" at bounding box center [29, 31] width 58 height 11
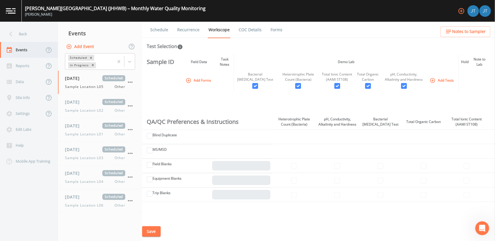
click at [23, 53] on div "Events" at bounding box center [22, 50] width 44 height 16
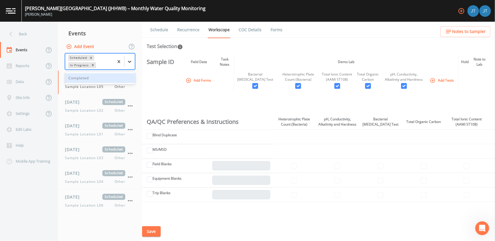
click at [130, 61] on icon at bounding box center [130, 62] width 6 height 6
click at [130, 84] on icon "button" at bounding box center [130, 82] width 7 height 7
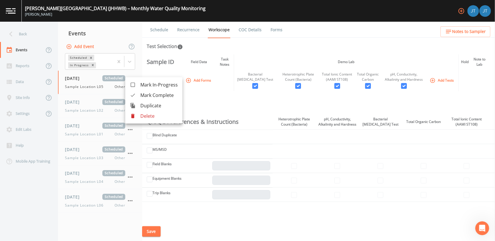
click at [239, 113] on div at bounding box center [247, 120] width 495 height 241
click at [247, 30] on link "COC Details" at bounding box center [250, 30] width 25 height 16
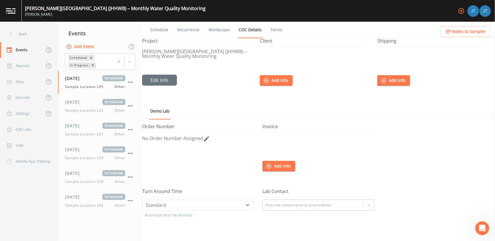
click at [163, 30] on link "Schedule" at bounding box center [159, 30] width 20 height 16
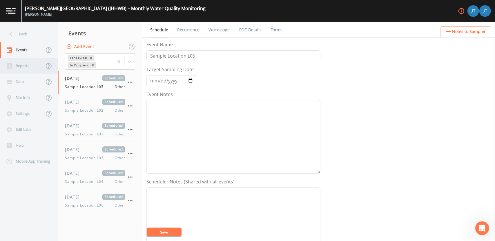
click at [27, 68] on div "Reports" at bounding box center [22, 66] width 44 height 16
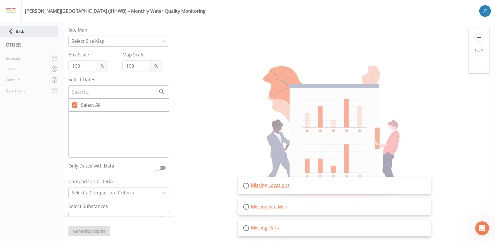
click at [17, 30] on div "Back" at bounding box center [29, 31] width 58 height 11
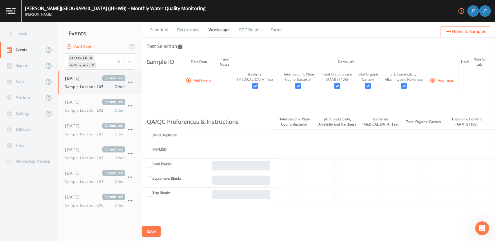
click at [86, 83] on div "09/18/2025 Scheduled Sample Location L05 Other" at bounding box center [95, 82] width 60 height 14
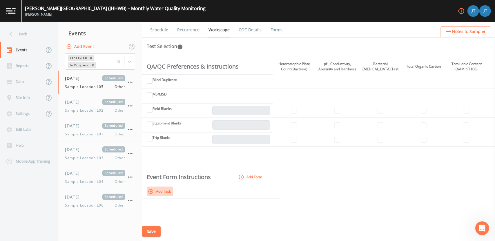
click at [162, 189] on button "Add Task" at bounding box center [160, 192] width 26 height 10
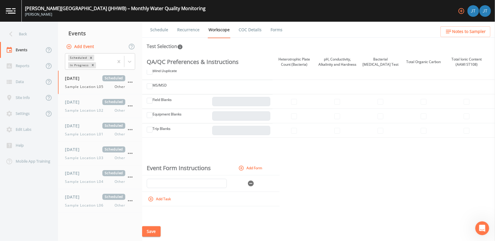
scroll to position [64, 0]
click at [196, 188] on input "text" at bounding box center [187, 183] width 80 height 9
type input "Sample Location L01"
click at [218, 207] on td "Add Task" at bounding box center [185, 199] width 87 height 14
click at [164, 203] on button "Add Task" at bounding box center [160, 200] width 26 height 10
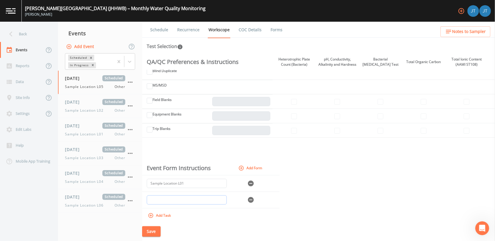
click at [172, 205] on input "text" at bounding box center [187, 200] width 80 height 9
type input "Sample Location L02"
click at [163, 221] on button "Add Task" at bounding box center [160, 216] width 26 height 10
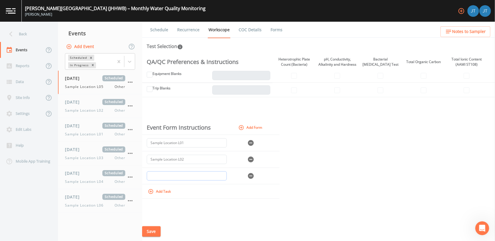
click at [158, 176] on input "text" at bounding box center [187, 176] width 80 height 9
type input "Sample Location L03"
click at [155, 192] on button "Add Task" at bounding box center [160, 192] width 26 height 10
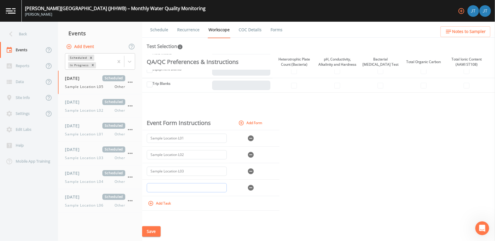
click at [162, 193] on input "text" at bounding box center [187, 188] width 80 height 9
type input "Sample Location L04"
click at [166, 207] on button "Add Task" at bounding box center [160, 204] width 26 height 10
click at [176, 209] on input "text" at bounding box center [187, 204] width 80 height 9
type input "Sample Location L05"
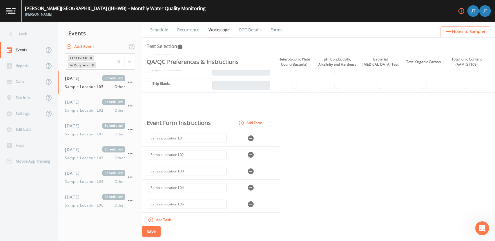
click at [151, 232] on button "Save" at bounding box center [151, 232] width 19 height 11
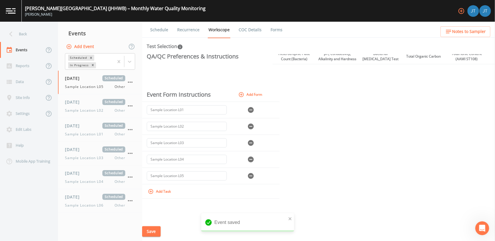
scroll to position [143, 0]
click at [160, 191] on button "Add Task" at bounding box center [160, 192] width 26 height 10
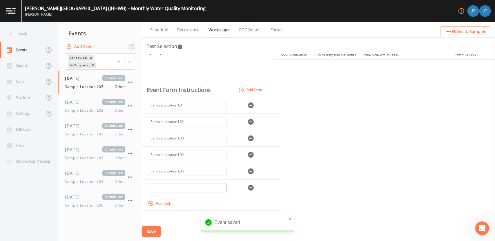
click at [166, 193] on input "text" at bounding box center [187, 188] width 80 height 9
type input "Sample Location L06"
click at [322, 172] on form "Event Form Instructions Add Form Sample Location L01 Sample Location L02 Sample…" at bounding box center [318, 147] width 353 height 128
click at [151, 227] on button "Save" at bounding box center [151, 232] width 19 height 11
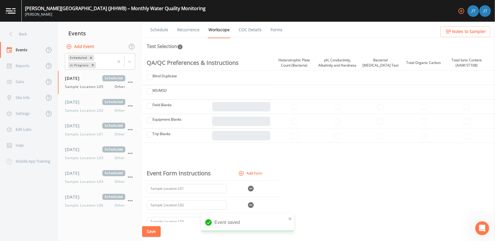
scroll to position [0, 0]
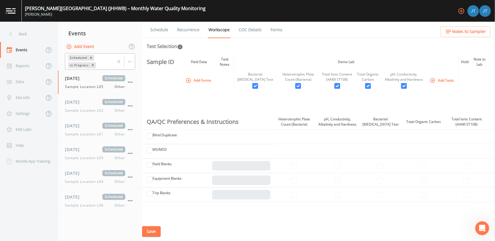
click at [125, 54] on div at bounding box center [124, 62] width 21 height 16
click at [132, 58] on div at bounding box center [129, 62] width 10 height 10
click at [131, 82] on icon "button" at bounding box center [130, 82] width 7 height 7
click at [204, 105] on div at bounding box center [247, 120] width 495 height 241
click at [245, 29] on link "COC Details" at bounding box center [250, 30] width 25 height 16
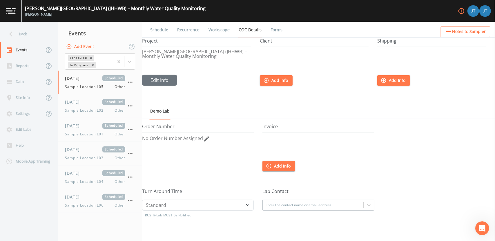
click at [214, 30] on link "Workscope" at bounding box center [219, 30] width 23 height 16
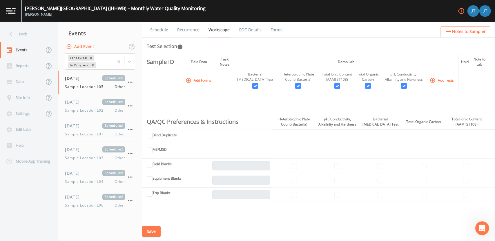
scroll to position [3, 0]
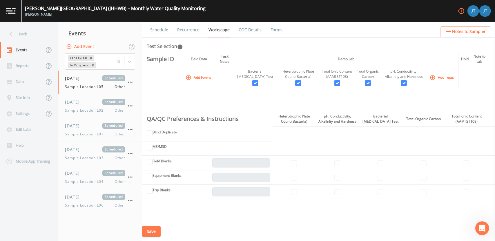
click at [438, 81] on button "Add Tests" at bounding box center [442, 78] width 28 height 10
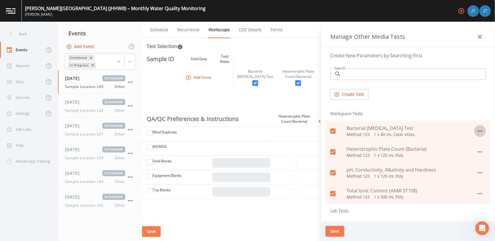
click at [478, 129] on icon "button" at bounding box center [479, 131] width 7 height 7
click at [477, 144] on li "Edit" at bounding box center [474, 144] width 34 height 10
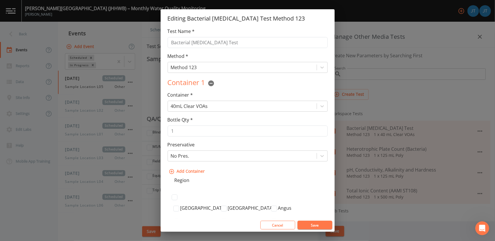
scroll to position [25, 0]
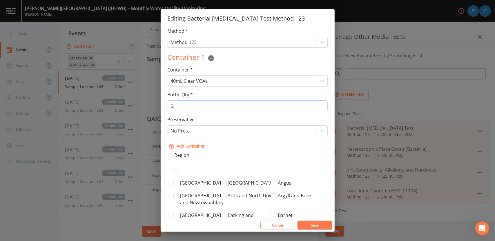
click at [319, 103] on input "2" at bounding box center [248, 106] width 160 height 11
click at [318, 106] on input "3" at bounding box center [248, 106] width 160 height 11
click at [319, 108] on input "2" at bounding box center [248, 106] width 160 height 11
type input "1"
click at [318, 109] on input "1" at bounding box center [248, 106] width 160 height 11
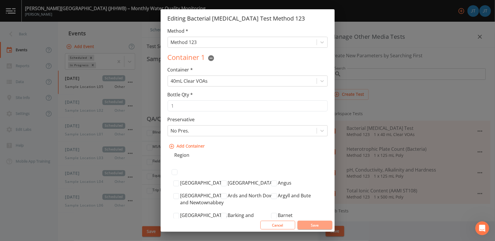
click at [314, 222] on button "Save" at bounding box center [314, 225] width 35 height 9
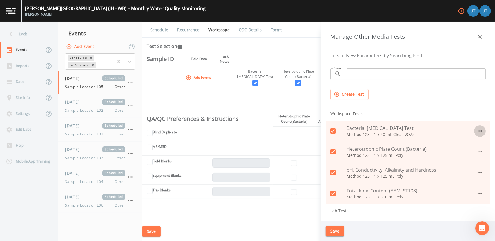
click at [474, 132] on button "button" at bounding box center [480, 132] width 12 height 12
click at [424, 105] on div at bounding box center [247, 120] width 495 height 241
click at [252, 107] on div at bounding box center [247, 120] width 495 height 241
click at [333, 235] on div at bounding box center [247, 120] width 495 height 241
click at [328, 231] on div at bounding box center [247, 120] width 495 height 241
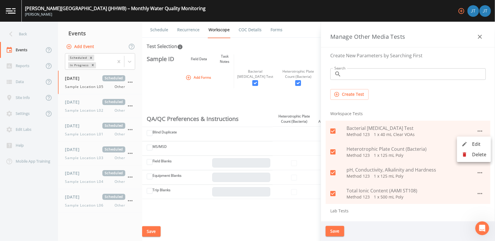
click at [328, 231] on div at bounding box center [247, 120] width 495 height 241
click at [479, 38] on div at bounding box center [247, 120] width 495 height 241
click at [482, 35] on div at bounding box center [247, 120] width 495 height 241
click at [482, 36] on div at bounding box center [247, 120] width 495 height 241
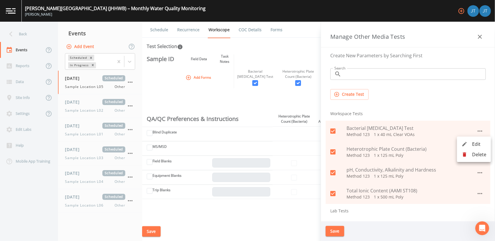
click at [482, 36] on div at bounding box center [247, 120] width 495 height 241
click at [288, 25] on div at bounding box center [247, 120] width 495 height 241
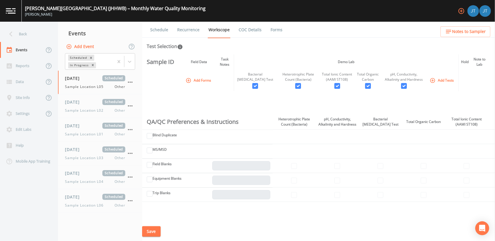
click at [297, 141] on td at bounding box center [294, 137] width 43 height 14
click at [346, 139] on td at bounding box center [337, 137] width 43 height 14
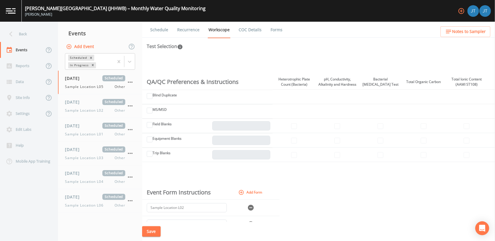
scroll to position [40, 0]
click at [234, 97] on td "Blind Duplicate" at bounding box center [207, 97] width 130 height 14
click at [171, 98] on label "Blind Duplicate" at bounding box center [164, 94] width 24 height 5
click at [152, 99] on input "Blind Duplicate" at bounding box center [150, 96] width 6 height 6
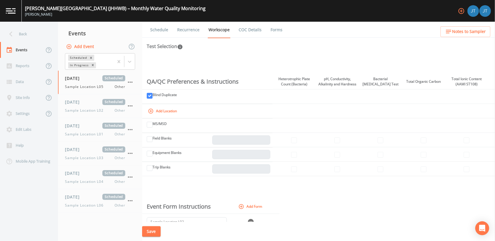
click at [171, 98] on label "Blind Duplicate" at bounding box center [164, 94] width 24 height 5
click at [152, 99] on input "Blind Duplicate" at bounding box center [150, 96] width 6 height 6
checkbox input "false"
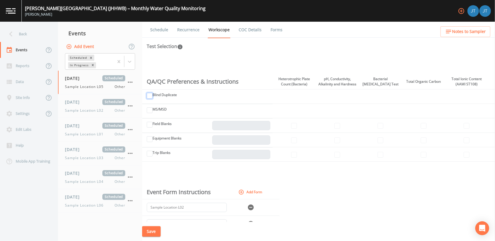
scroll to position [0, 0]
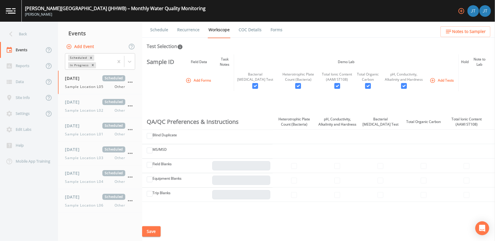
click at [250, 74] on div "Bacterial [MEDICAL_DATA] Test" at bounding box center [255, 77] width 38 height 10
click at [93, 86] on span "Sample Location L05" at bounding box center [86, 86] width 42 height 5
click at [244, 30] on link "COC Details" at bounding box center [250, 30] width 25 height 16
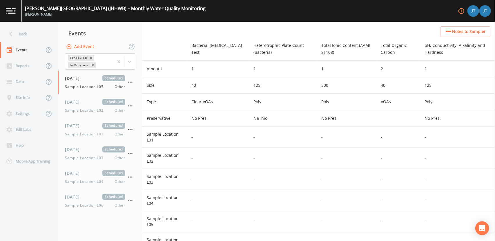
scroll to position [243, 0]
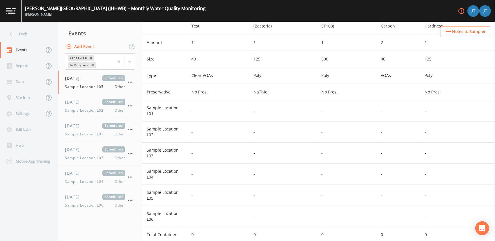
click at [172, 226] on td "Sample Location L06" at bounding box center [164, 216] width 45 height 21
click at [163, 230] on td "Total Containers" at bounding box center [164, 235] width 45 height 15
click at [230, 176] on td "-" at bounding box center [218, 174] width 62 height 21
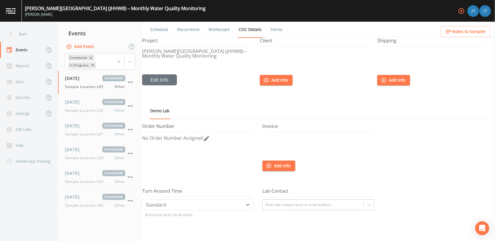
scroll to position [0, 0]
click at [155, 30] on link "Schedule" at bounding box center [159, 30] width 20 height 16
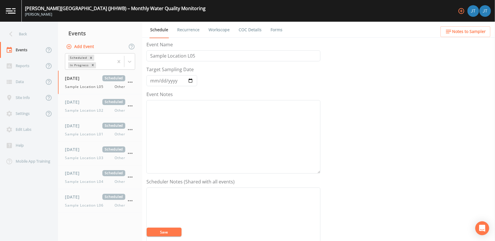
click at [221, 33] on link "Workscope" at bounding box center [219, 30] width 23 height 16
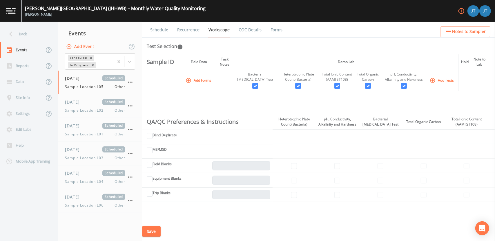
click at [243, 32] on link "COC Details" at bounding box center [250, 30] width 25 height 16
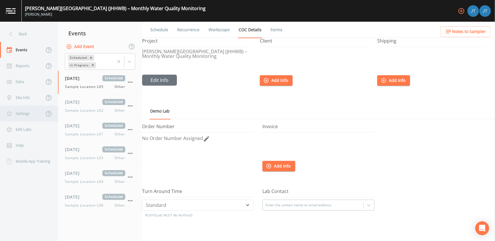
click at [28, 116] on div "Settings" at bounding box center [22, 114] width 44 height 16
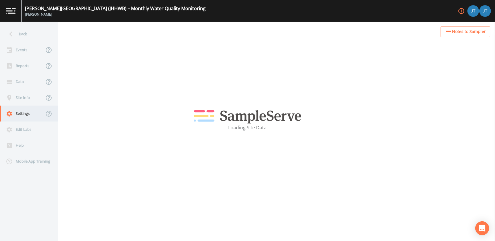
select select "5059615b-9a68-4594-8539-c50a9d2cc647"
select select "[GEOGRAPHIC_DATA]"
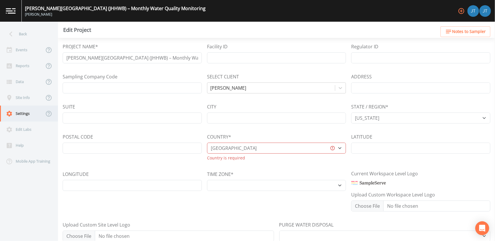
select select "America/New_York"
select select "Other"
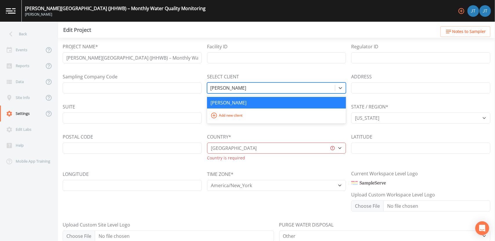
click at [270, 87] on div at bounding box center [271, 88] width 122 height 8
click at [242, 101] on div "Brenda Nack" at bounding box center [276, 102] width 132 height 7
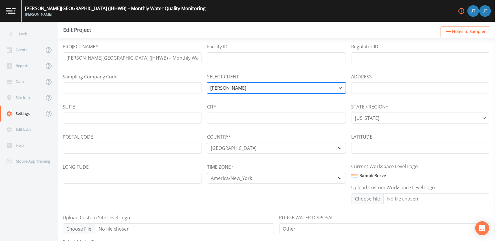
click at [296, 88] on div at bounding box center [271, 88] width 122 height 8
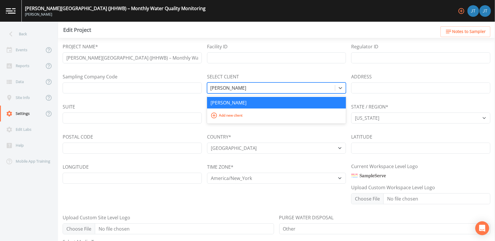
click at [264, 99] on div "Brenda Nack" at bounding box center [276, 103] width 139 height 12
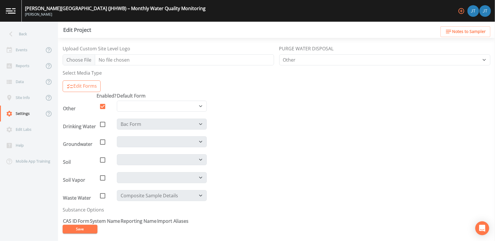
scroll to position [169, 0]
click at [28, 101] on div "Site Info" at bounding box center [22, 98] width 44 height 16
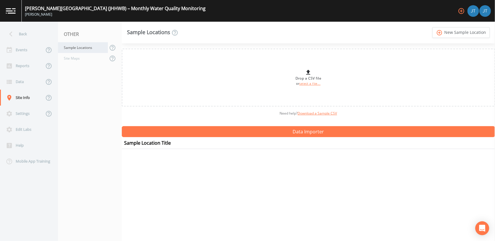
click at [81, 50] on div "Sample Locations" at bounding box center [83, 47] width 50 height 11
click at [175, 31] on icon at bounding box center [174, 32] width 7 height 7
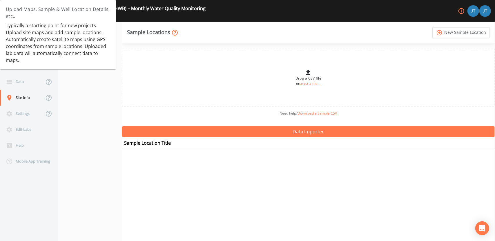
click at [175, 31] on icon at bounding box center [175, 33] width 6 height 6
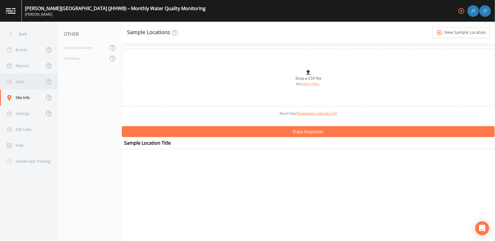
click at [24, 80] on div "Data" at bounding box center [22, 82] width 44 height 16
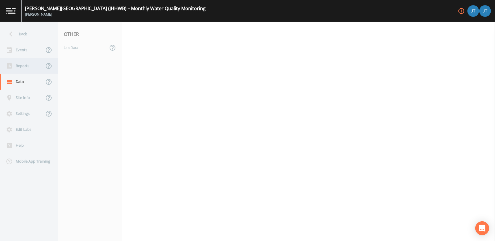
click at [23, 66] on div "Reports" at bounding box center [22, 66] width 44 height 16
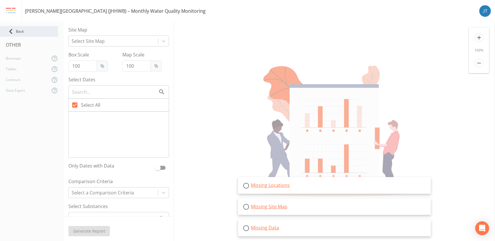
click at [15, 32] on icon at bounding box center [11, 31] width 10 height 10
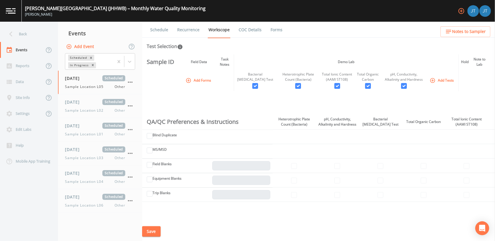
click at [281, 30] on ul "Schedule Recurrence Workscope COC Details Forms" at bounding box center [318, 30] width 353 height 16
click at [275, 30] on link "Forms" at bounding box center [277, 30] width 14 height 16
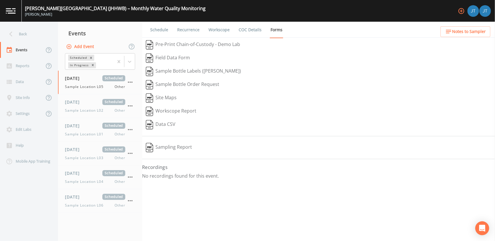
click at [179, 110] on button "Workscope Report" at bounding box center [171, 111] width 58 height 13
click at [317, 158] on div "Schedule Recurrence Workscope COC Details Forms   Pre-Print Chain-of-Custody - …" at bounding box center [318, 132] width 353 height 220
click at [164, 30] on link "Schedule" at bounding box center [159, 30] width 20 height 16
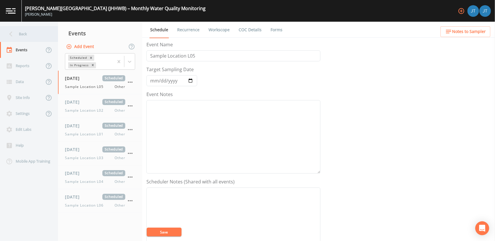
click at [27, 34] on div "Back" at bounding box center [26, 34] width 52 height 16
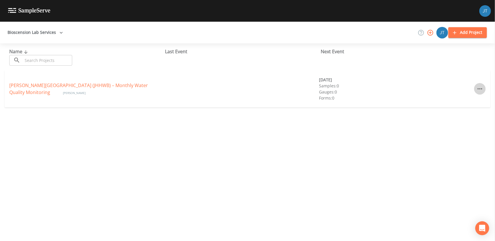
click at [479, 88] on icon "button" at bounding box center [479, 88] width 5 height 1
click at [388, 155] on div at bounding box center [247, 120] width 495 height 241
click at [197, 97] on div "Johns Hopkins Weinberg Building (JHHWB) – Monthly Water Quality Monitoring Bren…" at bounding box center [248, 88] width 486 height 37
click at [59, 31] on icon "button" at bounding box center [61, 33] width 6 height 6
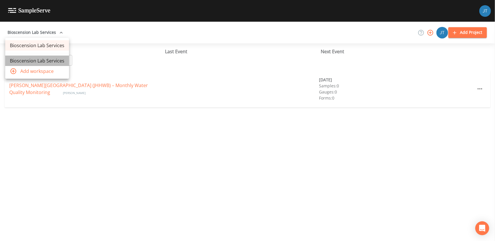
click at [52, 62] on link "Bioscension Lab Services" at bounding box center [37, 61] width 64 height 10
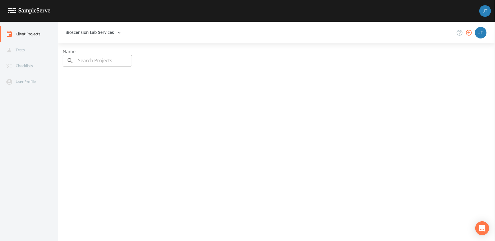
click at [98, 61] on input "text" at bounding box center [104, 61] width 56 height 12
type input "[PERSON_NAME]"
click at [110, 98] on div "Name ​ [PERSON_NAME] ​" at bounding box center [281, 142] width 437 height 189
click at [32, 51] on div "Tests" at bounding box center [26, 50] width 52 height 16
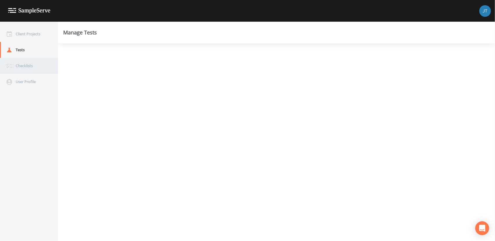
click at [32, 63] on div "Checklists" at bounding box center [26, 66] width 52 height 16
click at [27, 79] on div "User Profile" at bounding box center [26, 82] width 52 height 16
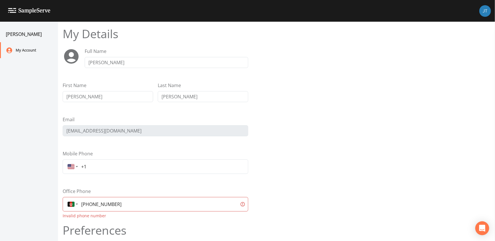
click at [23, 9] on img at bounding box center [29, 11] width 42 height 6
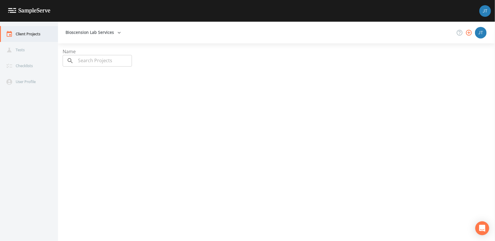
click at [27, 37] on div "Client Projects" at bounding box center [26, 34] width 52 height 16
